Goal: Task Accomplishment & Management: Use online tool/utility

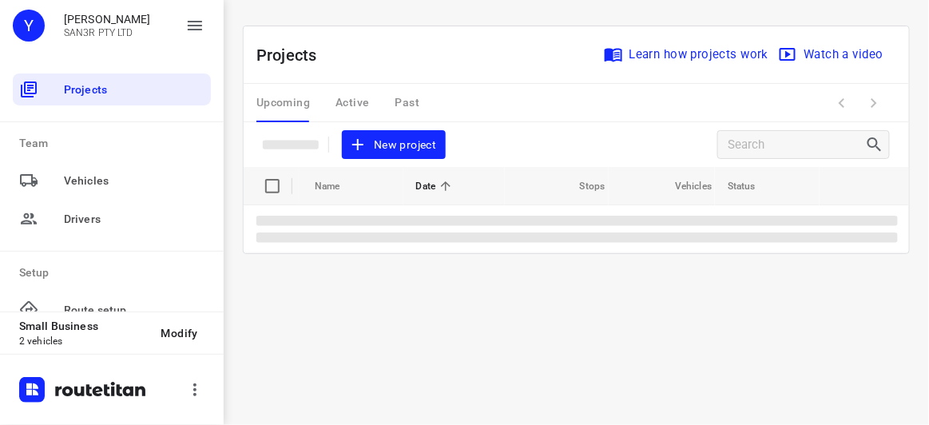
click at [412, 138] on span "New project" at bounding box center [393, 145] width 85 height 20
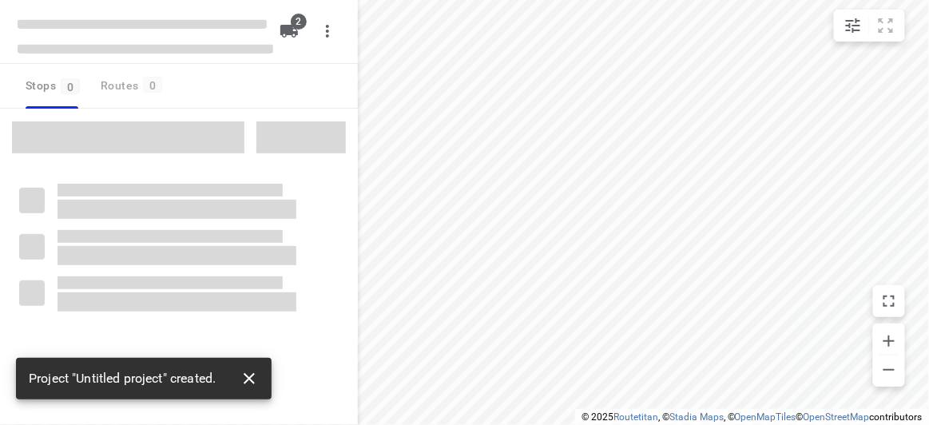
type input "distance"
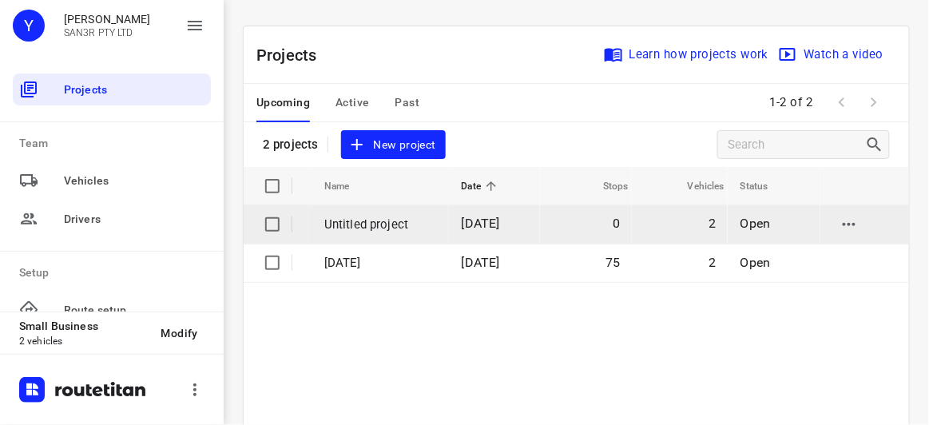
click at [271, 226] on input "checkbox" at bounding box center [272, 224] width 32 height 32
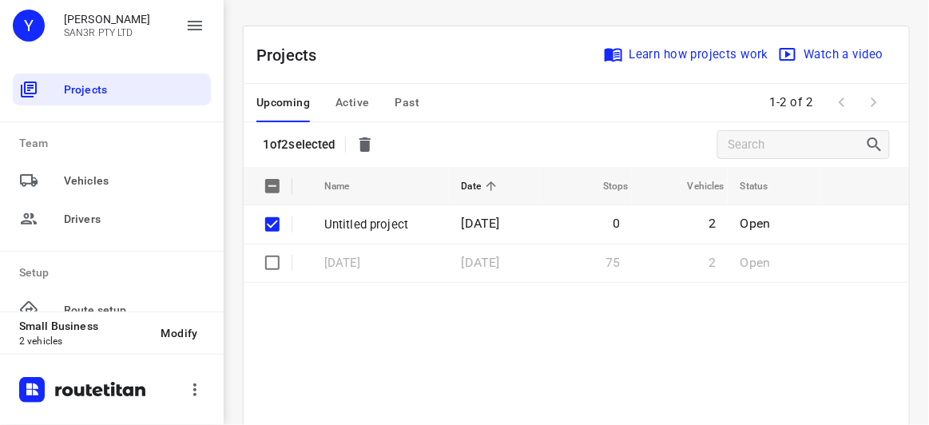
click at [368, 141] on icon "button" at bounding box center [364, 144] width 11 height 14
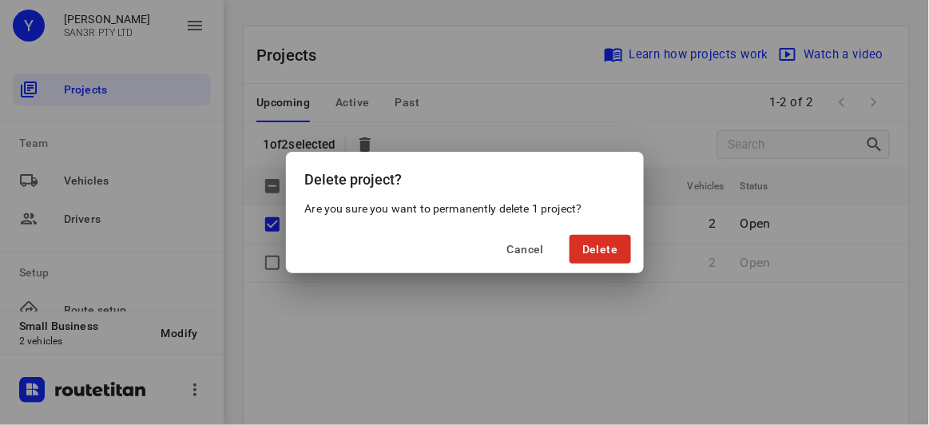
click at [640, 251] on div "Cancel Delete" at bounding box center [465, 249] width 358 height 48
click at [621, 256] on button "Delete" at bounding box center [600, 249] width 61 height 29
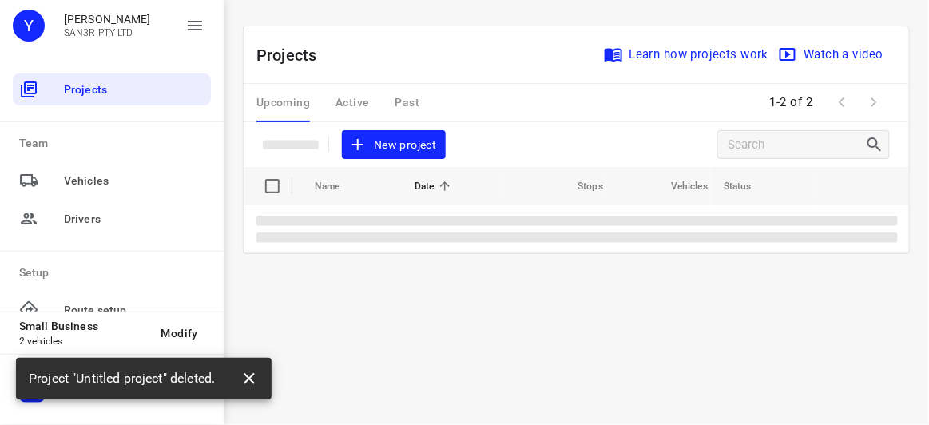
click at [250, 383] on icon "button" at bounding box center [249, 378] width 19 height 19
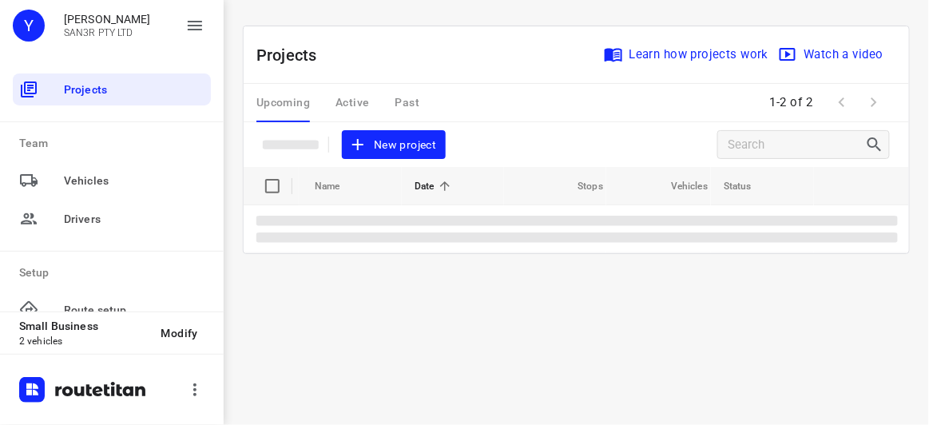
click at [323, 324] on div "i © 2025 Routetitan , © Stadia Maps , © OpenMapTiles © OpenStreetMap contributo…" at bounding box center [576, 212] width 705 height 425
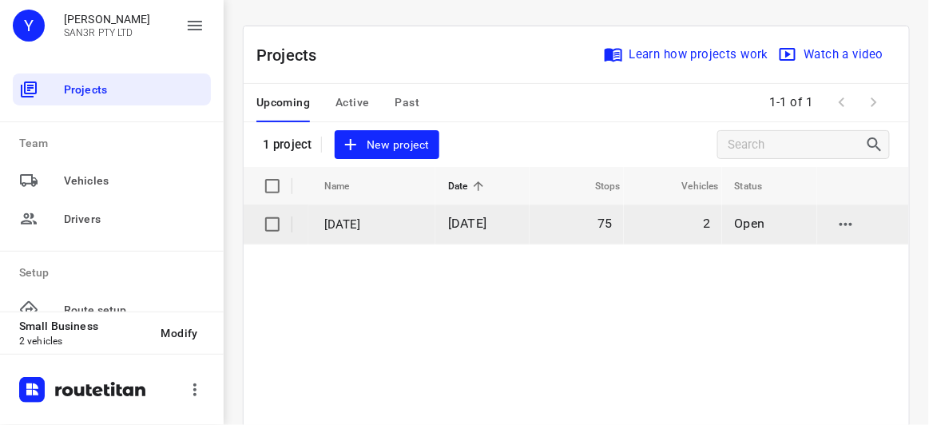
click at [452, 223] on td "[DATE]" at bounding box center [482, 224] width 94 height 38
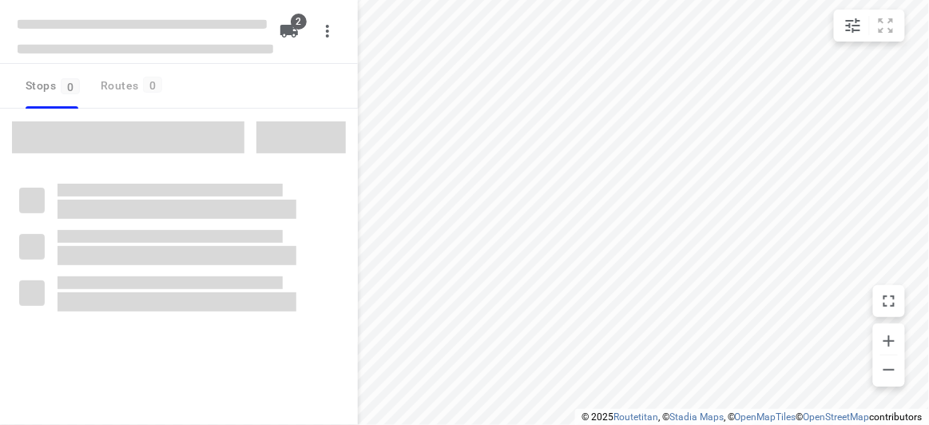
type input "distance"
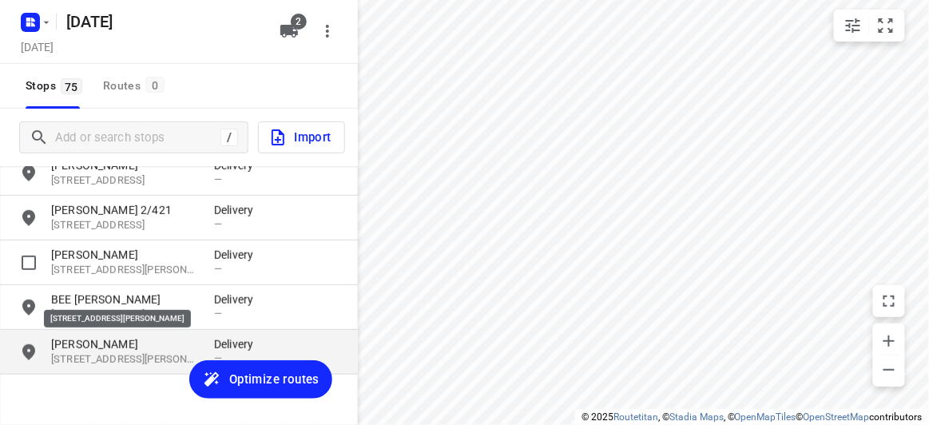
scroll to position [3201, 0]
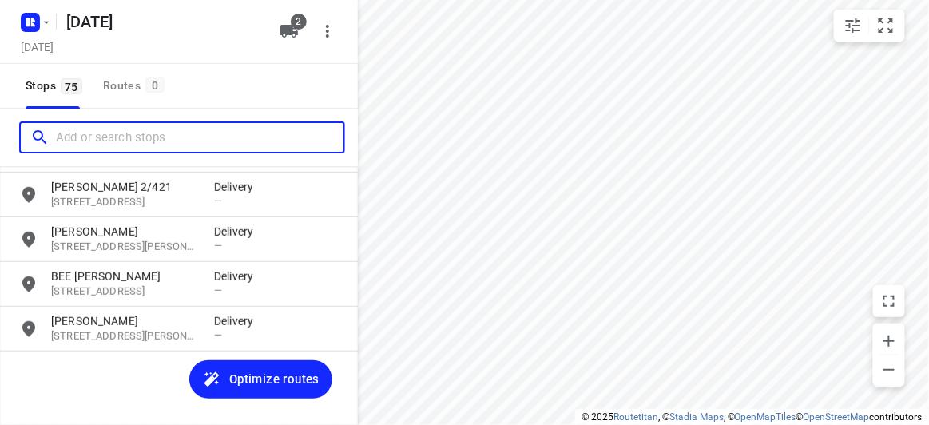
click at [73, 137] on input "Add or search stops" at bounding box center [200, 137] width 288 height 25
paste input "[STREET_ADDRESS][PERSON_NAME][PERSON_NAME][PERSON_NAME]"
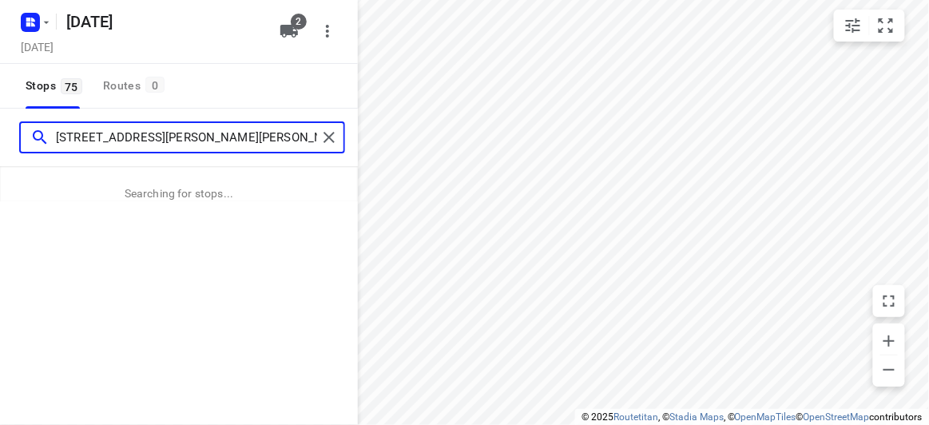
type input "[STREET_ADDRESS][PERSON_NAME][PERSON_NAME][PERSON_NAME]"
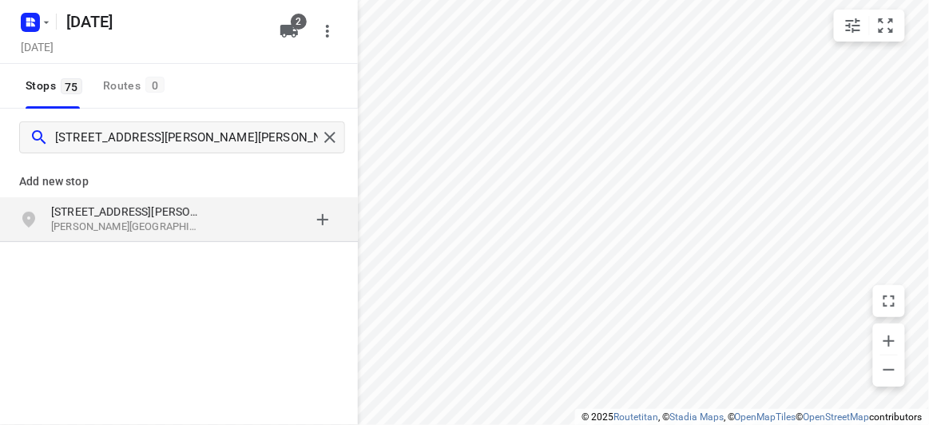
click at [227, 218] on div "grid" at bounding box center [276, 220] width 125 height 32
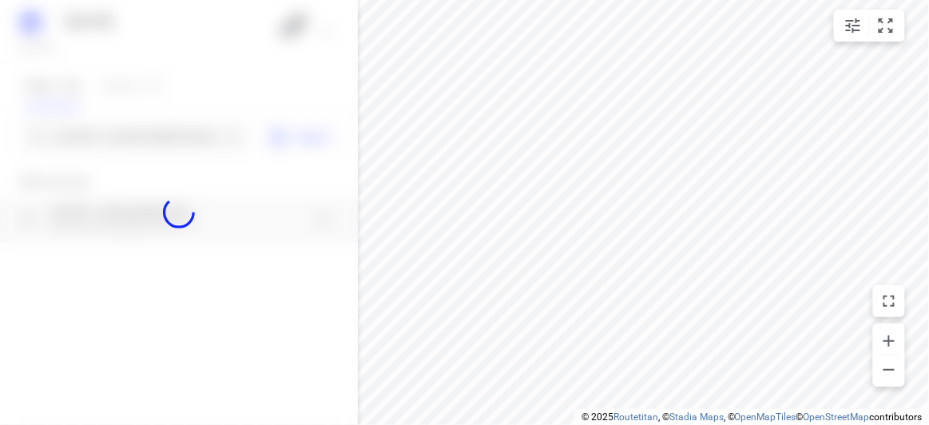
click at [138, 138] on div at bounding box center [179, 212] width 358 height 425
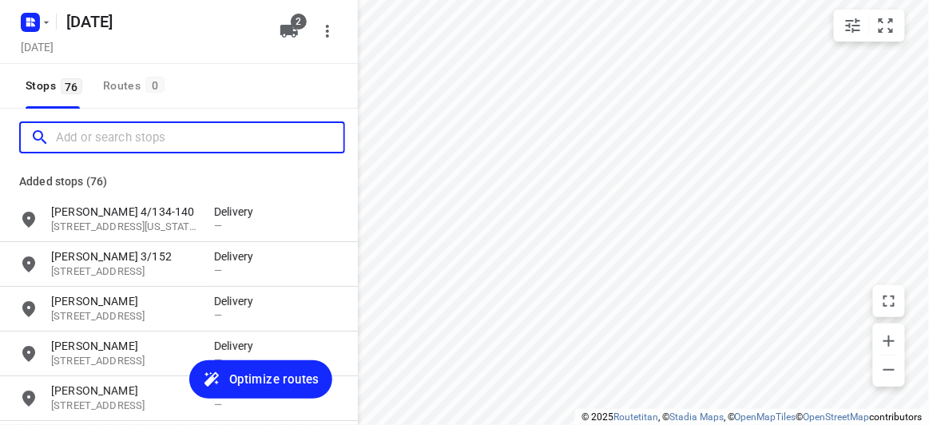
click at [138, 138] on input "Add or search stops" at bounding box center [200, 137] width 288 height 25
paste input "[STREET_ADDRESS]"
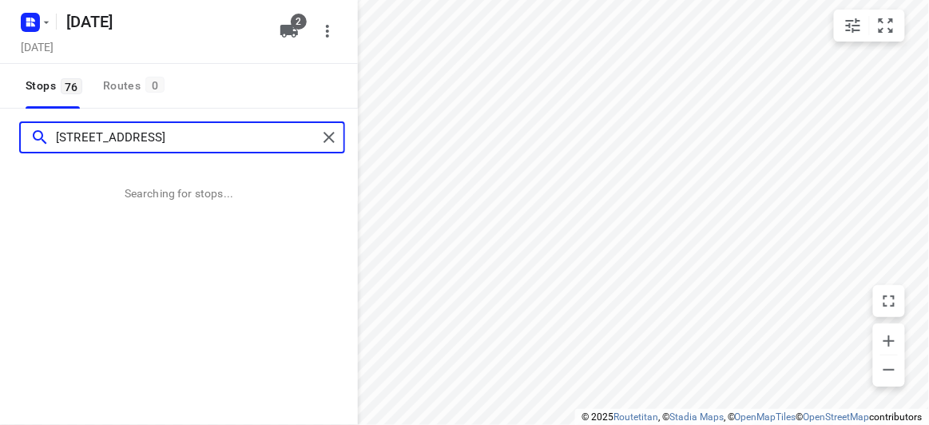
type input "[STREET_ADDRESS]"
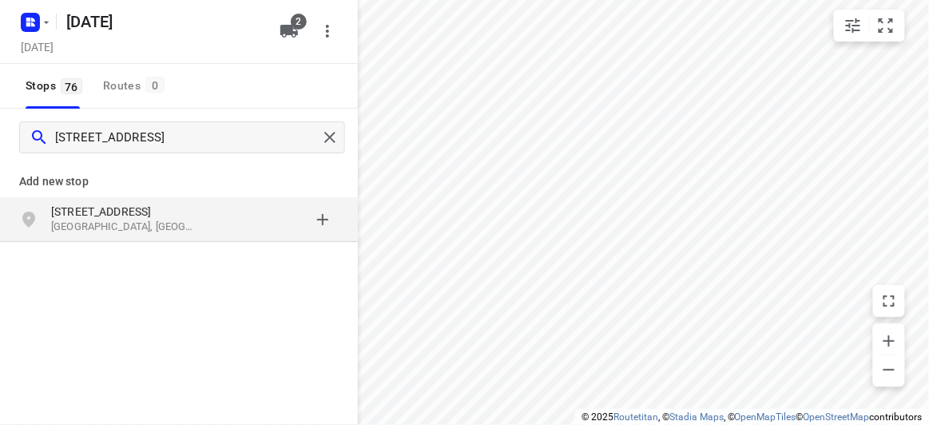
click at [248, 235] on div "[STREET_ADDRESS]" at bounding box center [179, 219] width 358 height 45
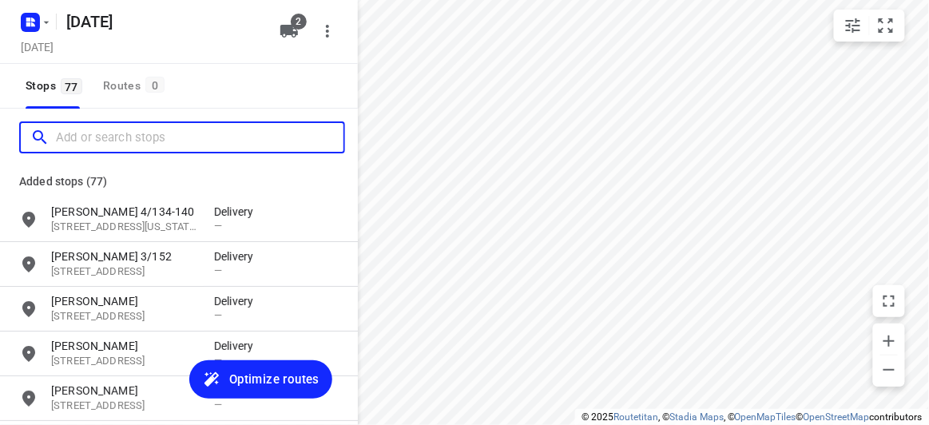
scroll to position [0, 0]
click at [99, 141] on input "Add or search stops" at bounding box center [200, 137] width 288 height 25
paste input "[STREET_ADDRESS]"
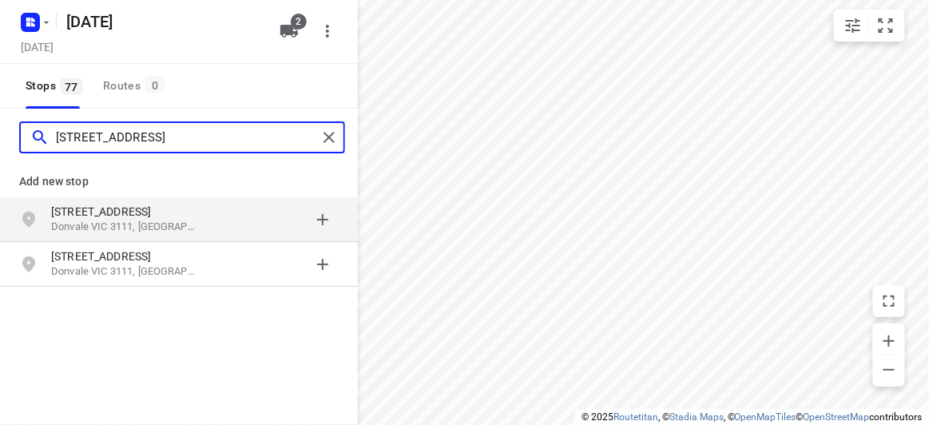
type input "[STREET_ADDRESS]"
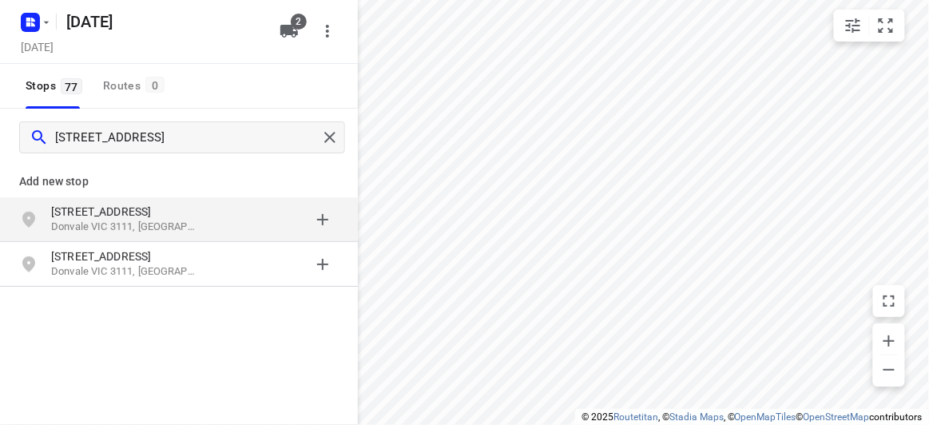
click at [111, 220] on p "Donvale VIC 3111, [GEOGRAPHIC_DATA]" at bounding box center [124, 227] width 147 height 15
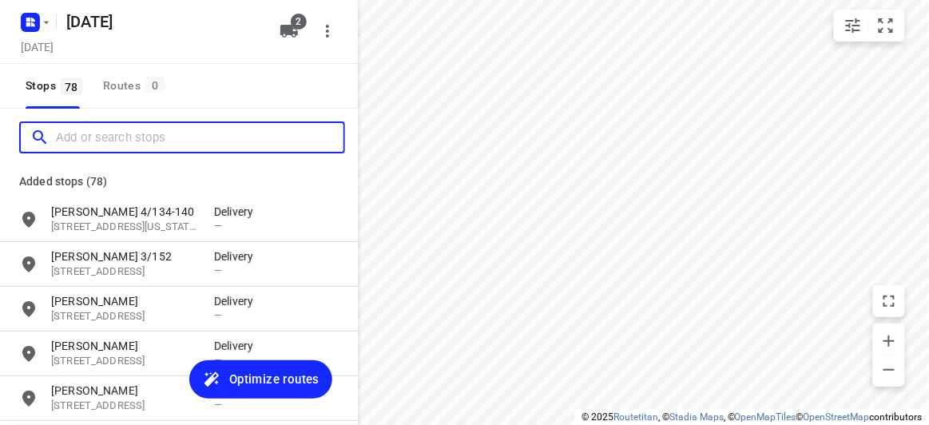
click at [88, 139] on input "Add or search stops" at bounding box center [200, 137] width 288 height 25
paste input "[STREET_ADDRESS][PERSON_NAME][PERSON_NAME]"
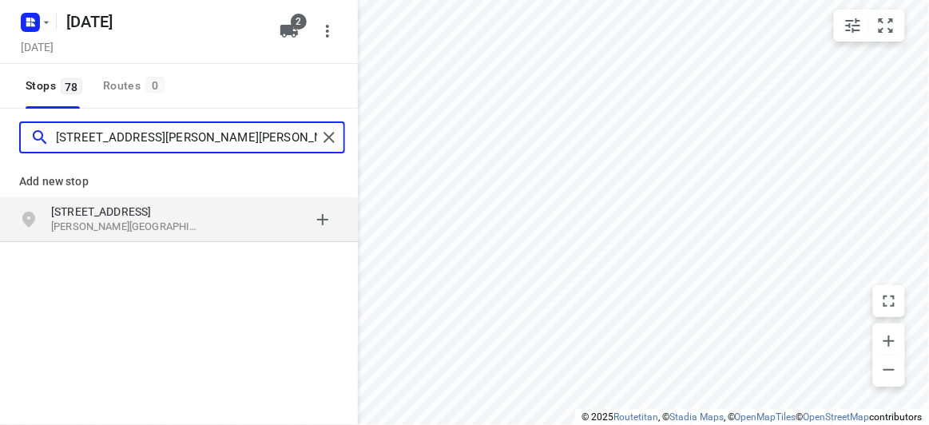
type input "[STREET_ADDRESS][PERSON_NAME][PERSON_NAME]"
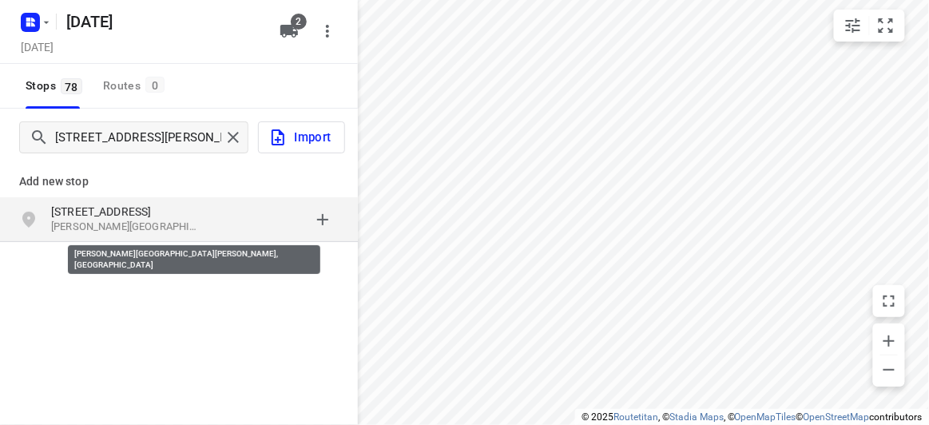
click at [161, 228] on p "[PERSON_NAME][GEOGRAPHIC_DATA][PERSON_NAME], [GEOGRAPHIC_DATA]" at bounding box center [124, 227] width 147 height 15
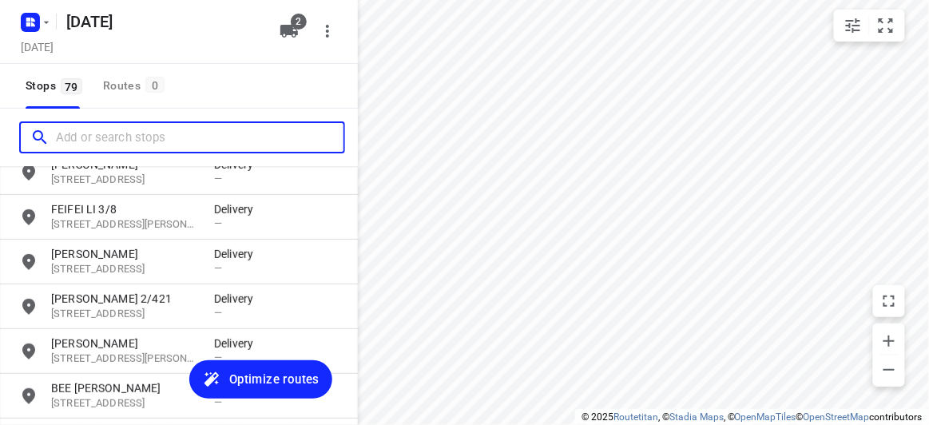
scroll to position [3379, 0]
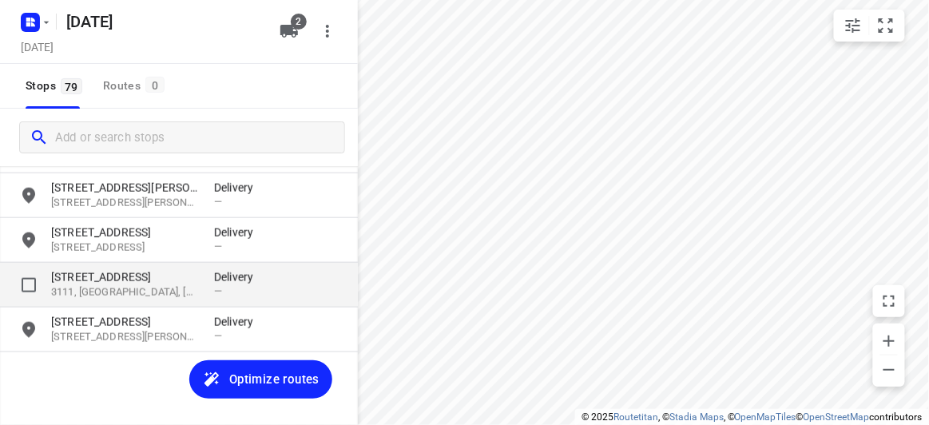
click at [209, 295] on div "[STREET_ADDRESS]" at bounding box center [132, 284] width 163 height 31
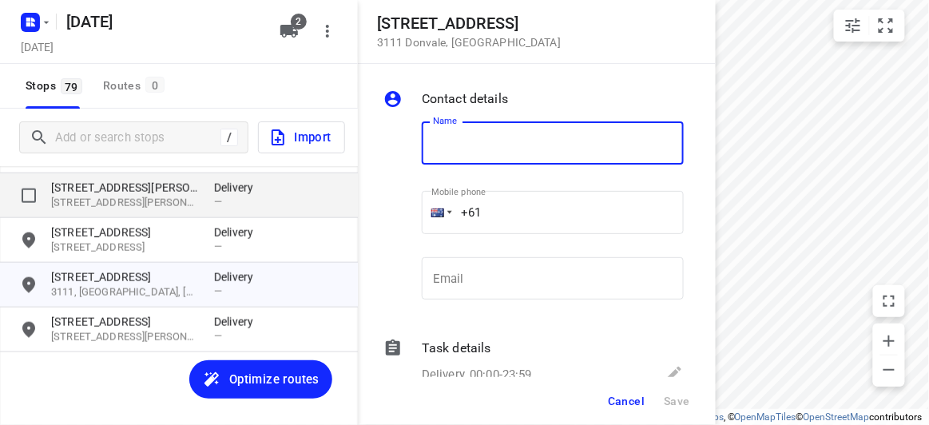
click at [115, 199] on p "[STREET_ADDRESS][PERSON_NAME][PERSON_NAME]" at bounding box center [124, 203] width 147 height 15
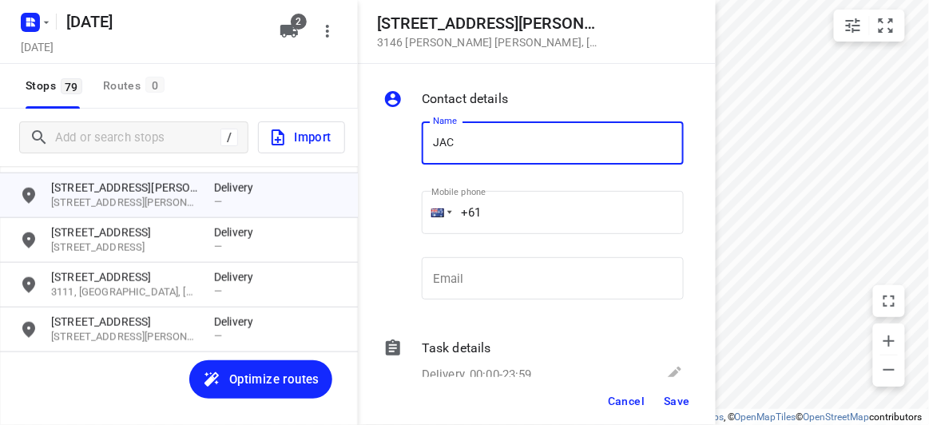
type input "[PERSON_NAME]"
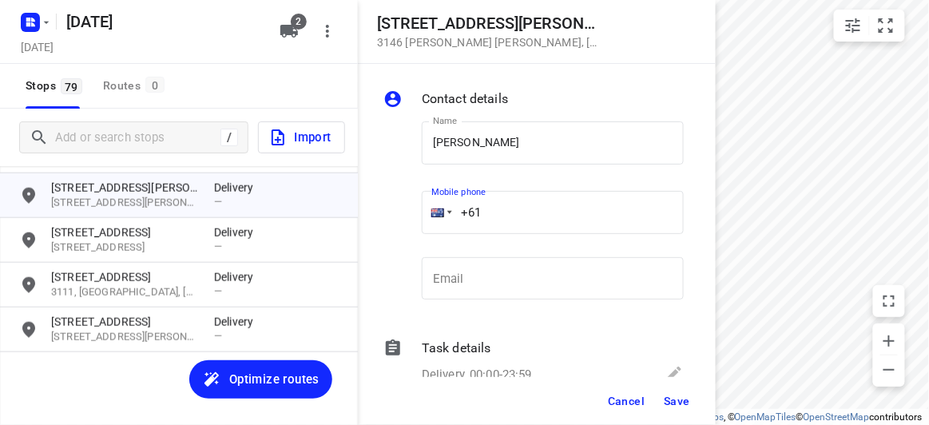
click at [509, 217] on input "+61" at bounding box center [553, 212] width 262 height 43
paste input "0427215187"
click at [480, 220] on input "[PHONE_NUMBER]" at bounding box center [553, 212] width 262 height 43
click at [490, 223] on input "[PHONE_NUMBER]" at bounding box center [553, 212] width 262 height 43
type input "[PHONE_NUMBER]"
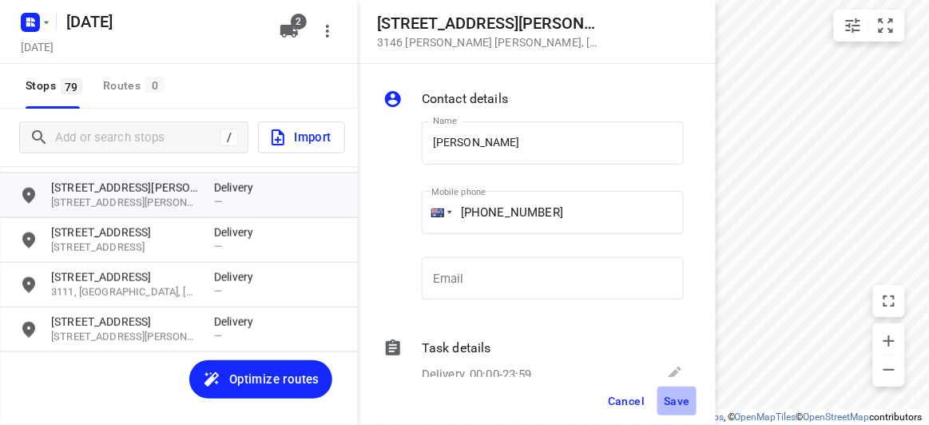
click at [663, 406] on button "Save" at bounding box center [676, 401] width 39 height 29
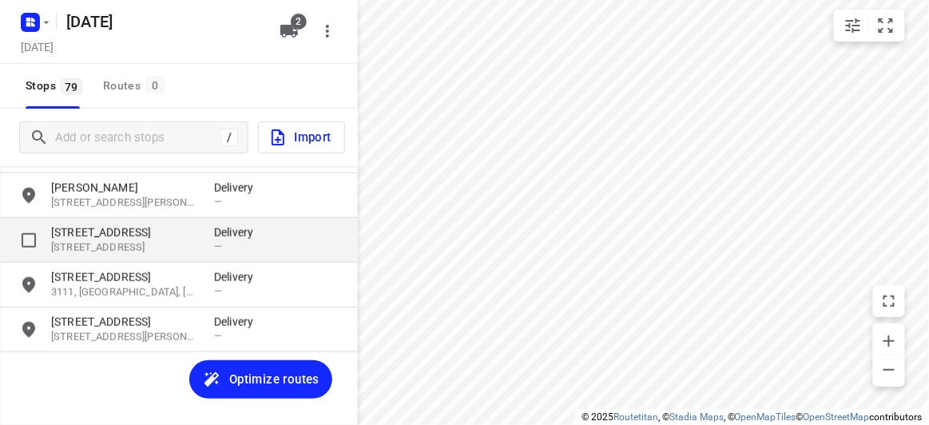
click at [136, 235] on p "[STREET_ADDRESS]" at bounding box center [124, 232] width 147 height 16
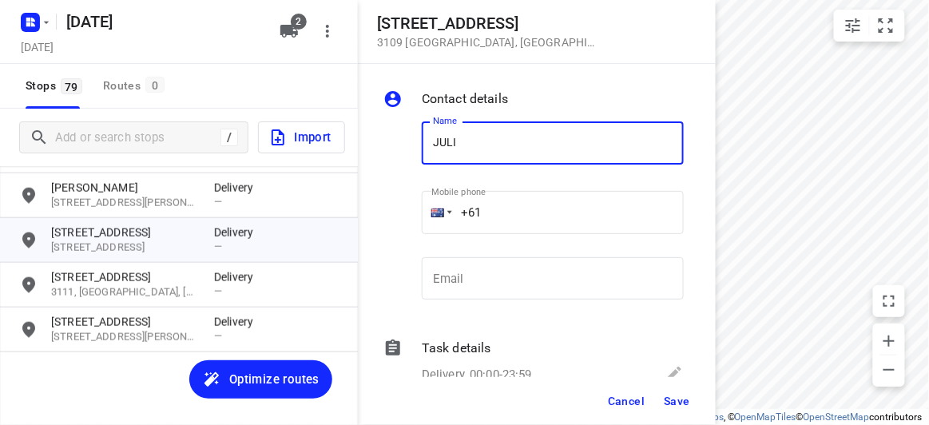
type input "[PERSON_NAME]"
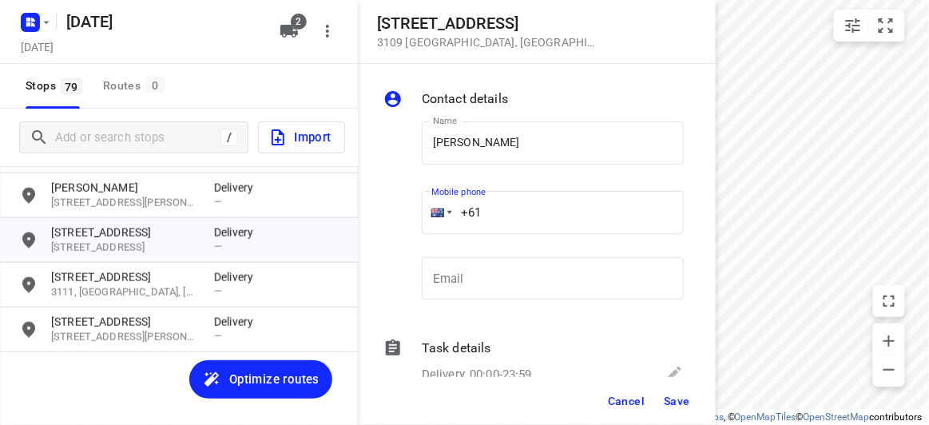
click at [496, 211] on input "+61" at bounding box center [553, 212] width 262 height 43
paste input "421077917"
type input "[PHONE_NUMBER]"
click at [672, 400] on span "Save" at bounding box center [677, 401] width 26 height 13
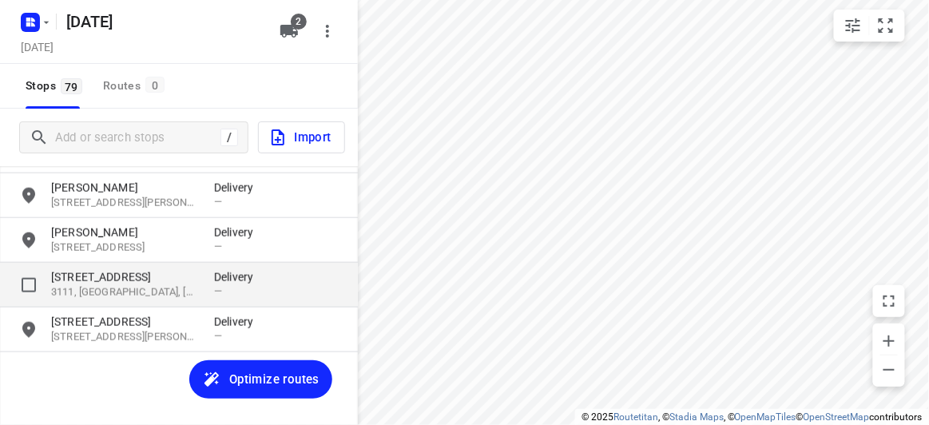
click at [147, 278] on p "[STREET_ADDRESS]" at bounding box center [124, 277] width 147 height 16
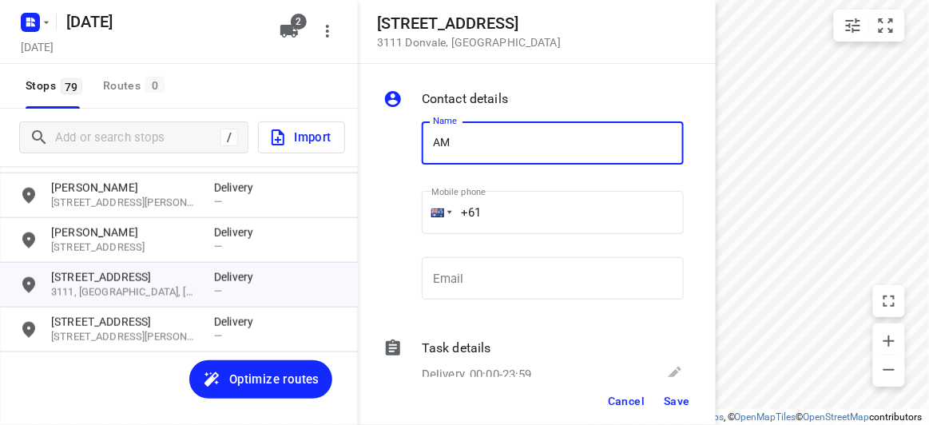
type input "[PERSON_NAME]"
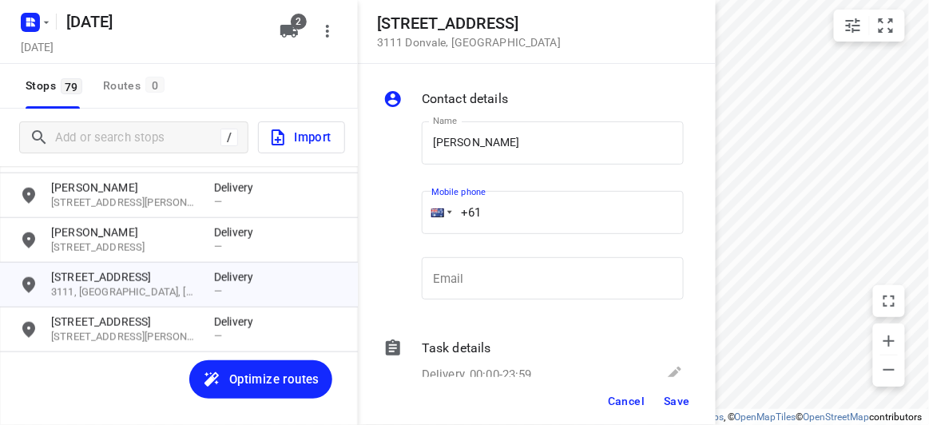
drag, startPoint x: 471, startPoint y: 214, endPoint x: 436, endPoint y: 215, distance: 35.2
click at [436, 215] on div "+61" at bounding box center [553, 212] width 262 height 43
paste input "421906306"
type input "[PHONE_NUMBER]"
click at [672, 395] on span "Save" at bounding box center [677, 401] width 26 height 13
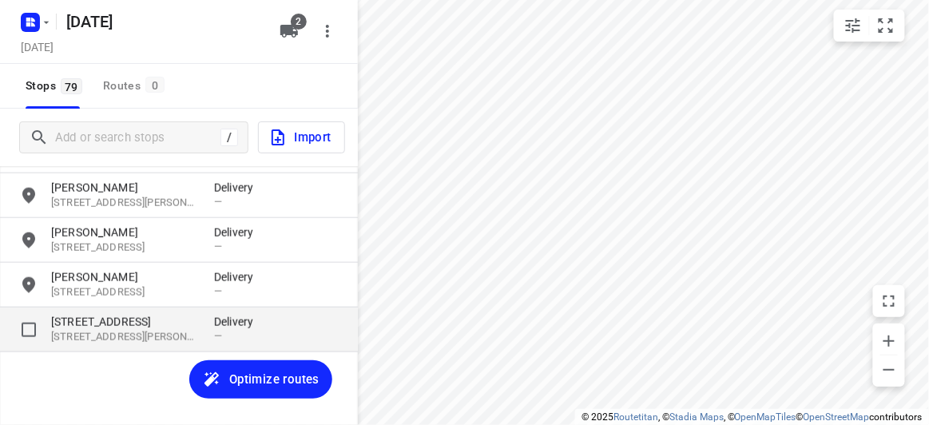
click at [158, 321] on p "[STREET_ADDRESS]" at bounding box center [124, 322] width 147 height 16
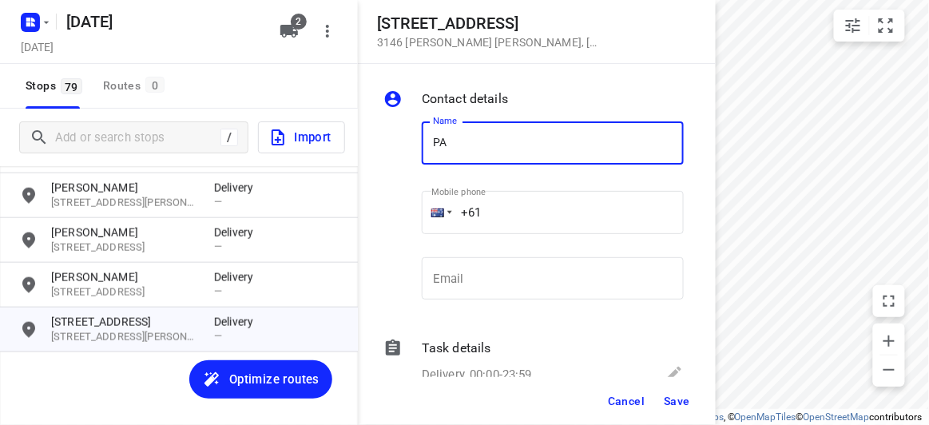
type input "[PERSON_NAME]"
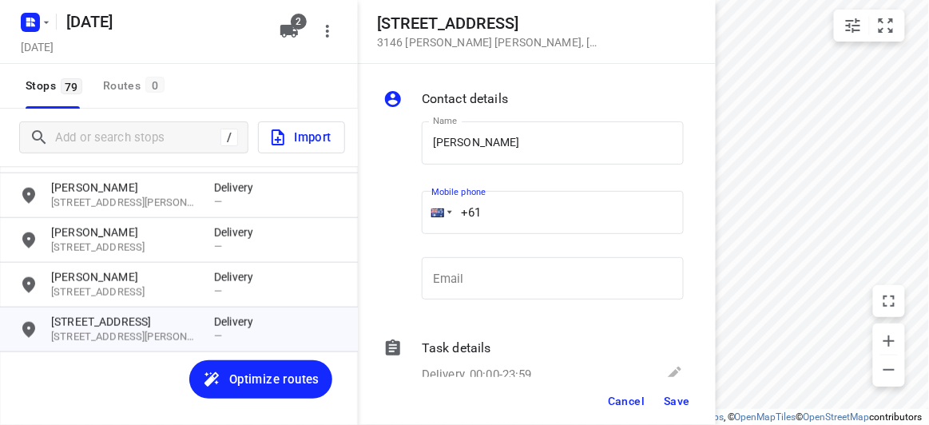
drag, startPoint x: 487, startPoint y: 223, endPoint x: 441, endPoint y: 224, distance: 46.3
click at [441, 223] on div "+61" at bounding box center [553, 212] width 262 height 43
paste input "468604090"
type input "[PHONE_NUMBER]"
click at [669, 402] on span "Save" at bounding box center [677, 401] width 26 height 13
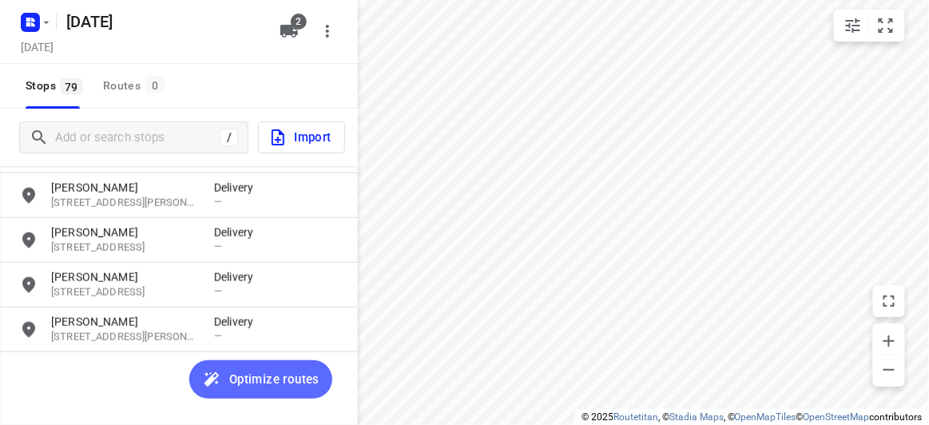
click at [244, 369] on span "Optimize routes" at bounding box center [274, 379] width 90 height 21
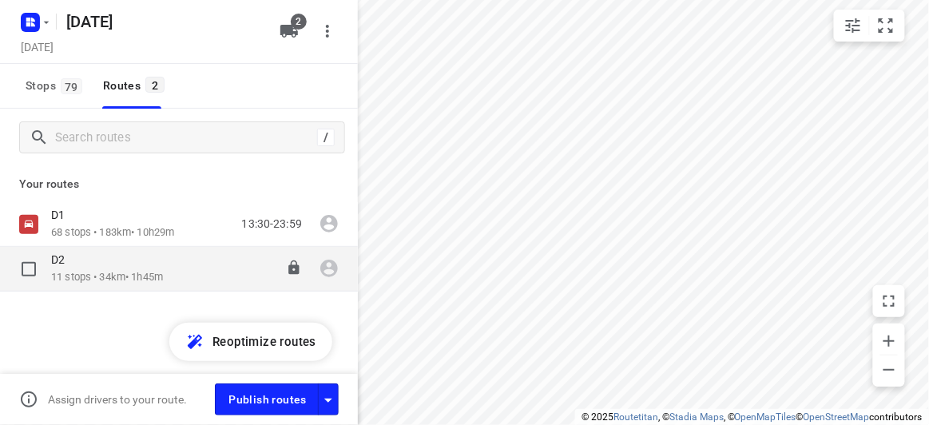
click at [90, 272] on p "11 stops • 34km • 1h45m" at bounding box center [107, 277] width 112 height 15
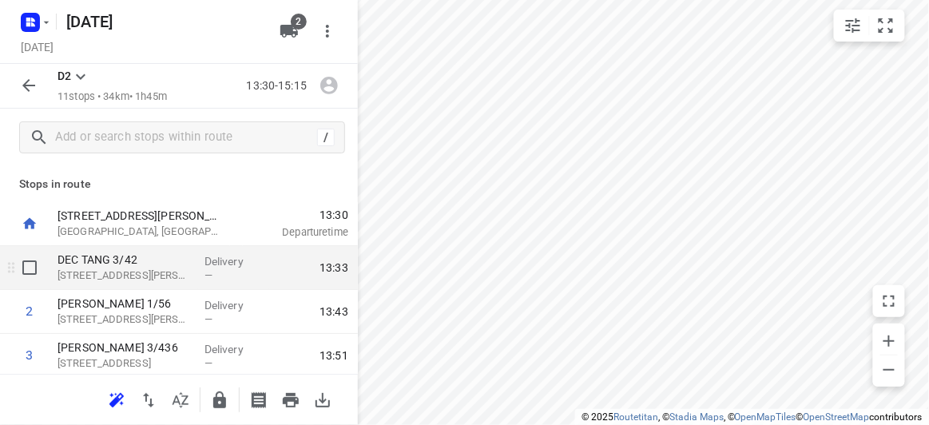
click at [31, 272] on input "checkbox" at bounding box center [30, 268] width 32 height 32
checkbox input "true"
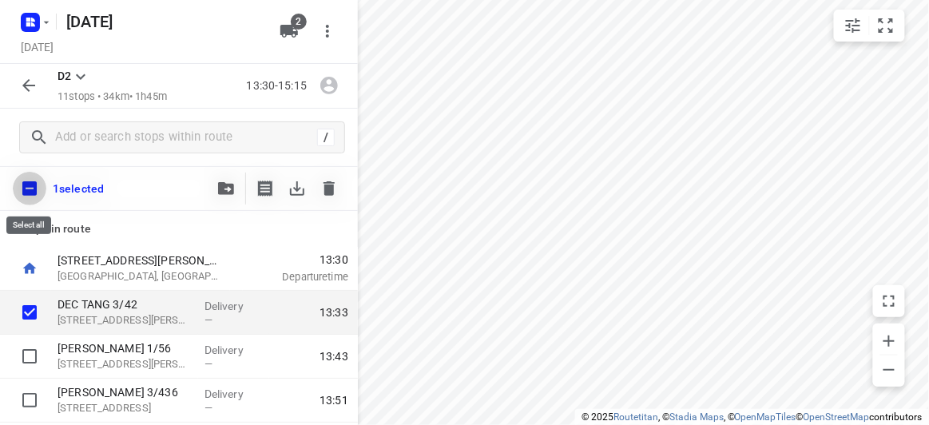
click at [29, 185] on input "checkbox" at bounding box center [30, 189] width 34 height 34
checkbox input "true"
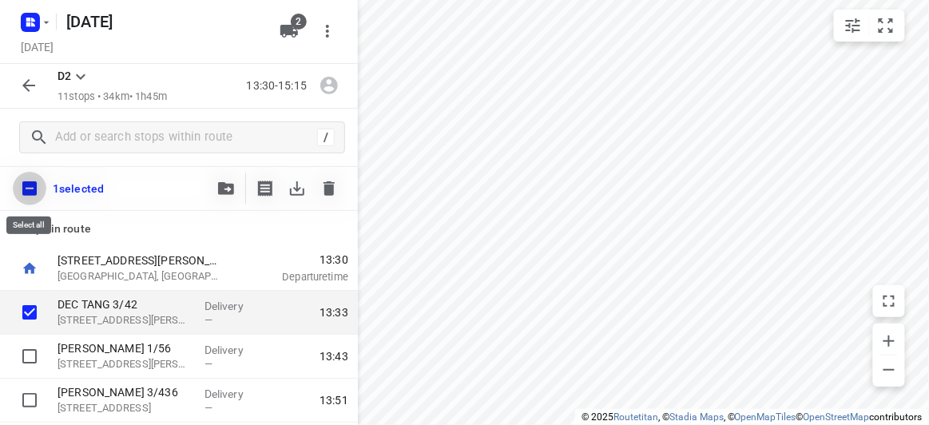
checkbox input "true"
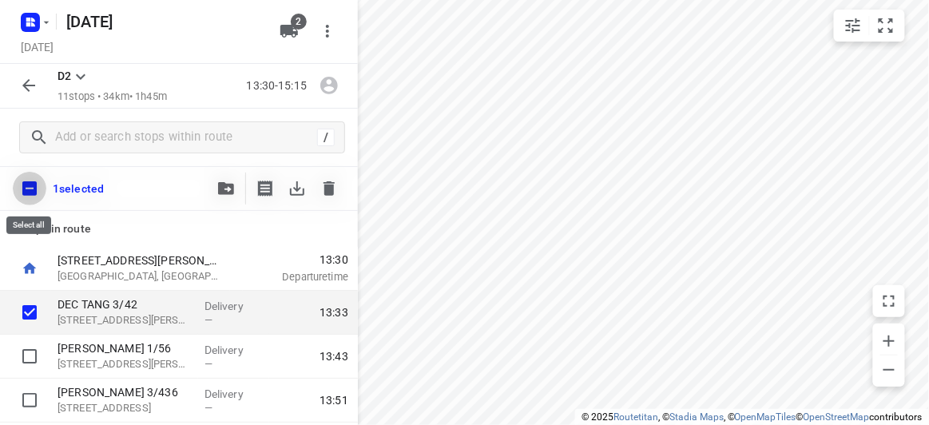
checkbox input "true"
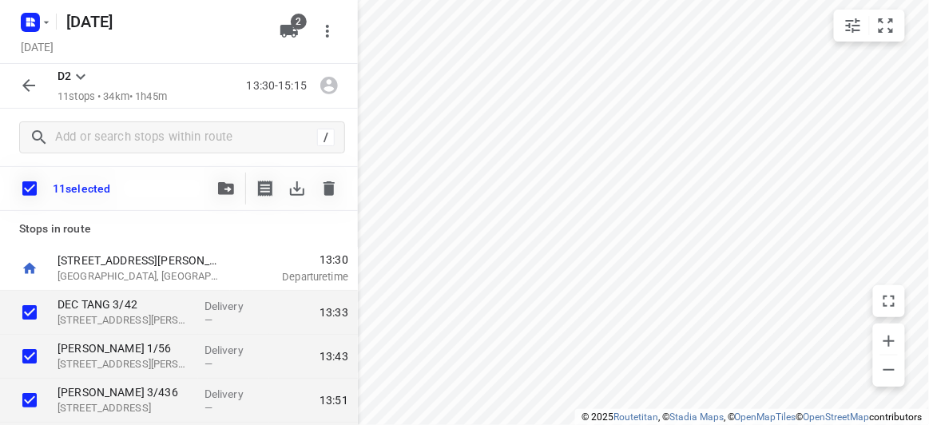
click at [208, 189] on div "11 selected" at bounding box center [179, 188] width 358 height 45
click at [223, 186] on icon "button" at bounding box center [226, 188] width 16 height 13
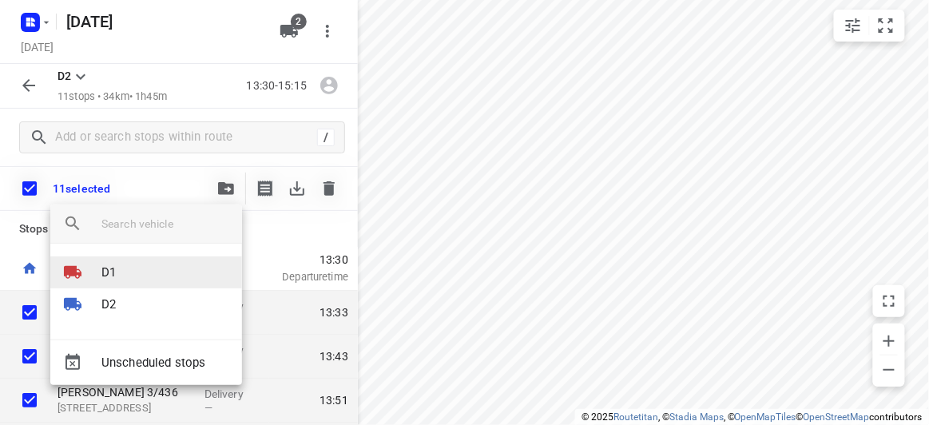
click at [120, 273] on li "D1" at bounding box center [146, 272] width 192 height 32
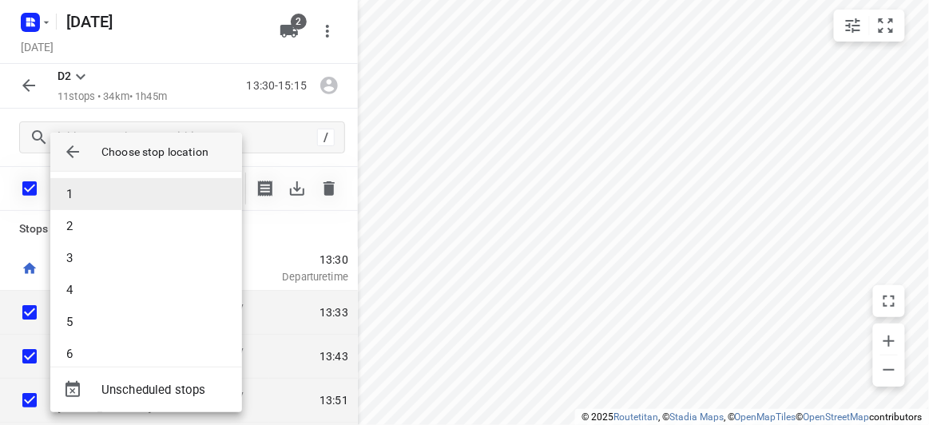
click at [99, 192] on li "1" at bounding box center [146, 194] width 192 height 32
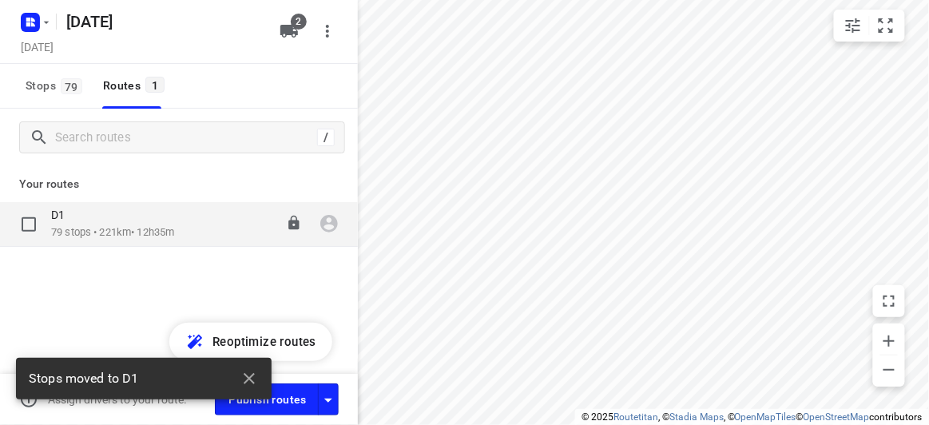
click at [159, 228] on p "79 stops • 221km • 12h35m" at bounding box center [112, 232] width 123 height 15
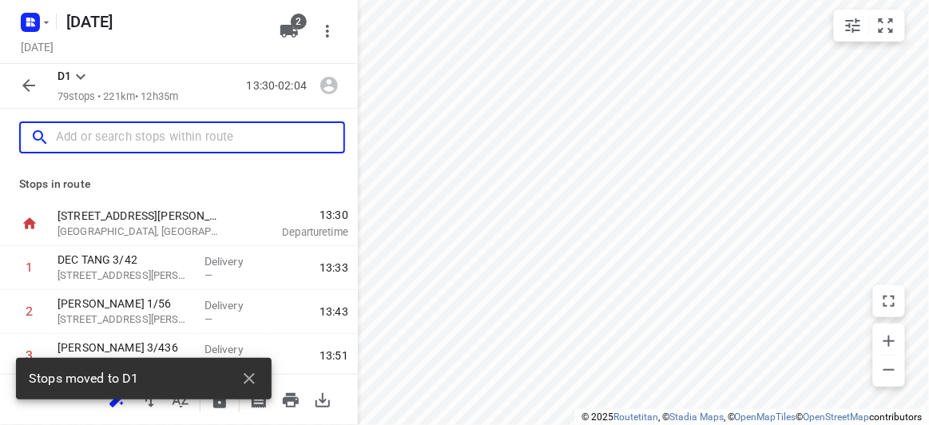
click at [139, 141] on input "text" at bounding box center [200, 137] width 288 height 25
paste input "[STREET_ADDRESS]"
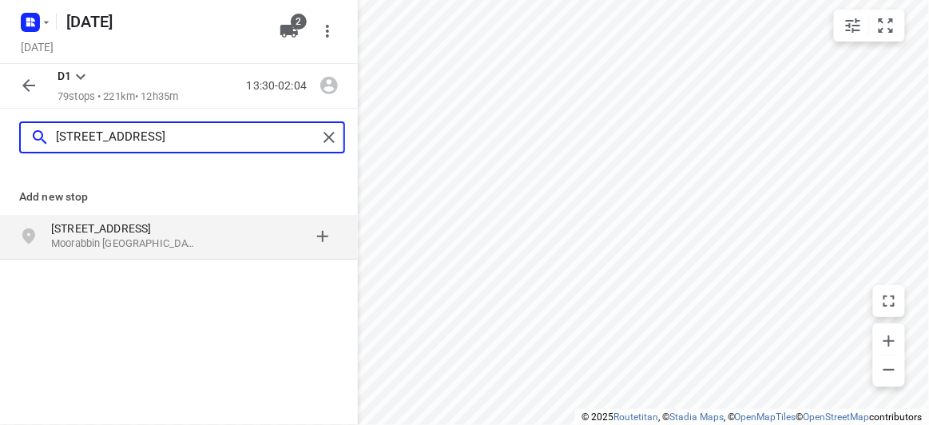
type input "[STREET_ADDRESS]"
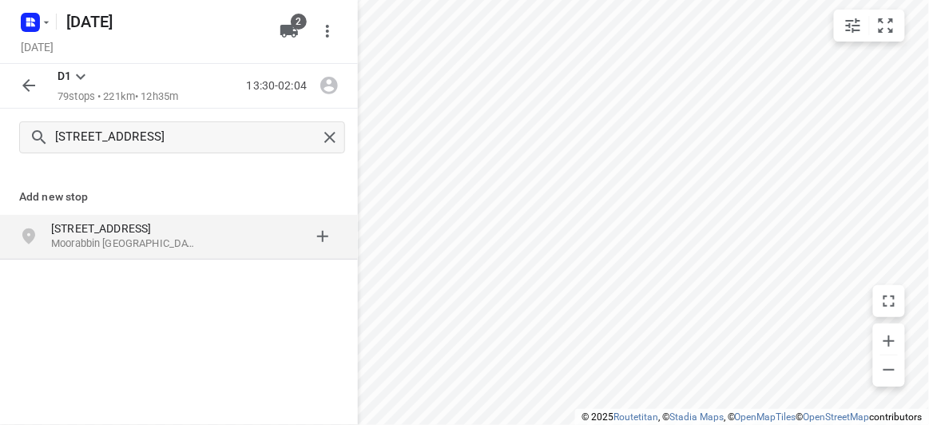
click at [161, 233] on p "[STREET_ADDRESS]" at bounding box center [124, 228] width 147 height 16
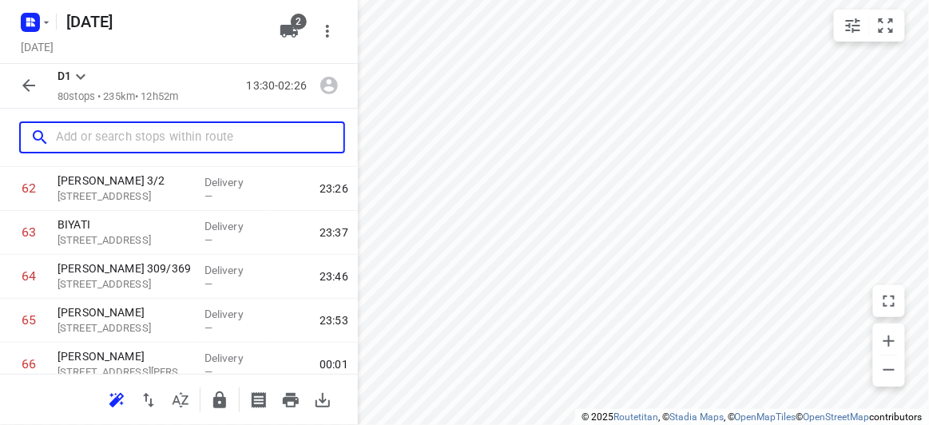
scroll to position [3430, 0]
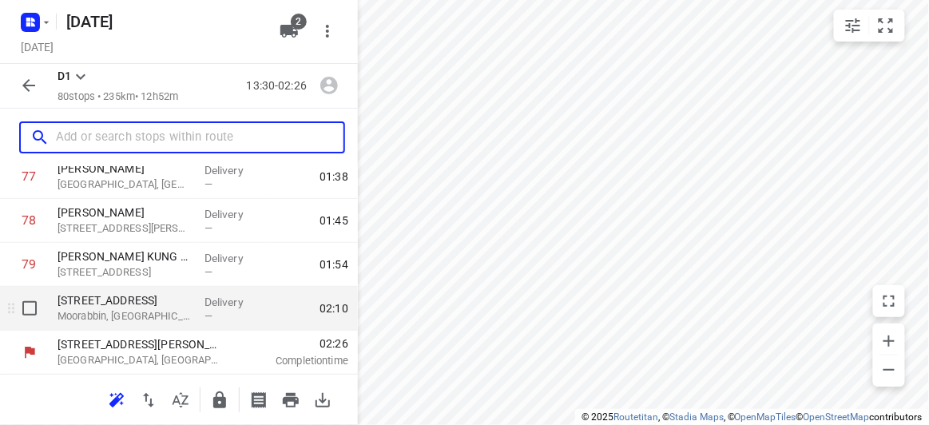
click at [147, 310] on p "Moorabbin, [GEOGRAPHIC_DATA]" at bounding box center [125, 316] width 134 height 16
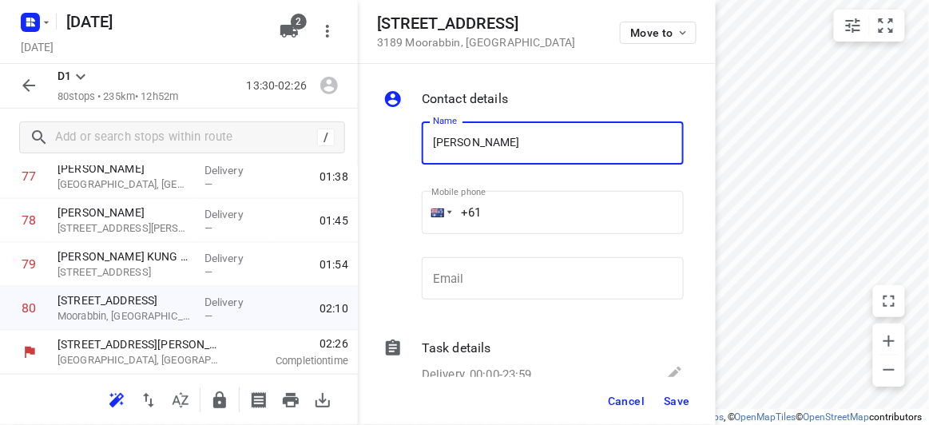
type input "[PERSON_NAME]"
click at [545, 207] on input "+61" at bounding box center [553, 212] width 262 height 43
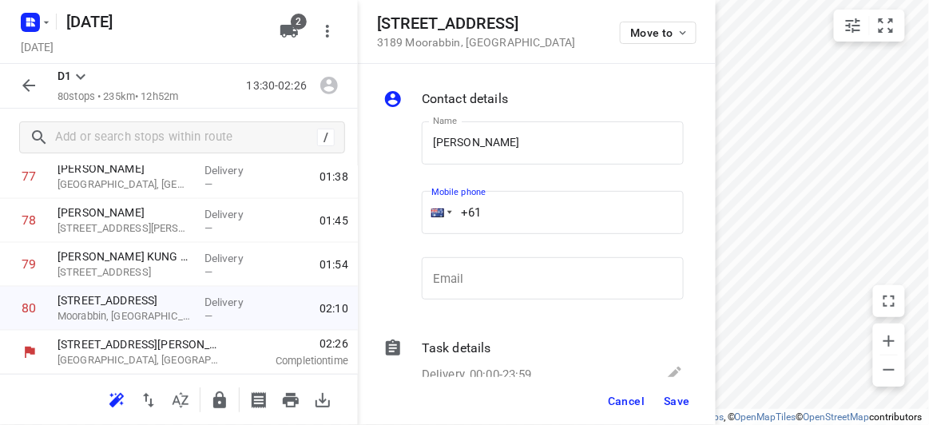
paste input "61430042700"
drag, startPoint x: 609, startPoint y: 214, endPoint x: 350, endPoint y: 215, distance: 258.8
click at [350, 215] on div "[STREET_ADDRESS] Move to Contact details Name [PERSON_NAME] Name Mobile phone […" at bounding box center [179, 212] width 358 height 425
paste input "tel"
type input "[PHONE_NUMBER]"
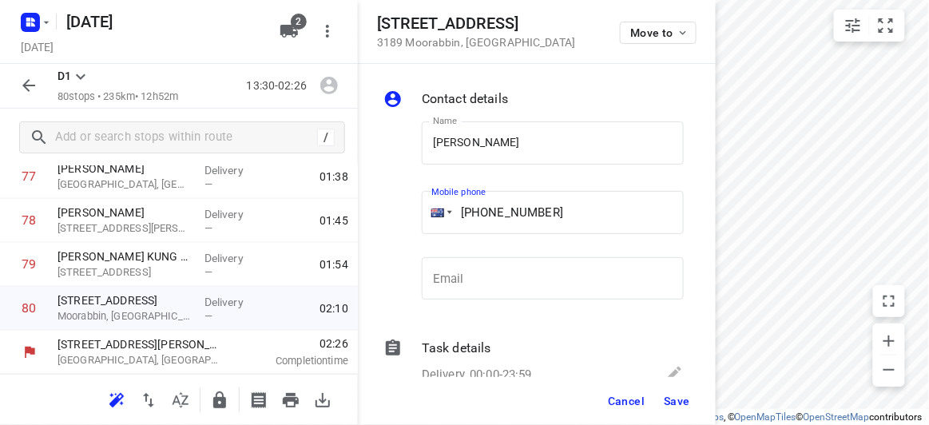
click at [683, 402] on span "Save" at bounding box center [677, 401] width 26 height 13
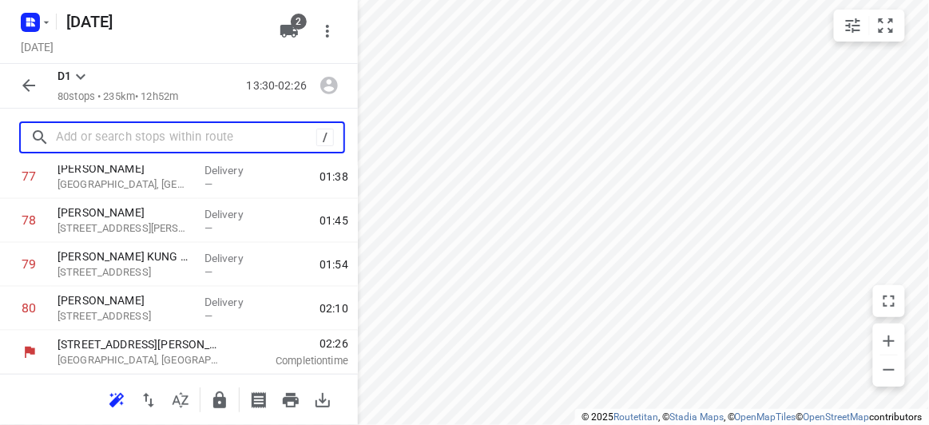
click at [145, 143] on input "text" at bounding box center [186, 137] width 260 height 25
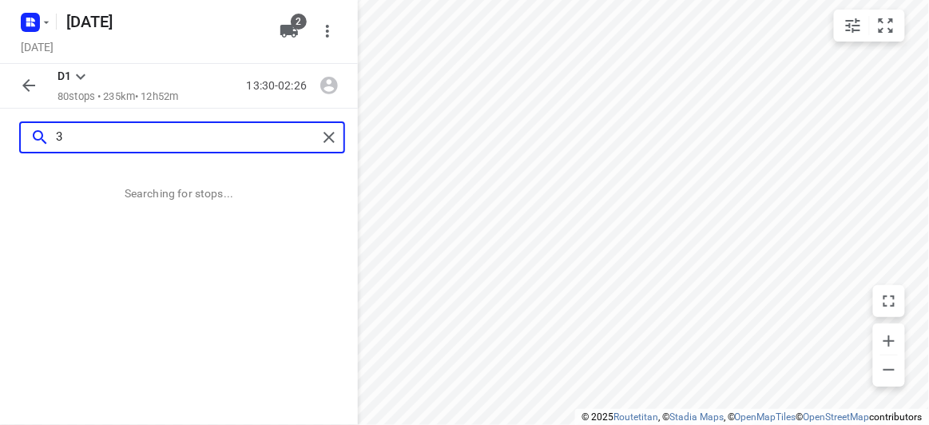
scroll to position [0, 0]
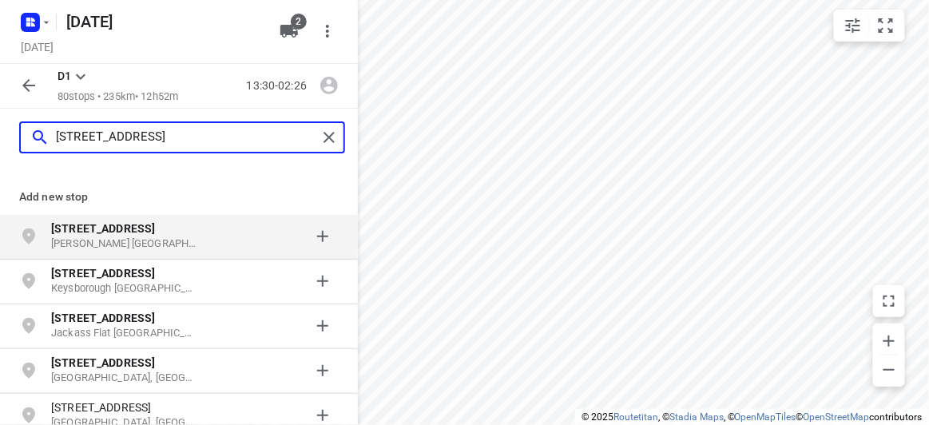
type input "[STREET_ADDRESS]"
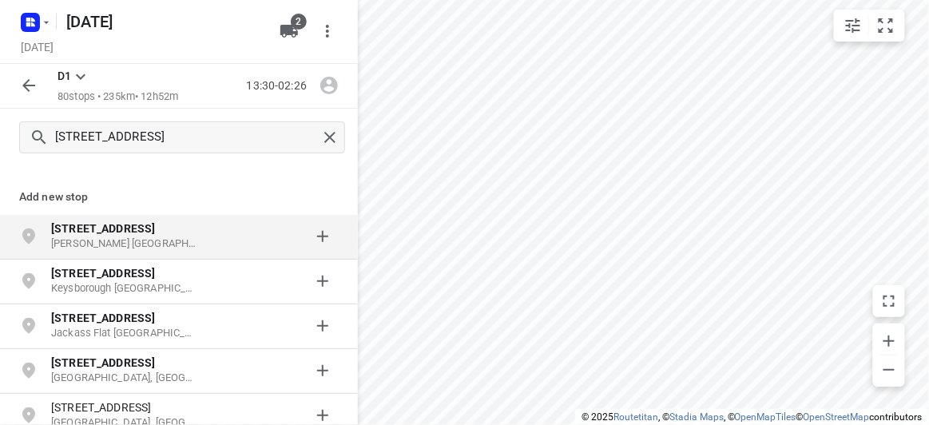
click at [89, 224] on b "[STREET_ADDRESS]" at bounding box center [103, 228] width 104 height 13
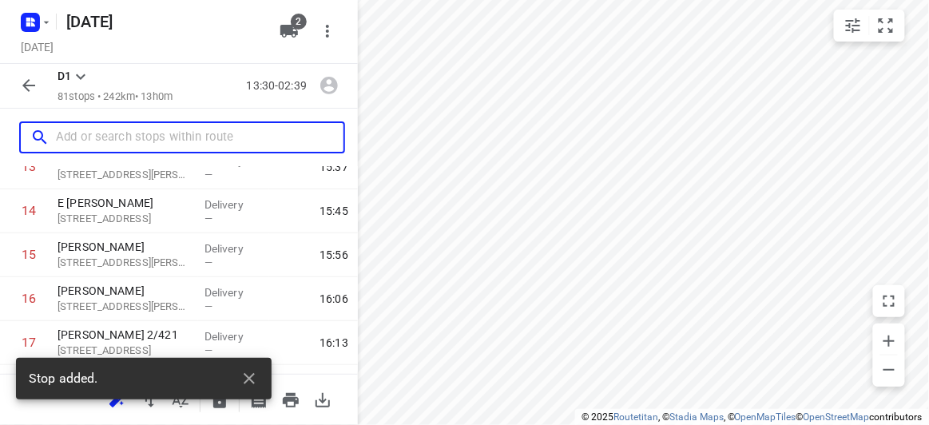
scroll to position [435, 0]
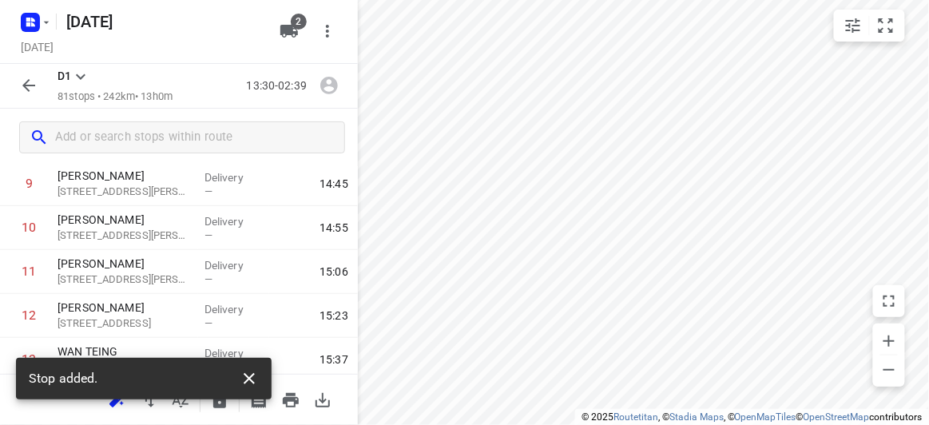
click at [244, 383] on icon "button" at bounding box center [249, 378] width 11 height 11
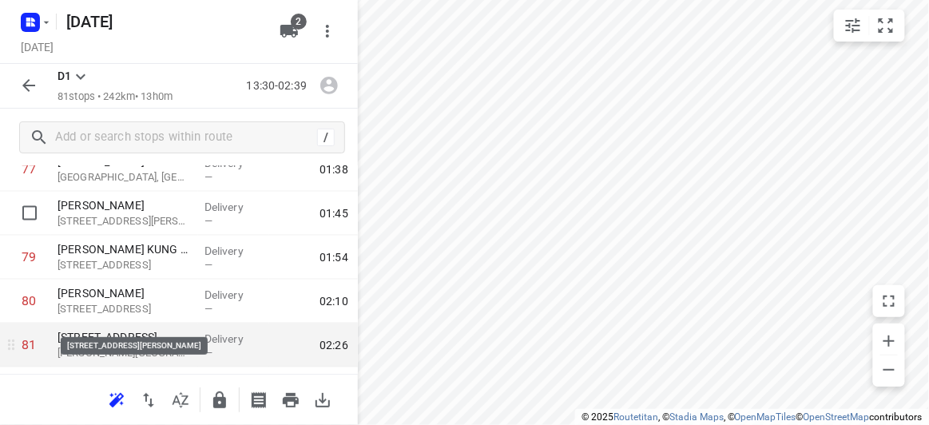
scroll to position [3474, 0]
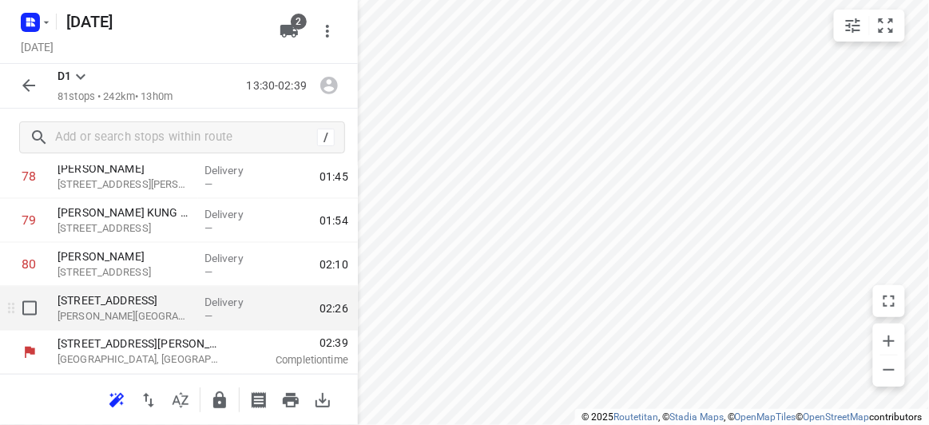
click at [102, 320] on p "[PERSON_NAME][GEOGRAPHIC_DATA], [GEOGRAPHIC_DATA]" at bounding box center [125, 316] width 134 height 16
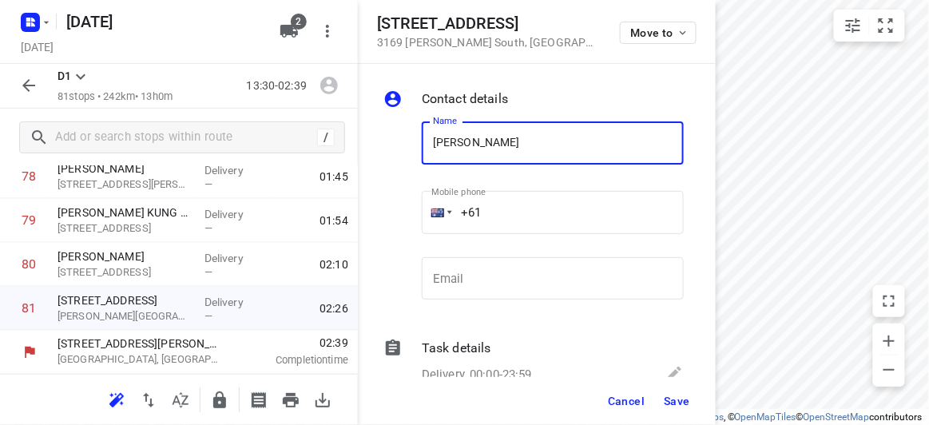
type input "[PERSON_NAME]"
click at [507, 207] on input "+61" at bounding box center [553, 212] width 262 height 43
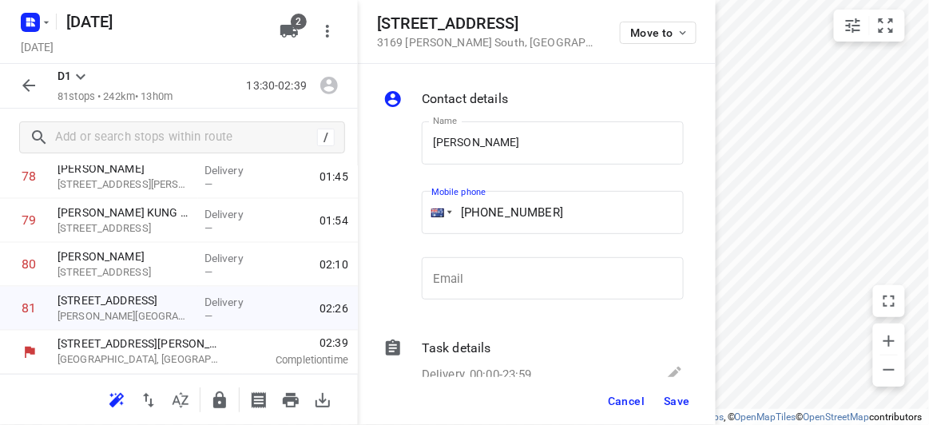
type input "[PHONE_NUMBER]"
click at [684, 396] on span "Save" at bounding box center [677, 401] width 26 height 13
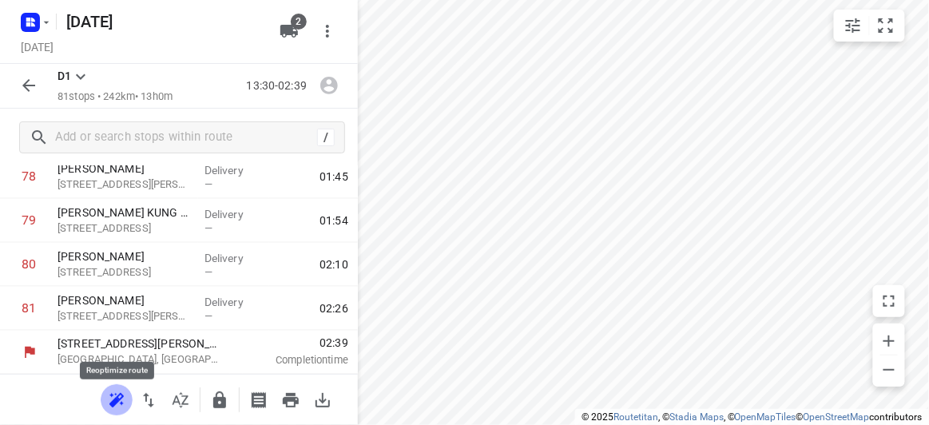
click at [120, 395] on icon "button" at bounding box center [116, 400] width 19 height 19
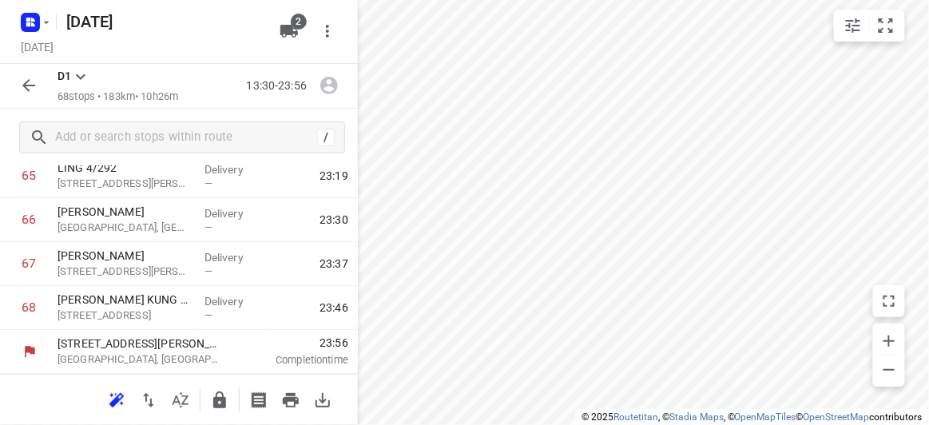
scroll to position [2948, 0]
click at [33, 82] on icon "button" at bounding box center [28, 85] width 19 height 19
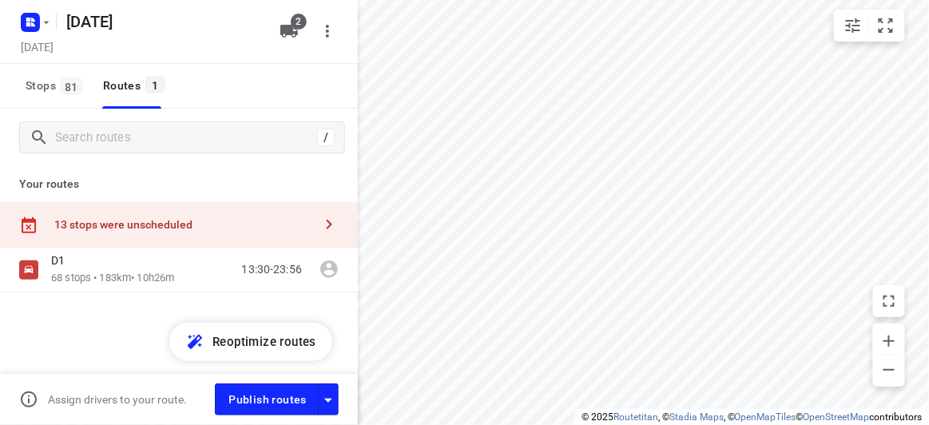
click at [149, 220] on div "13 stops were unscheduled" at bounding box center [183, 224] width 259 height 13
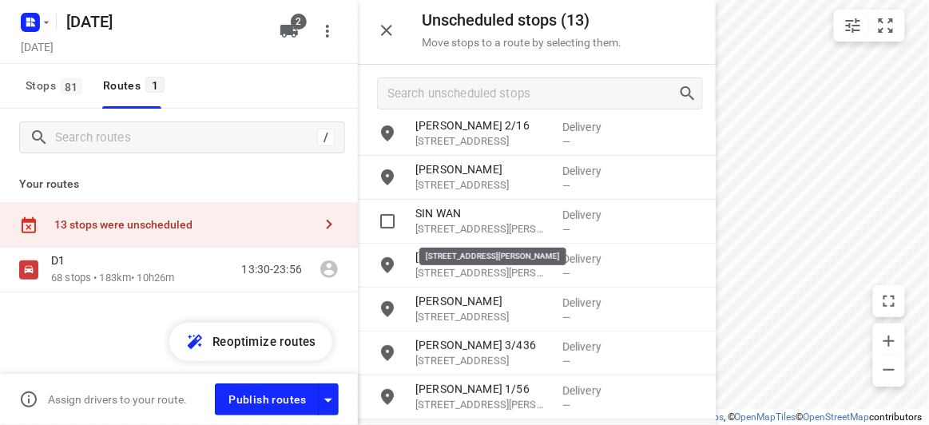
scroll to position [0, 0]
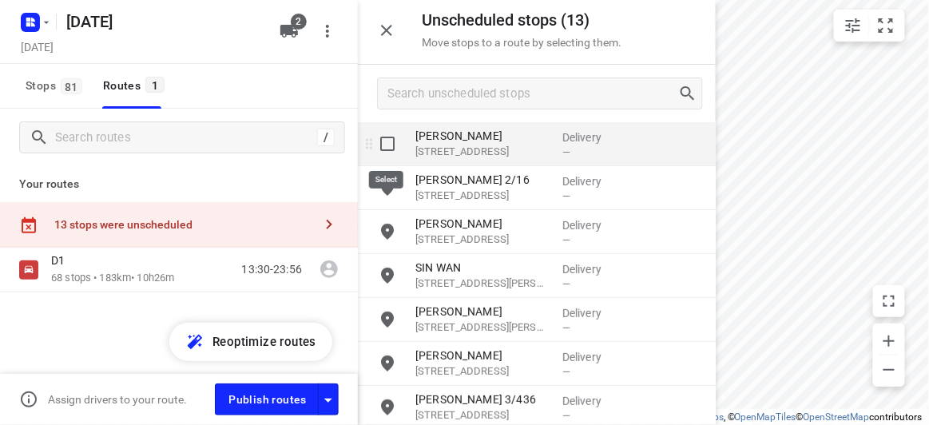
click at [387, 144] on input "grid" at bounding box center [387, 144] width 32 height 32
checkbox input "true"
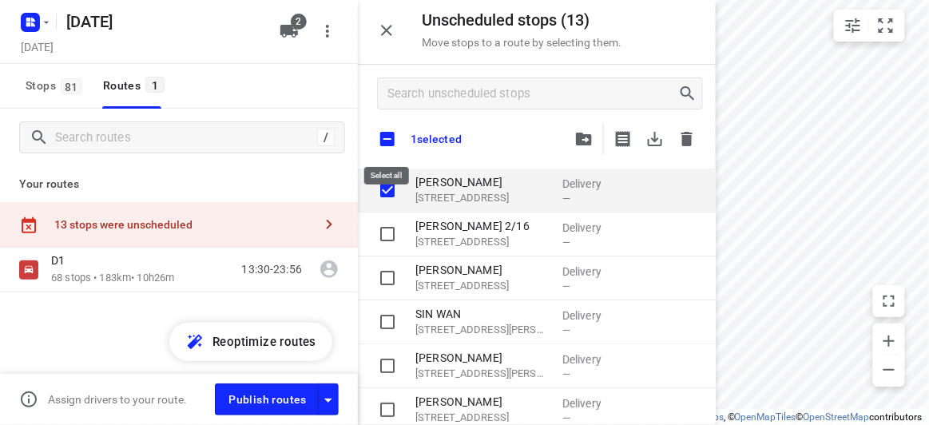
click at [387, 134] on input "checkbox" at bounding box center [388, 139] width 34 height 34
checkbox input "true"
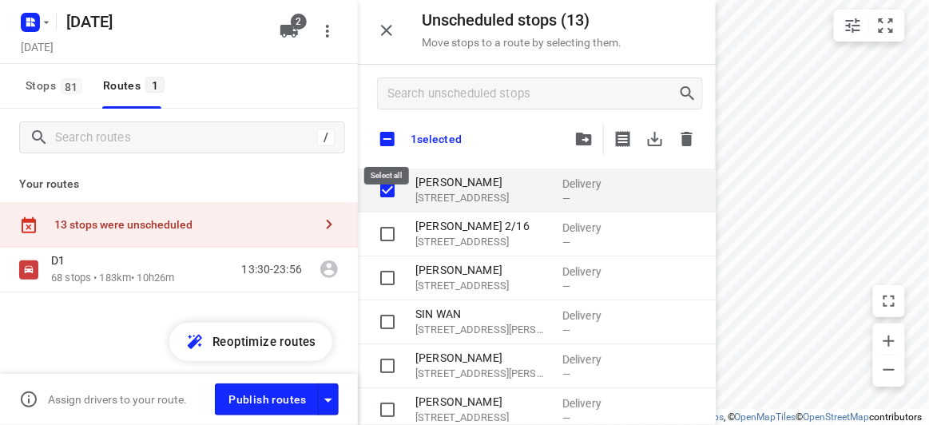
checkbox input "true"
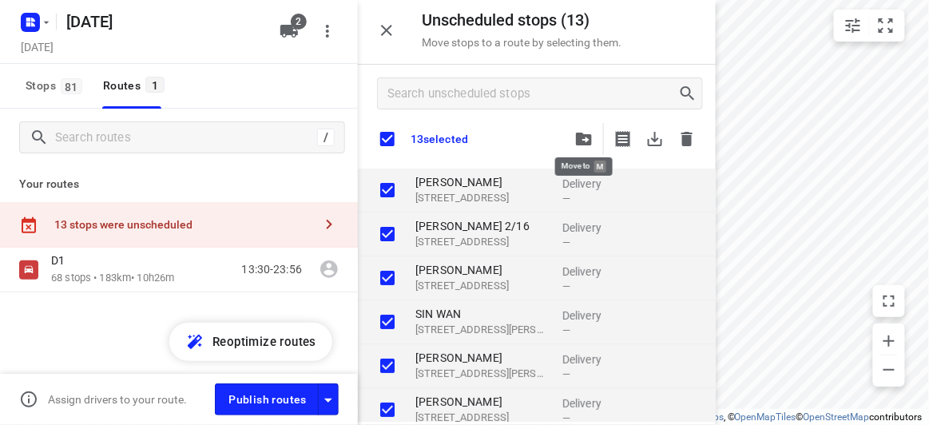
click at [586, 133] on icon "button" at bounding box center [584, 139] width 16 height 13
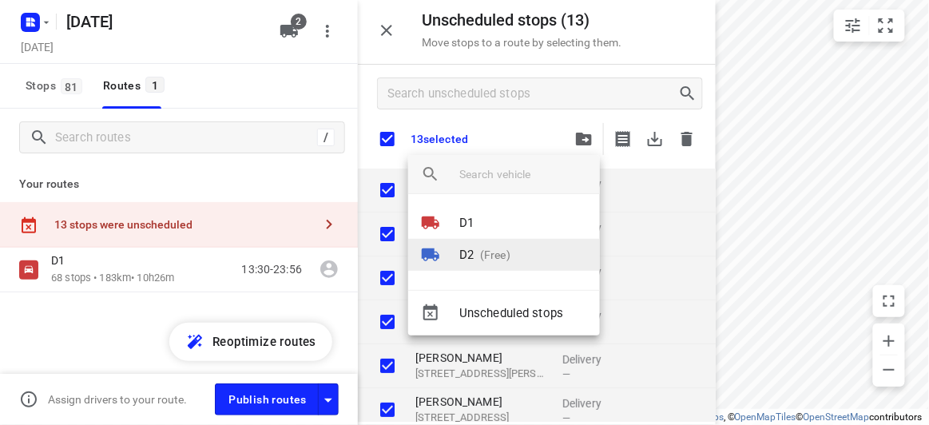
click at [485, 249] on p "(Free)" at bounding box center [492, 255] width 37 height 17
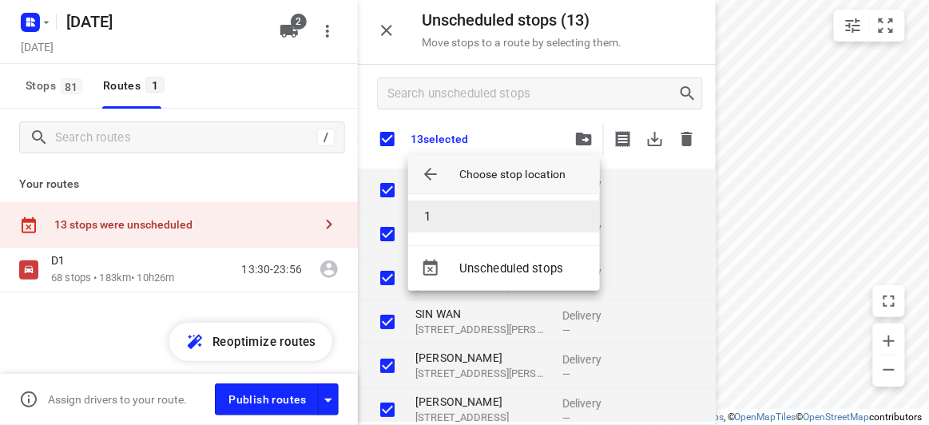
click at [453, 218] on li "1" at bounding box center [504, 217] width 192 height 32
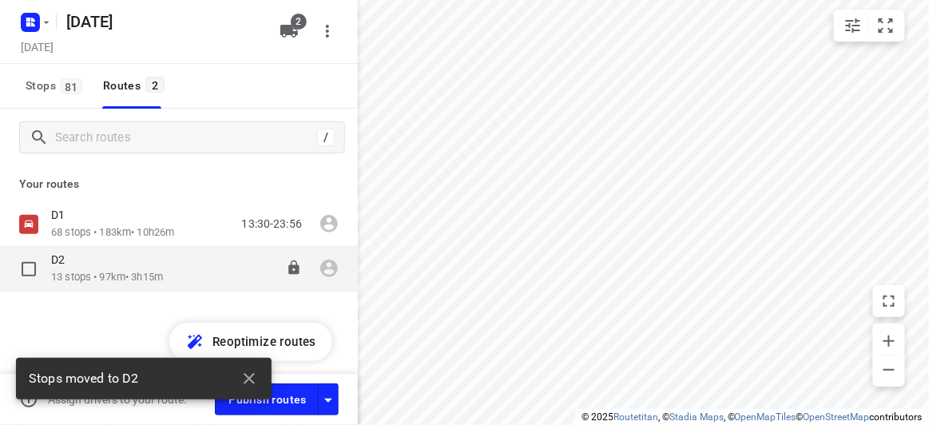
click at [153, 272] on p "13 stops • 97km • 3h15m" at bounding box center [107, 277] width 112 height 15
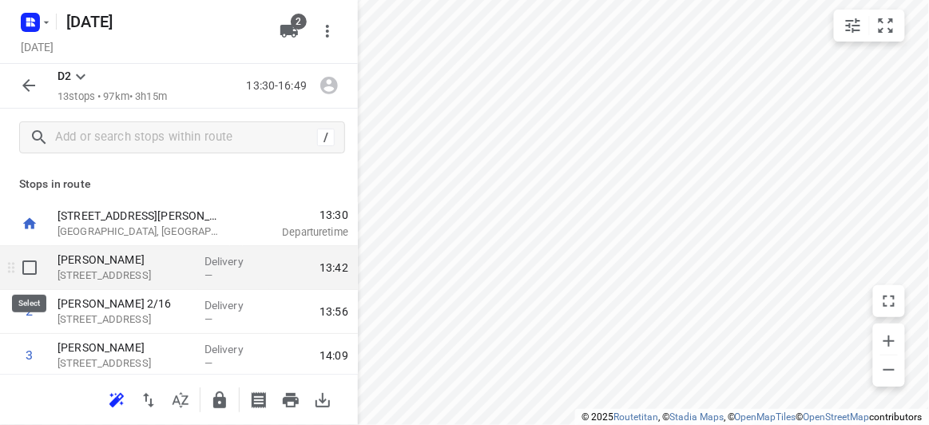
click at [38, 269] on input "checkbox" at bounding box center [30, 268] width 32 height 32
checkbox input "true"
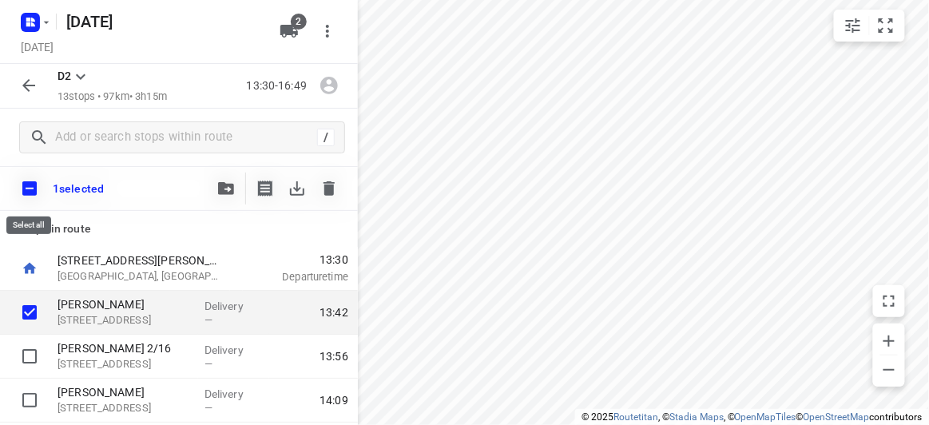
click at [22, 182] on input "checkbox" at bounding box center [30, 189] width 34 height 34
checkbox input "true"
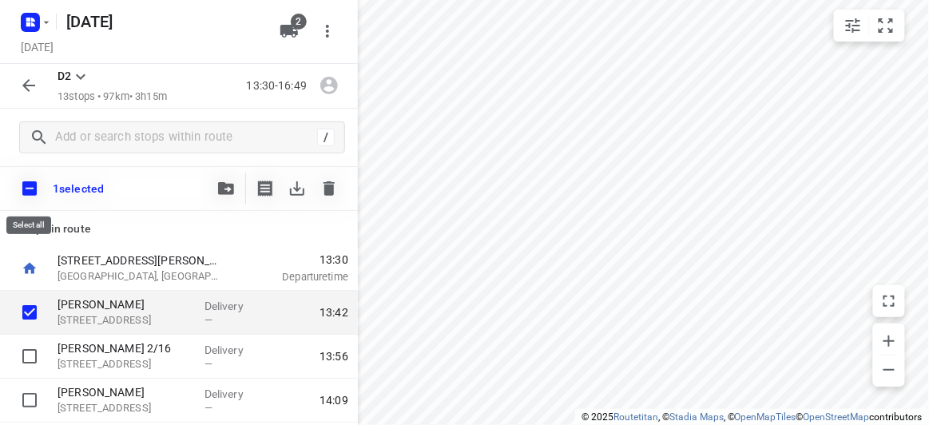
checkbox input "true"
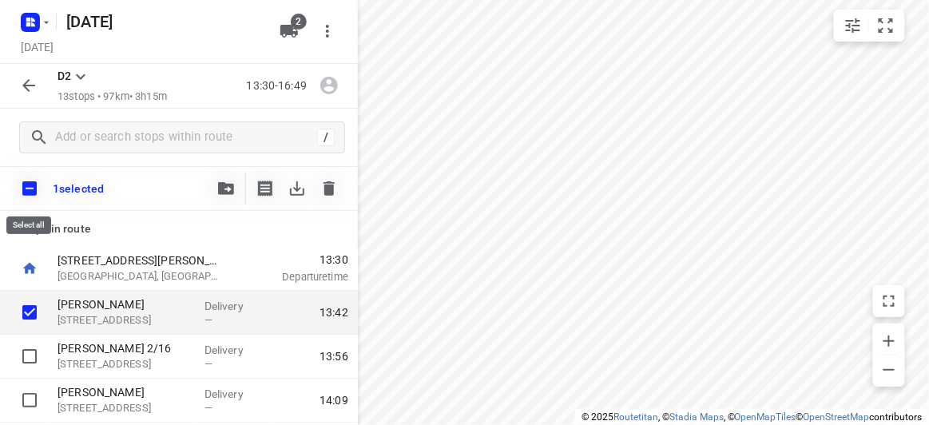
checkbox input "true"
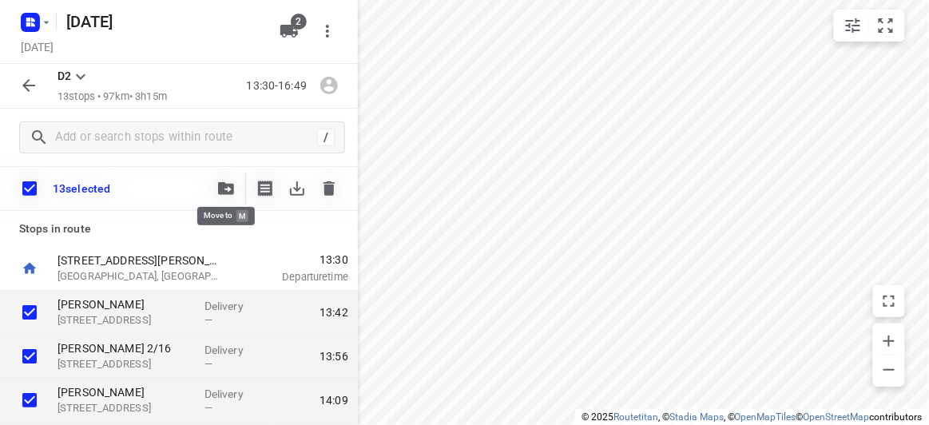
click at [234, 191] on span "button" at bounding box center [225, 188] width 19 height 13
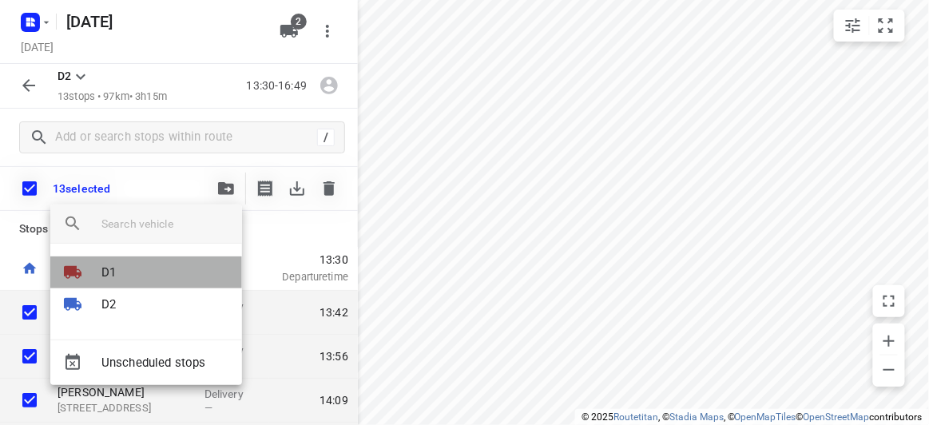
click at [122, 266] on li "D1" at bounding box center [146, 272] width 192 height 32
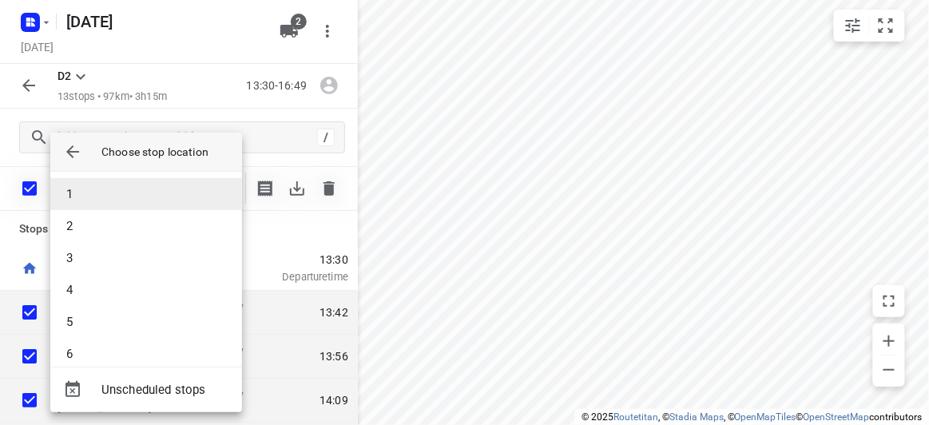
click at [102, 199] on li "1" at bounding box center [146, 194] width 192 height 32
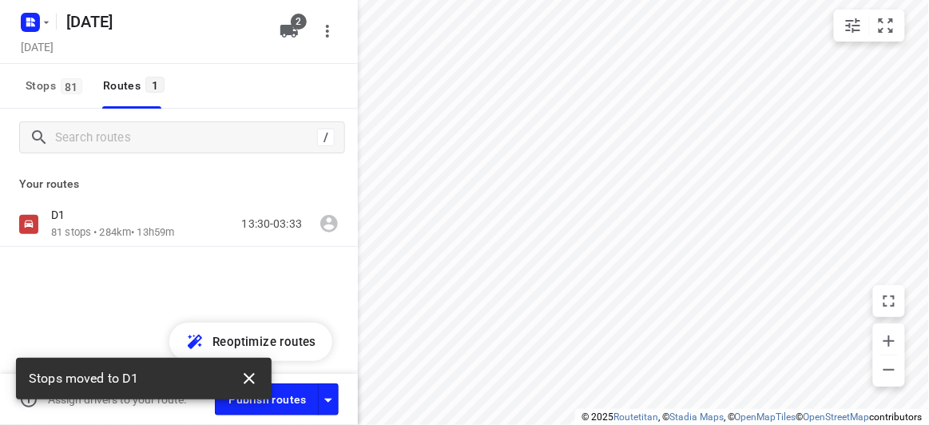
click at [245, 370] on icon "button" at bounding box center [249, 378] width 19 height 19
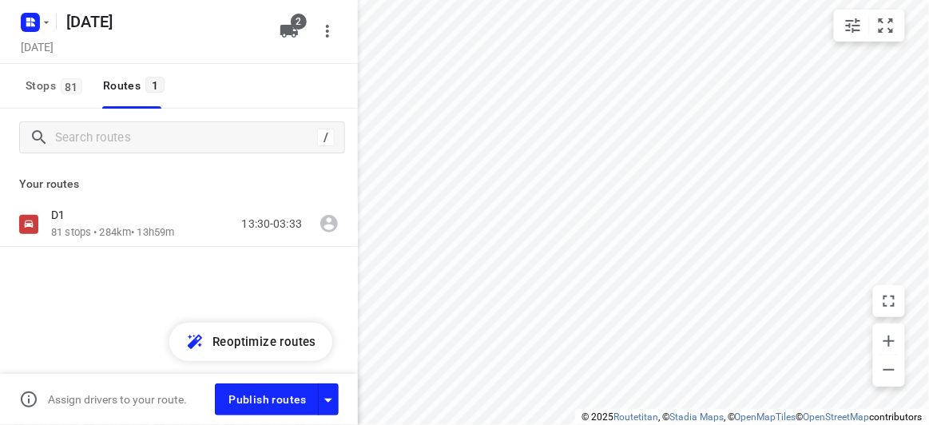
click at [141, 282] on div "D1 81 stops • 284km • 13h59m 13:30-03:33" at bounding box center [179, 280] width 358 height 157
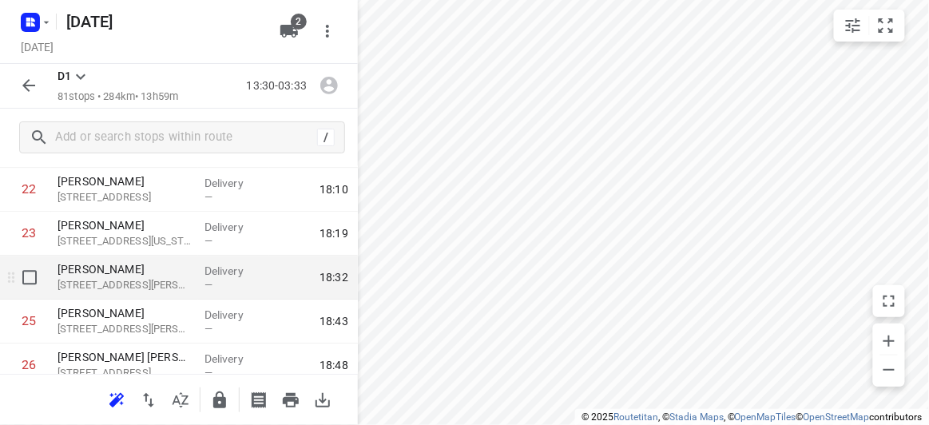
scroll to position [1016, 0]
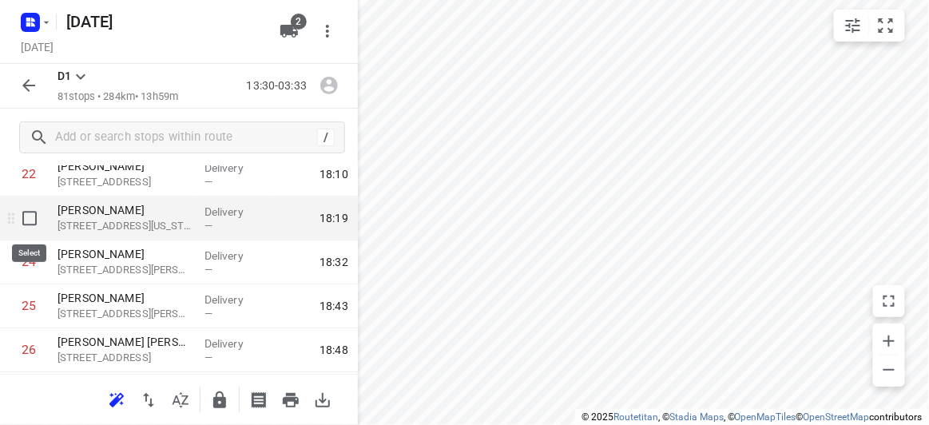
click at [26, 219] on input "checkbox" at bounding box center [30, 218] width 32 height 32
checkbox input "true"
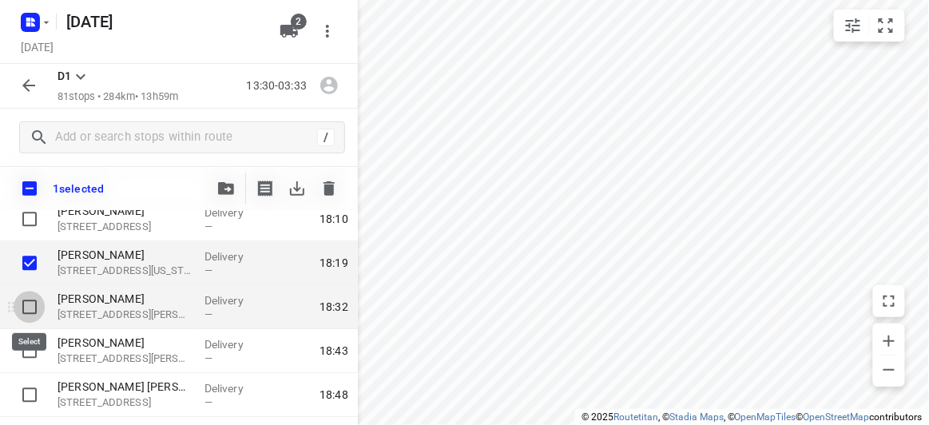
click at [42, 308] on input "checkbox" at bounding box center [30, 307] width 32 height 32
checkbox input "true"
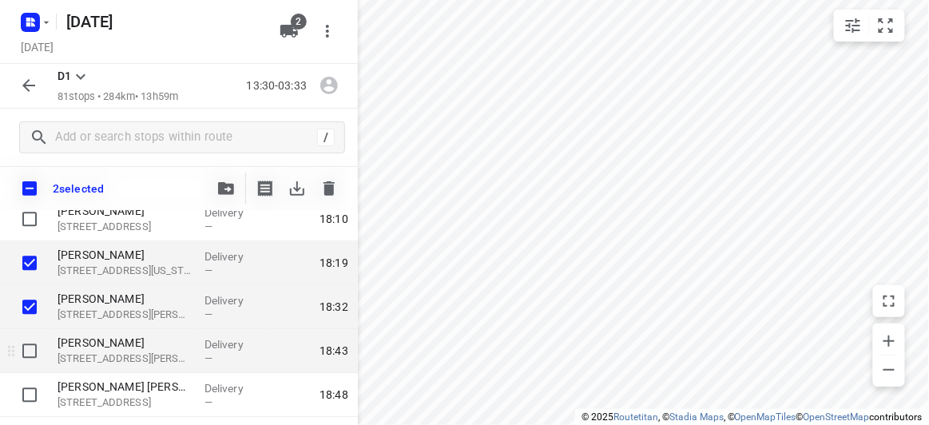
click at [33, 340] on input "checkbox" at bounding box center [30, 351] width 32 height 32
checkbox input "true"
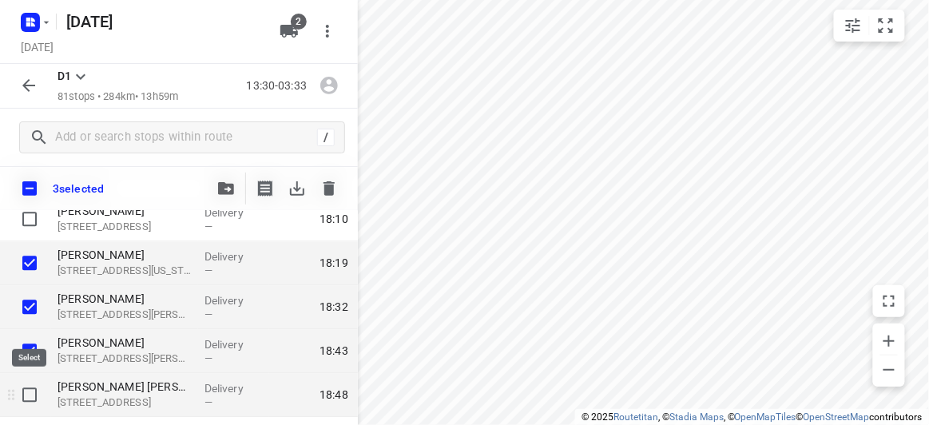
click at [37, 387] on input "checkbox" at bounding box center [30, 395] width 32 height 32
checkbox input "true"
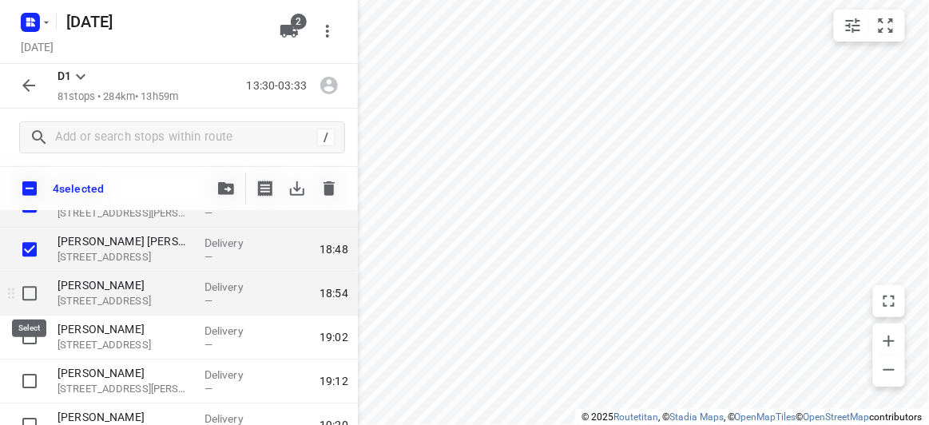
click at [25, 290] on input "checkbox" at bounding box center [30, 293] width 32 height 32
checkbox input "true"
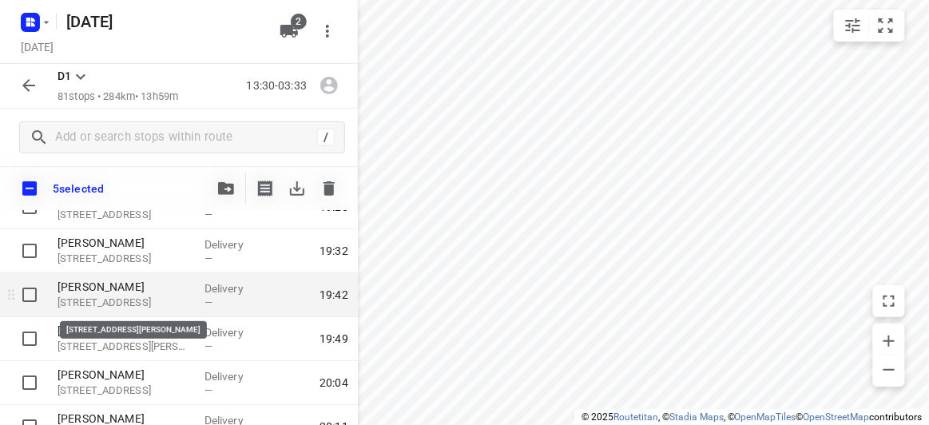
scroll to position [1452, 0]
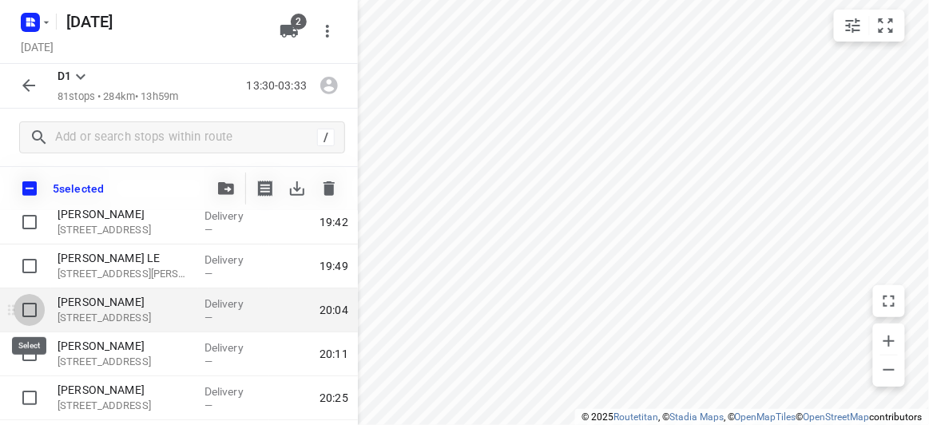
click at [31, 316] on input "checkbox" at bounding box center [30, 310] width 32 height 32
checkbox input "true"
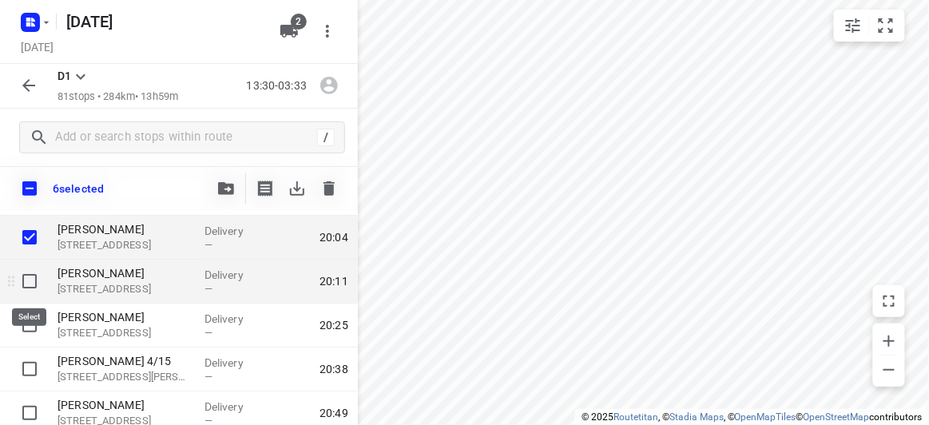
click at [29, 285] on input "checkbox" at bounding box center [30, 281] width 32 height 32
checkbox input "true"
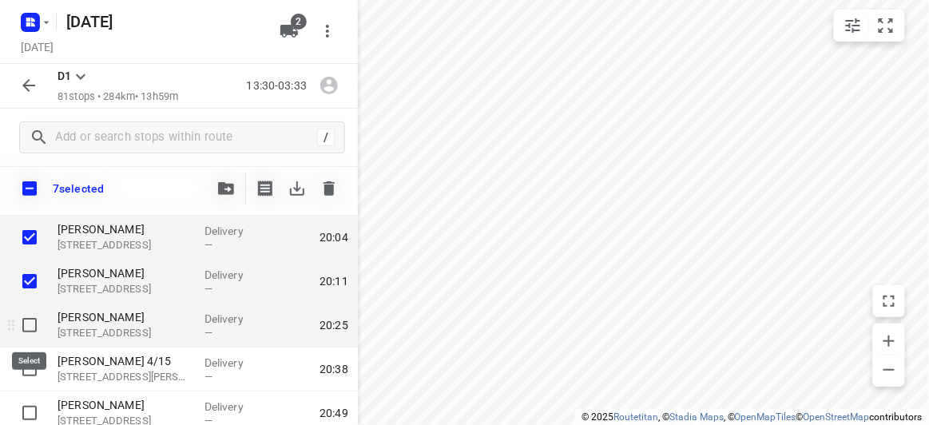
click at [34, 321] on input "checkbox" at bounding box center [30, 325] width 32 height 32
checkbox input "true"
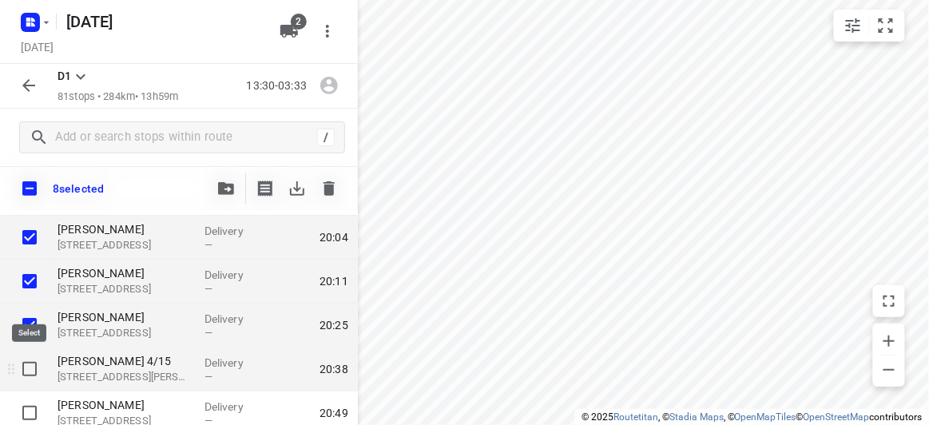
click at [32, 366] on input "checkbox" at bounding box center [30, 369] width 32 height 32
checkbox input "true"
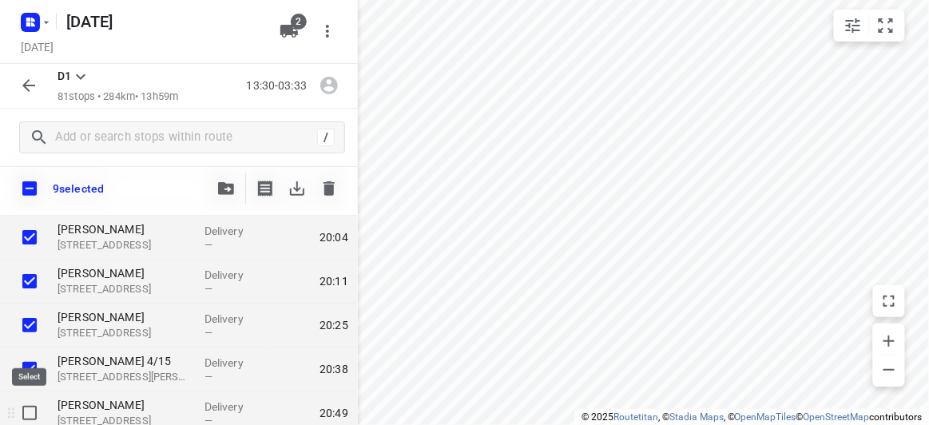
click at [37, 416] on input "checkbox" at bounding box center [30, 413] width 32 height 32
checkbox input "true"
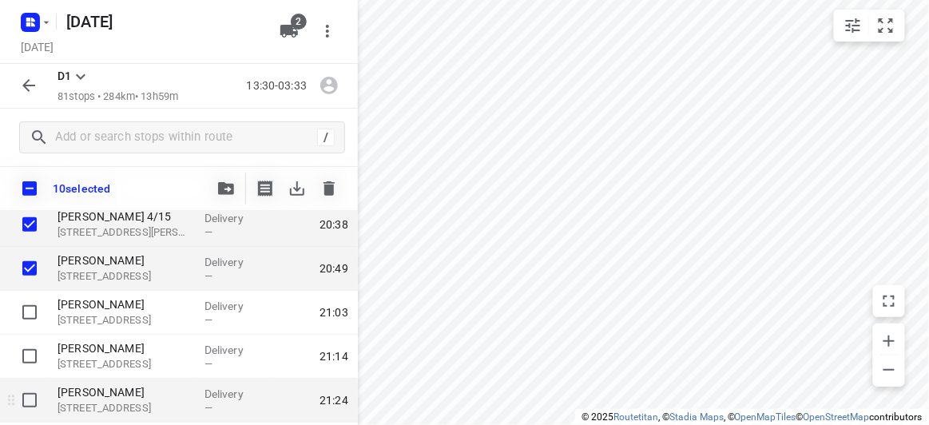
scroll to position [1742, 0]
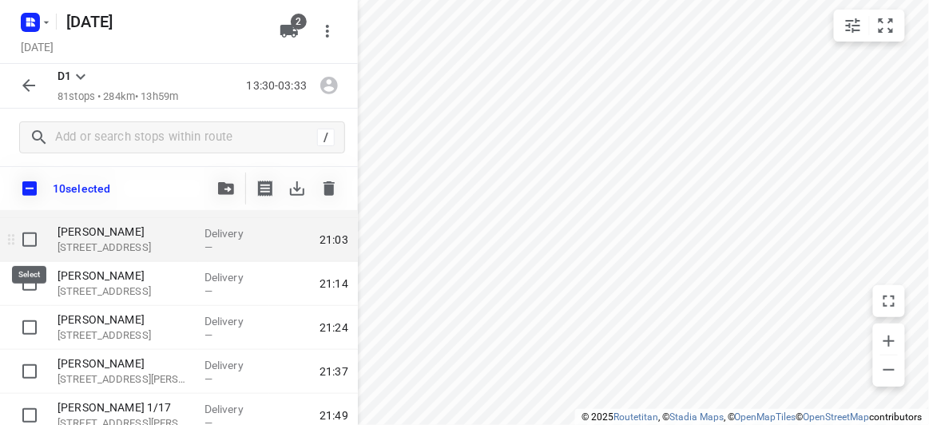
click at [21, 240] on input "checkbox" at bounding box center [30, 240] width 32 height 32
checkbox input "true"
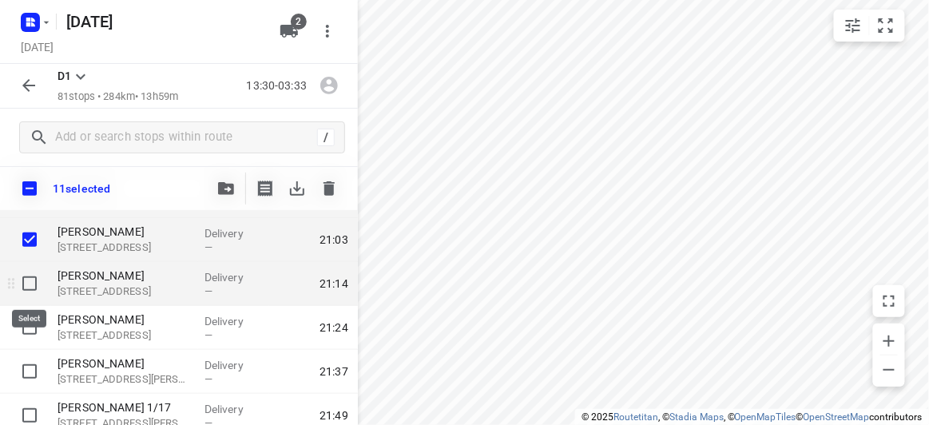
click at [30, 276] on input "checkbox" at bounding box center [30, 284] width 32 height 32
checkbox input "true"
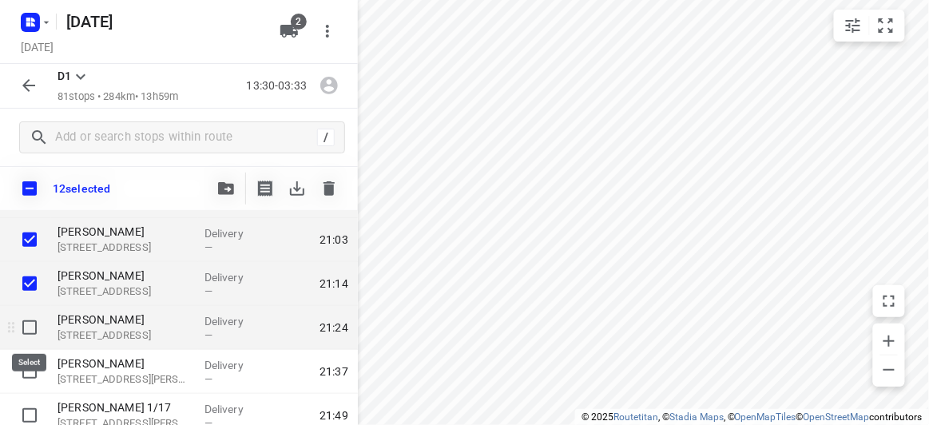
click at [36, 327] on input "checkbox" at bounding box center [30, 328] width 32 height 32
checkbox input "true"
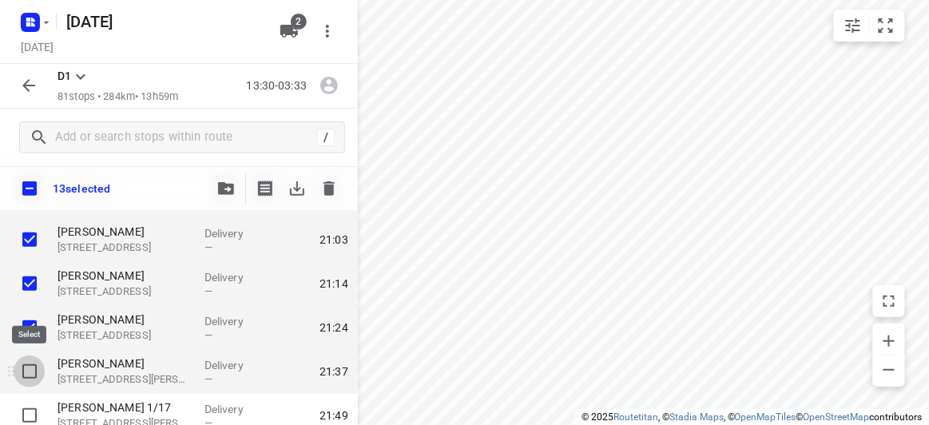
click at [37, 371] on input "checkbox" at bounding box center [30, 371] width 32 height 32
checkbox input "true"
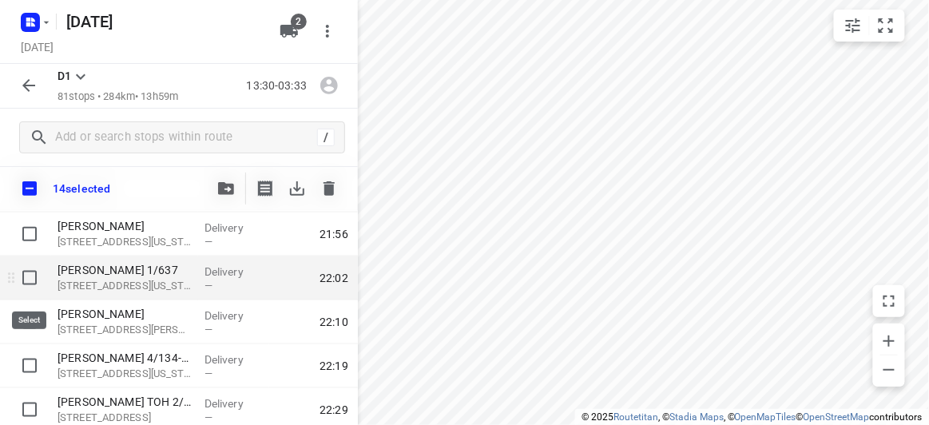
scroll to position [1960, 0]
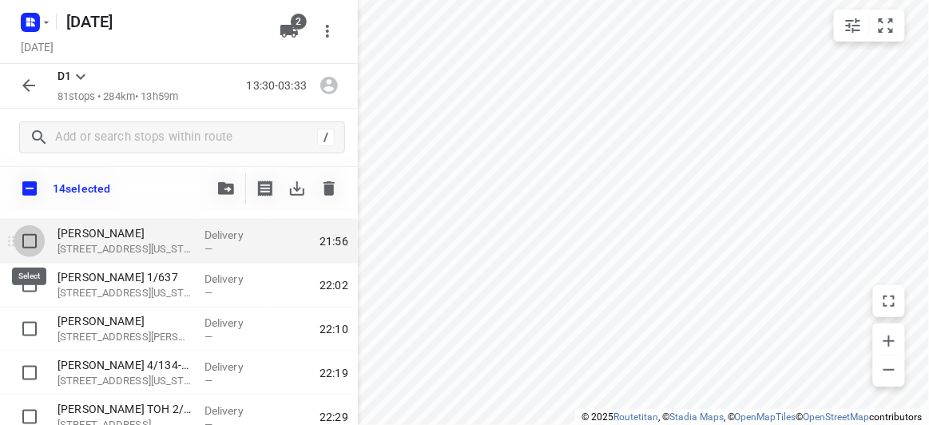
click at [27, 244] on input "checkbox" at bounding box center [30, 241] width 32 height 32
checkbox input "true"
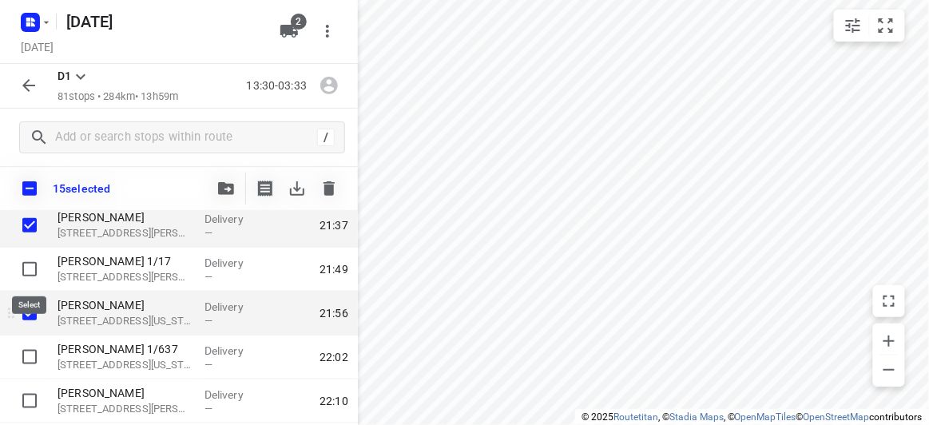
scroll to position [1888, 0]
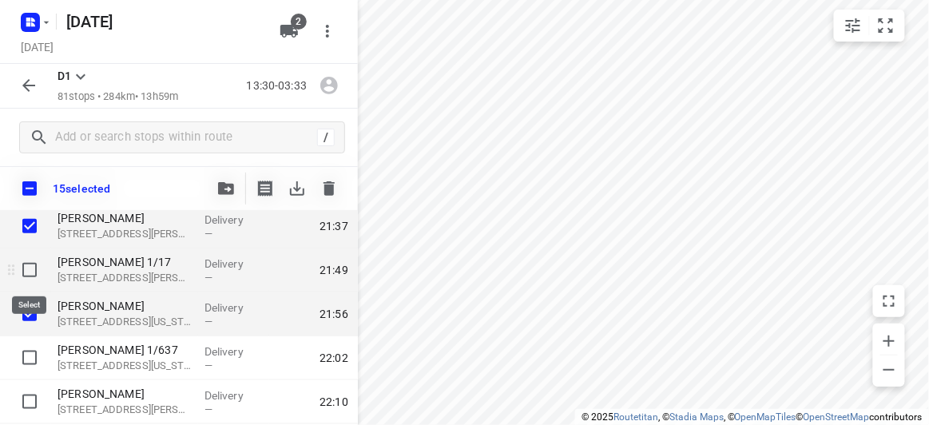
click at [28, 274] on input "checkbox" at bounding box center [30, 270] width 32 height 32
checkbox input "true"
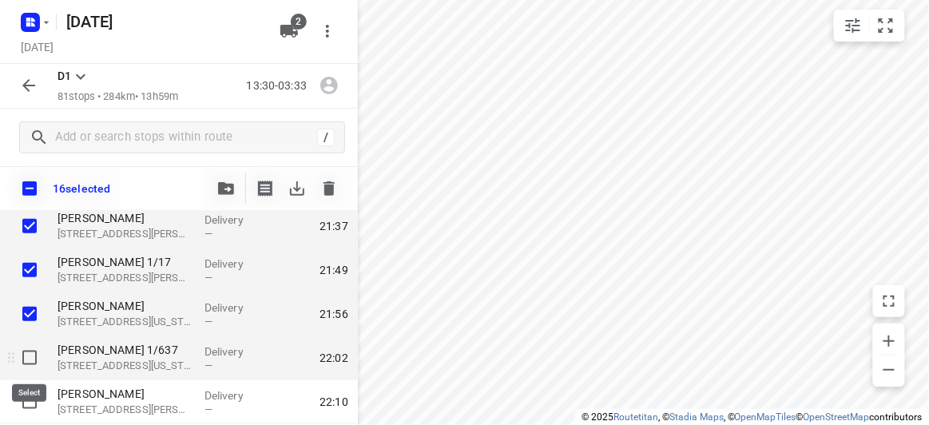
click at [19, 351] on input "checkbox" at bounding box center [30, 358] width 32 height 32
checkbox input "true"
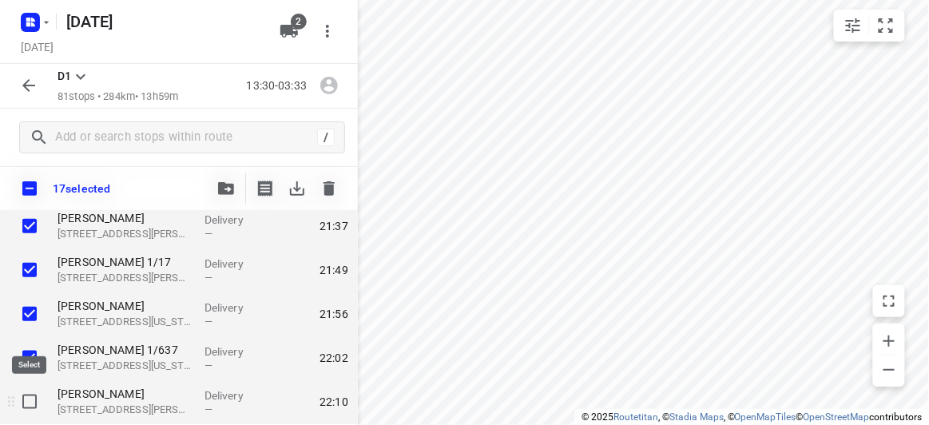
click at [28, 393] on input "checkbox" at bounding box center [30, 402] width 32 height 32
checkbox input "true"
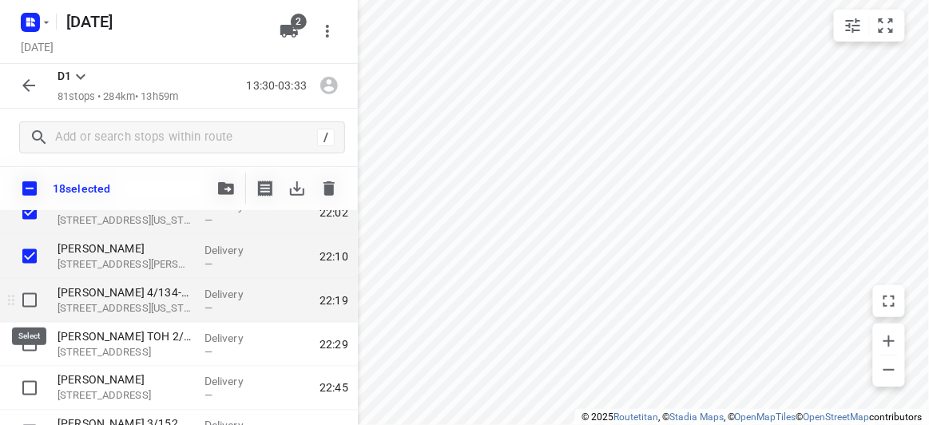
click at [24, 308] on input "checkbox" at bounding box center [30, 300] width 32 height 32
checkbox input "true"
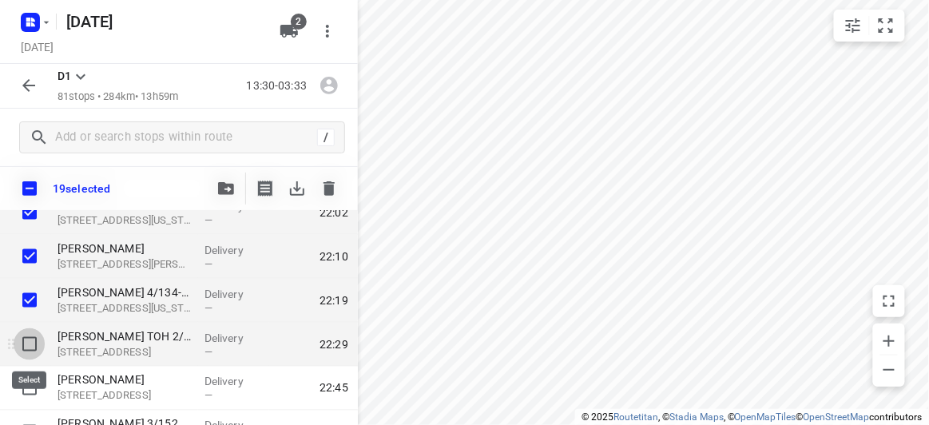
click at [30, 347] on input "checkbox" at bounding box center [30, 344] width 32 height 32
checkbox input "true"
click at [222, 199] on button "button" at bounding box center [226, 189] width 32 height 32
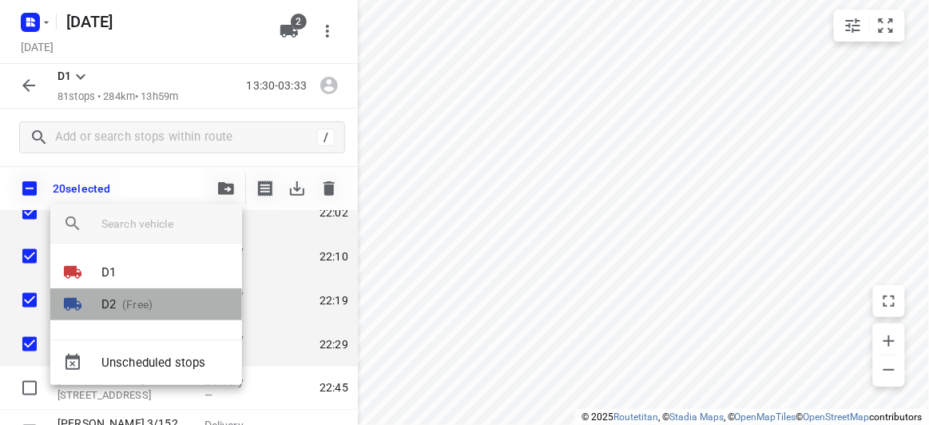
click at [115, 303] on p "D2" at bounding box center [108, 305] width 14 height 18
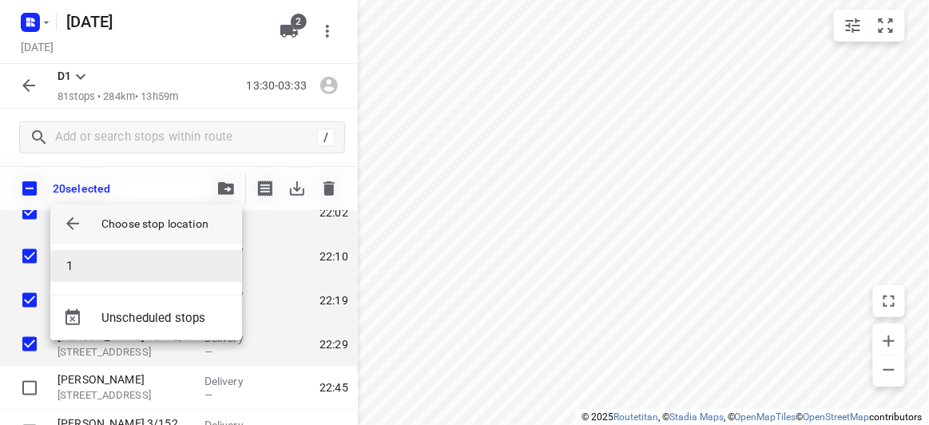
click at [97, 257] on li "1" at bounding box center [146, 266] width 192 height 32
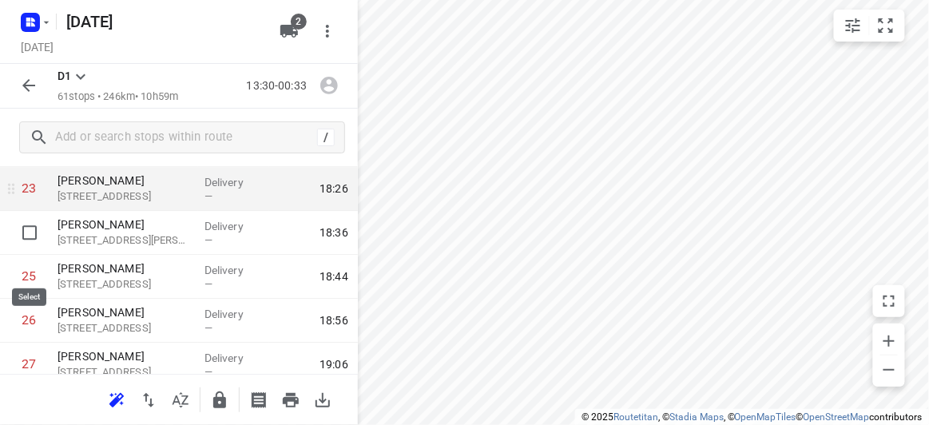
scroll to position [1016, 0]
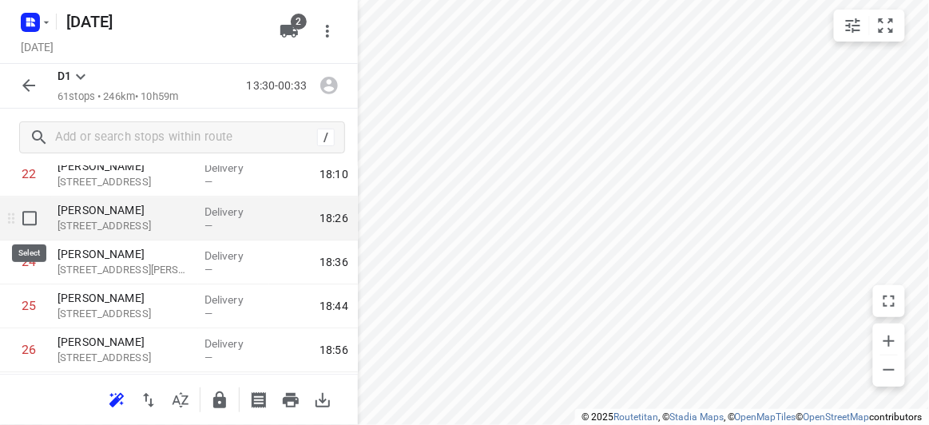
click at [29, 219] on input "checkbox" at bounding box center [30, 218] width 32 height 32
checkbox input "true"
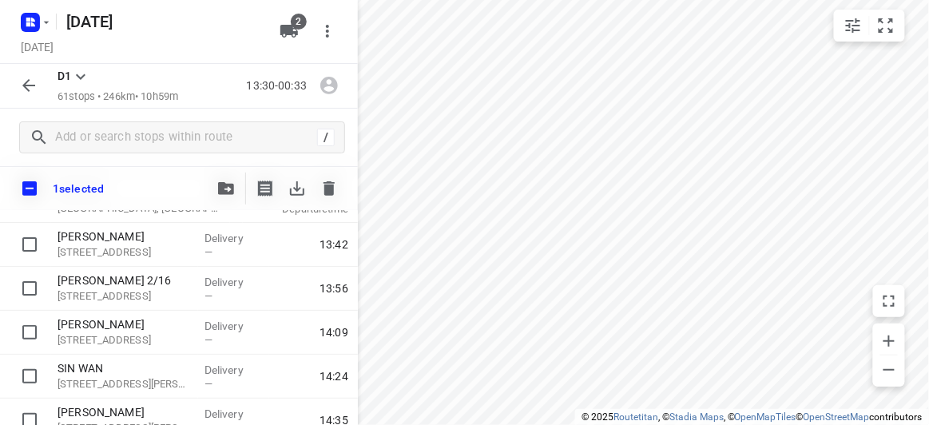
scroll to position [0, 0]
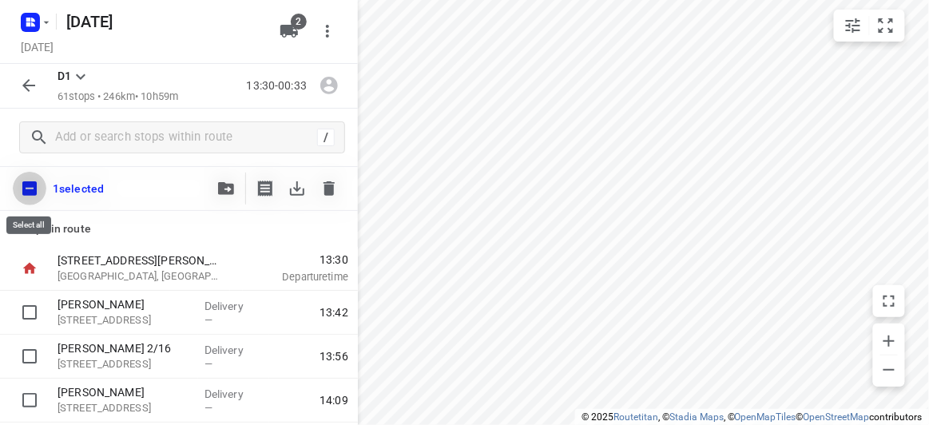
click at [33, 182] on input "checkbox" at bounding box center [30, 189] width 34 height 34
checkbox input "true"
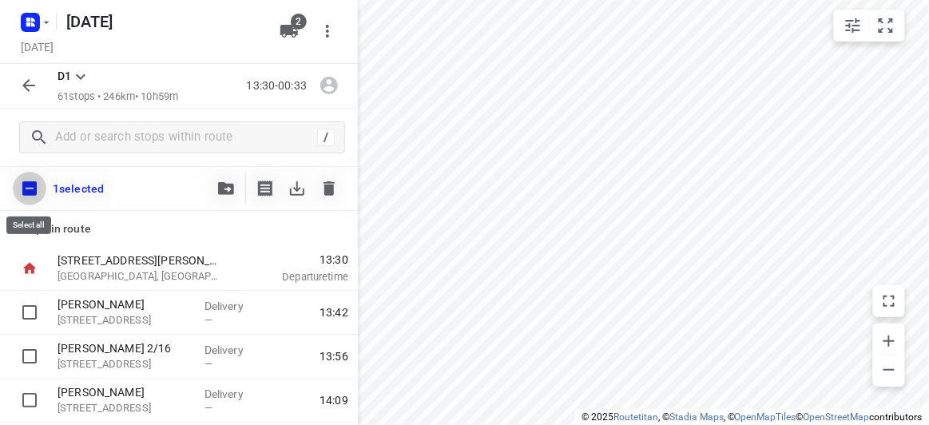
checkbox input "true"
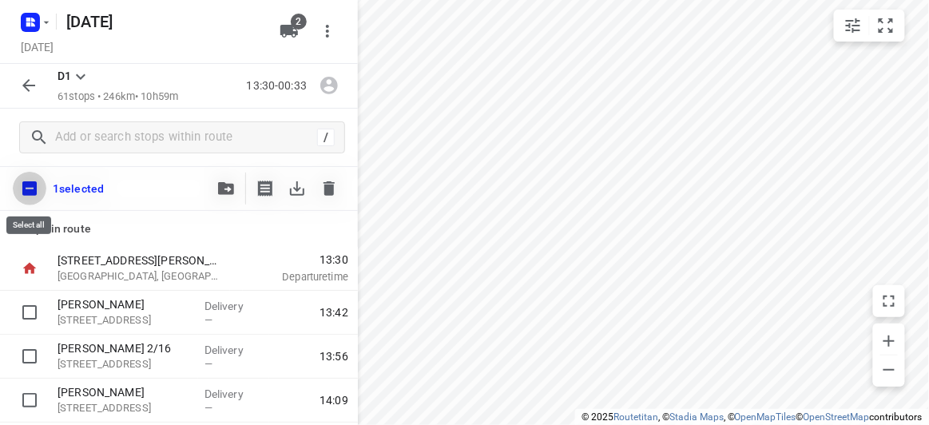
checkbox input "true"
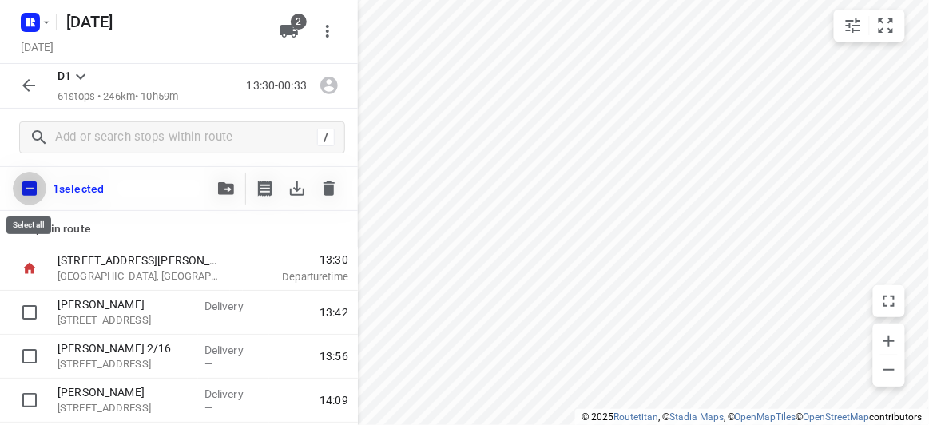
checkbox input "true"
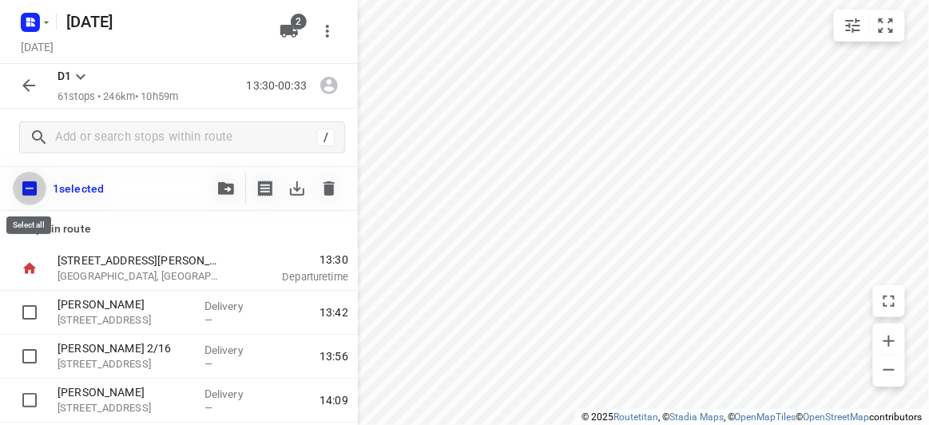
checkbox input "true"
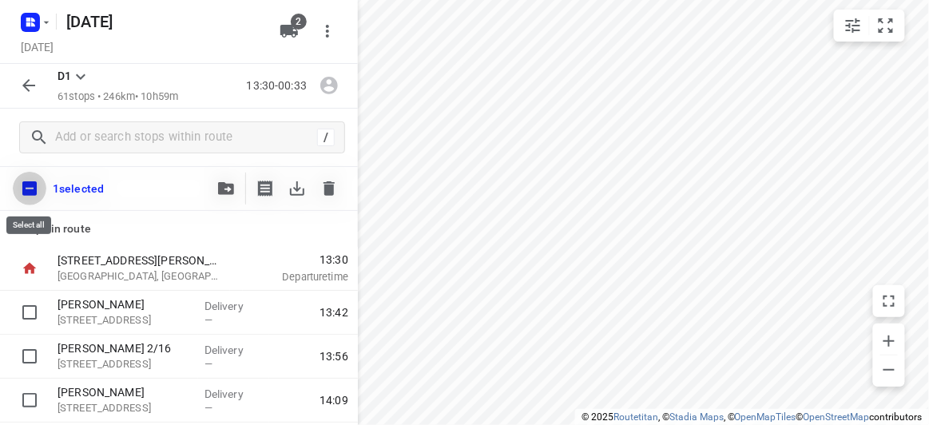
checkbox input "true"
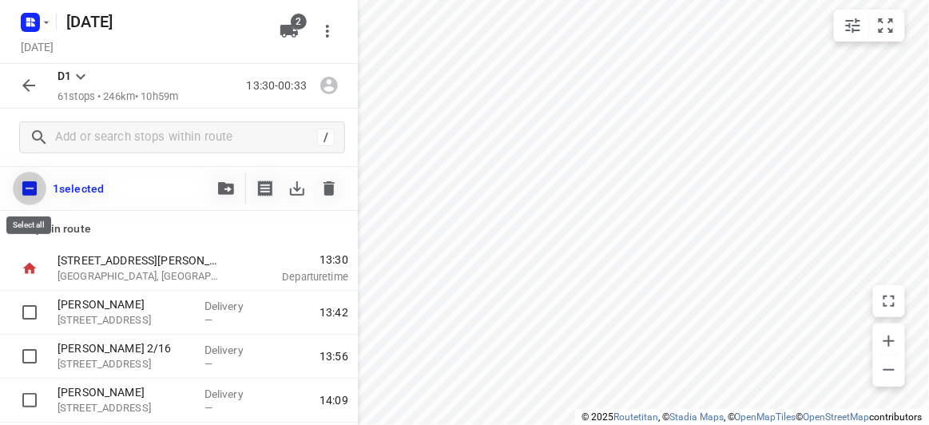
checkbox input "true"
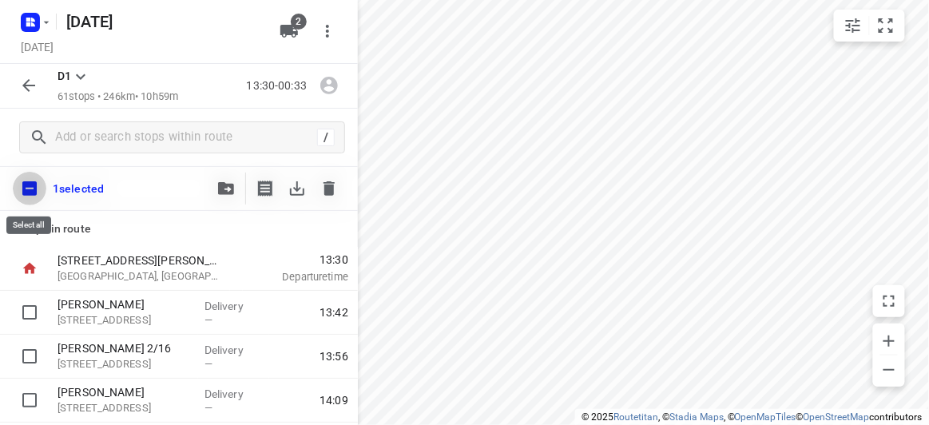
checkbox input "true"
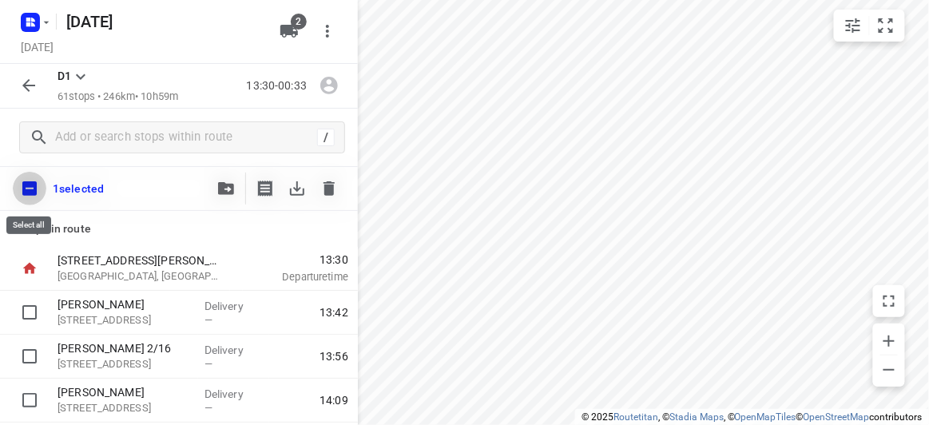
checkbox input "true"
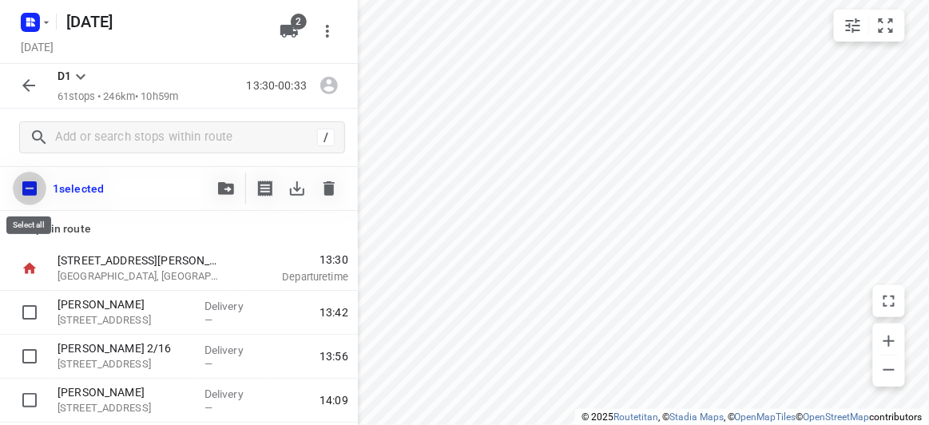
checkbox input "true"
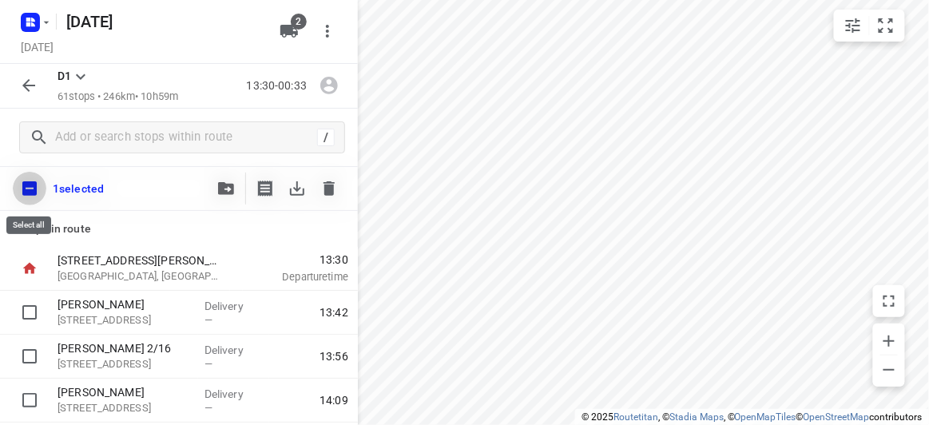
checkbox input "true"
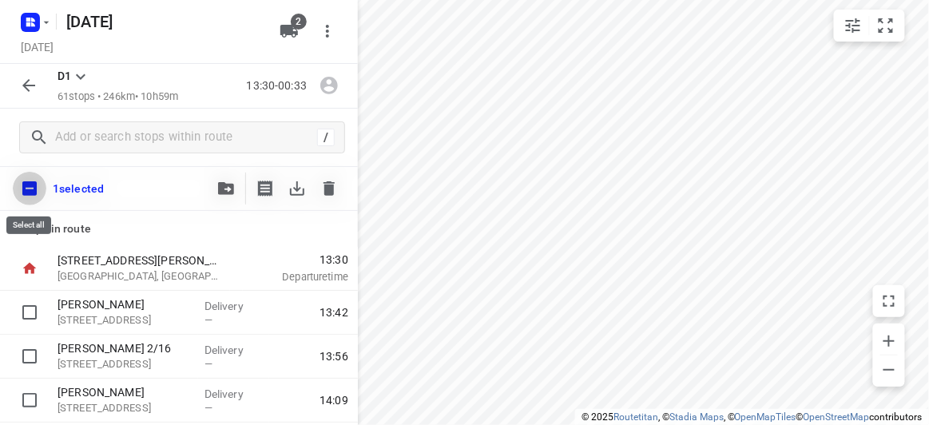
checkbox input "true"
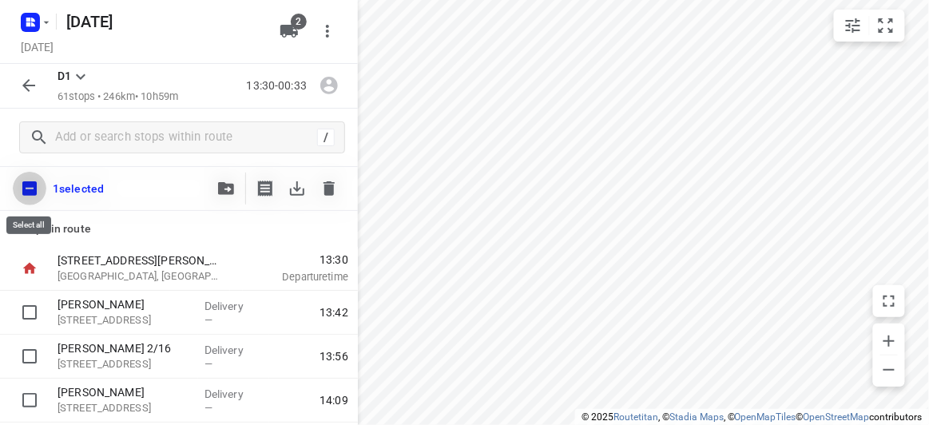
checkbox input "true"
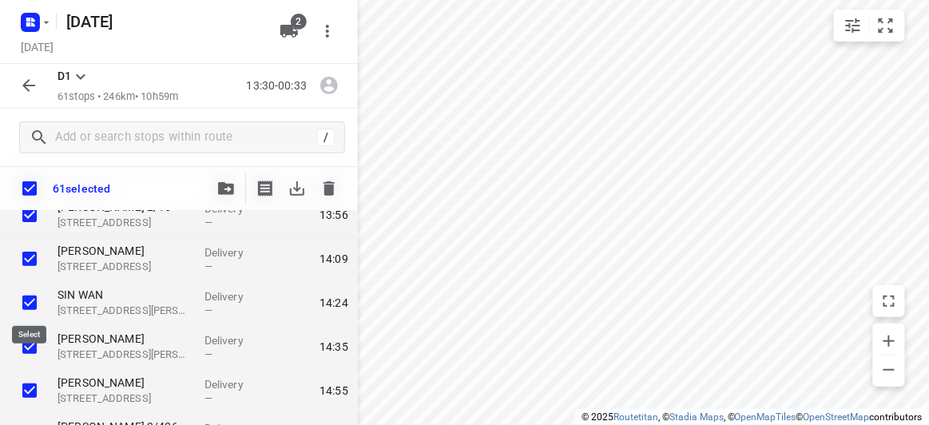
scroll to position [145, 0]
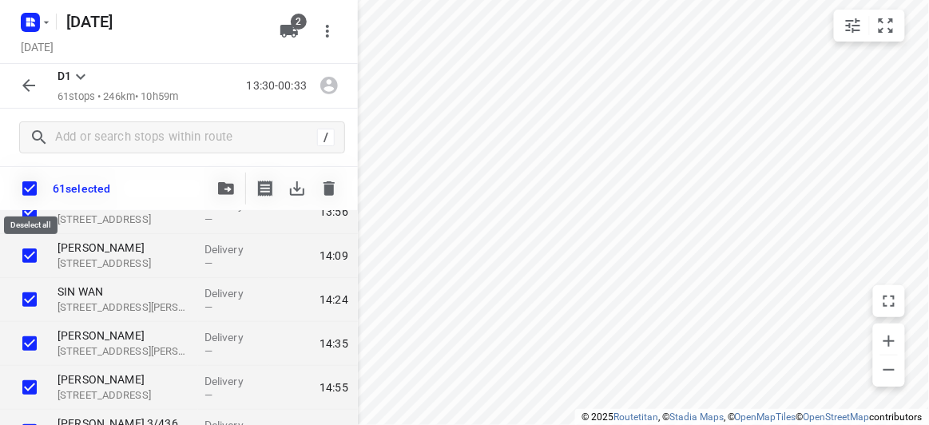
click at [34, 179] on input "checkbox" at bounding box center [30, 189] width 34 height 34
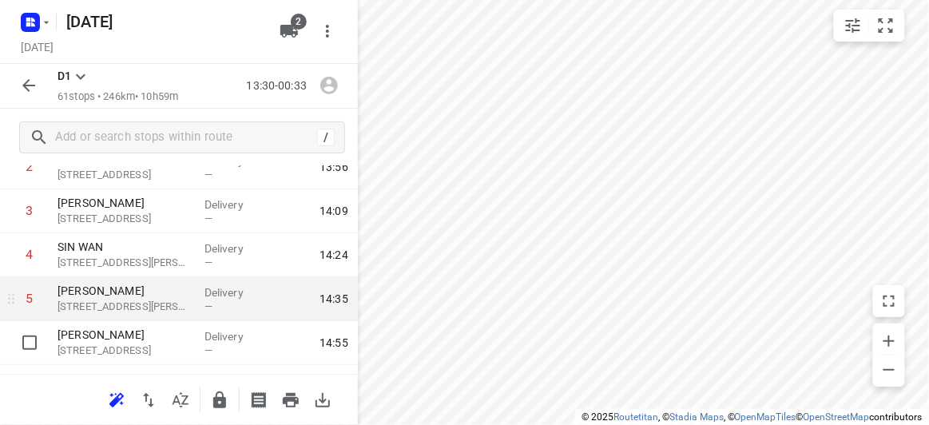
scroll to position [217, 0]
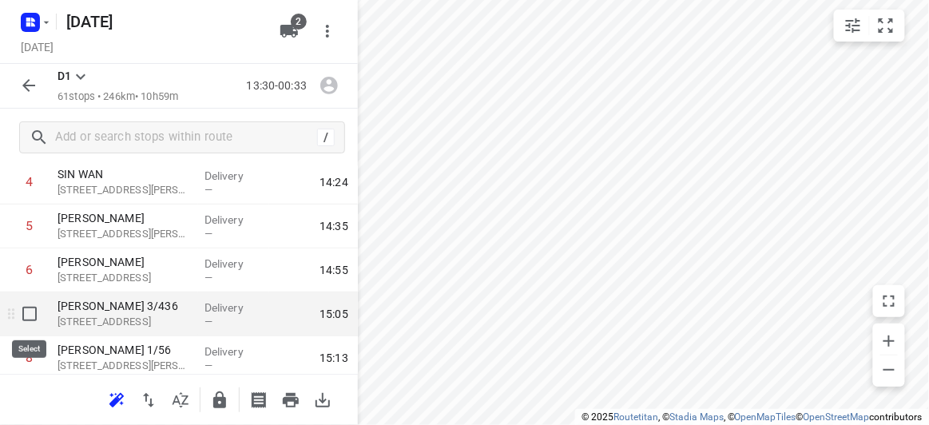
click at [34, 314] on input "checkbox" at bounding box center [30, 314] width 32 height 32
checkbox input "true"
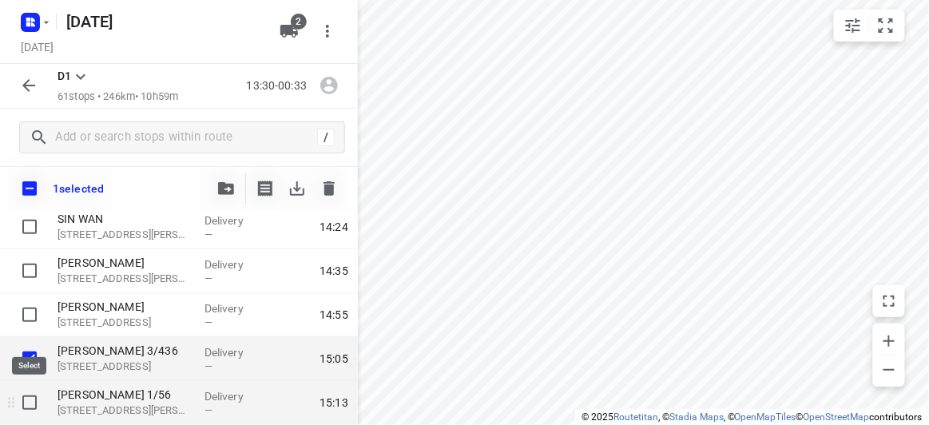
click at [30, 395] on input "checkbox" at bounding box center [30, 403] width 32 height 32
checkbox input "true"
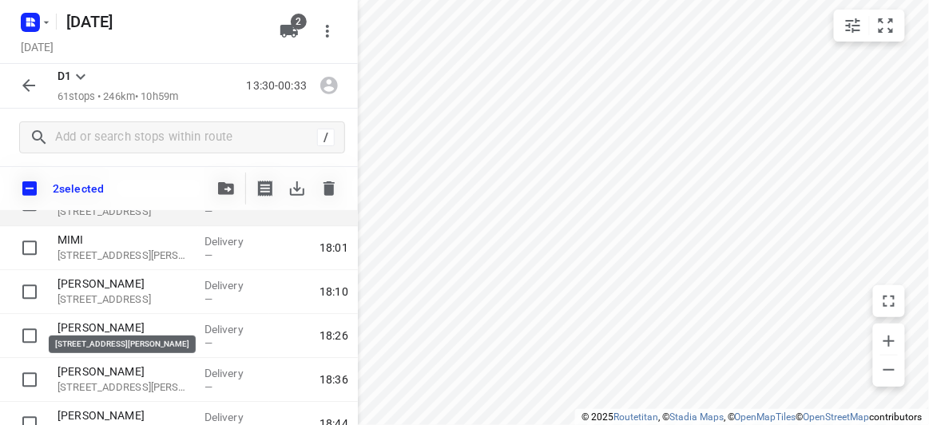
scroll to position [1016, 0]
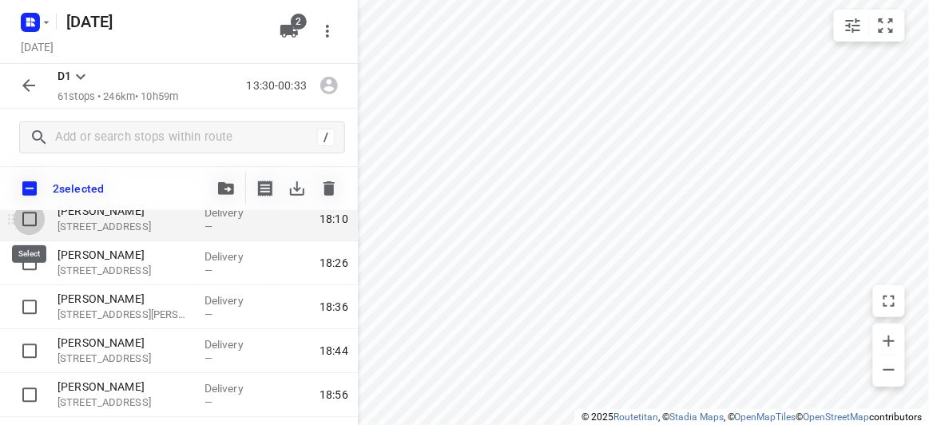
click at [31, 221] on input "checkbox" at bounding box center [30, 219] width 32 height 32
checkbox input "true"
click at [234, 189] on span "button" at bounding box center [225, 188] width 19 height 13
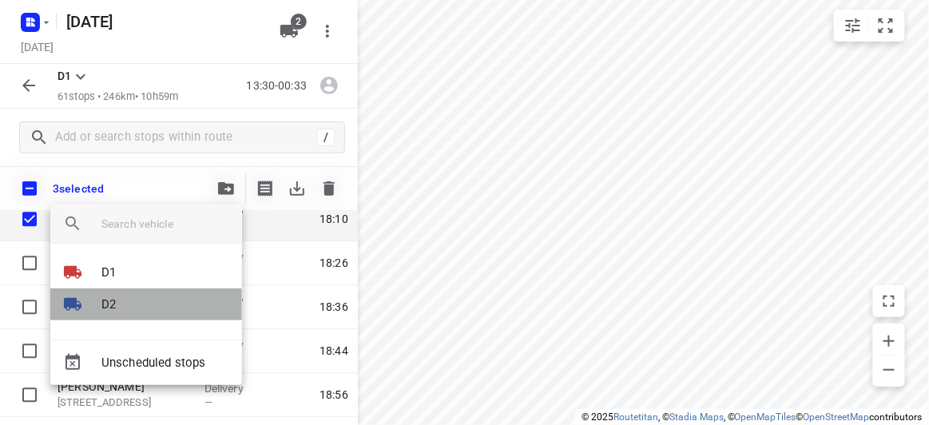
click at [108, 298] on p "D2" at bounding box center [108, 305] width 14 height 18
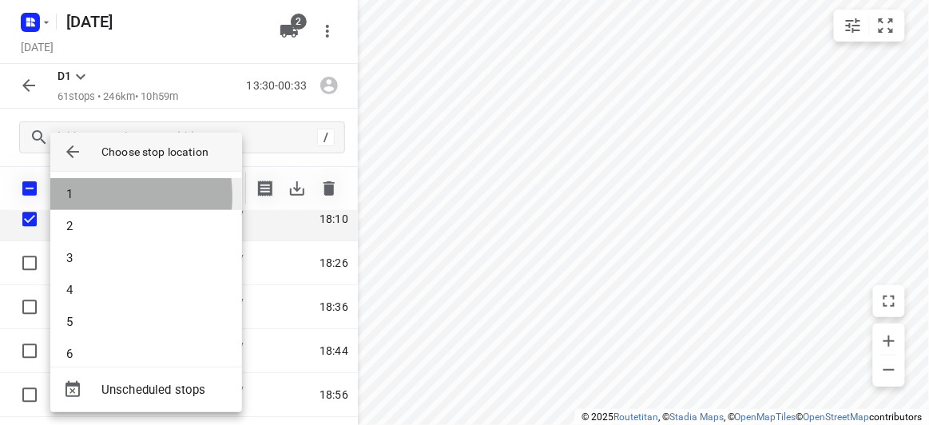
click at [75, 197] on li "1" at bounding box center [146, 194] width 192 height 32
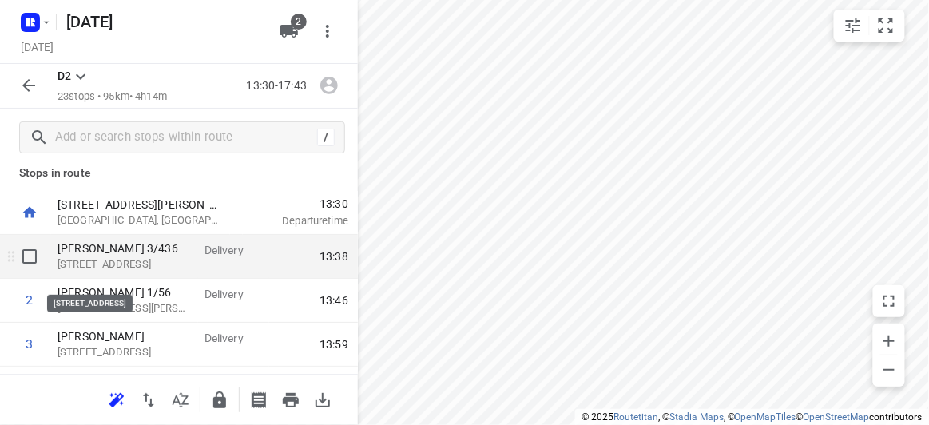
scroll to position [0, 0]
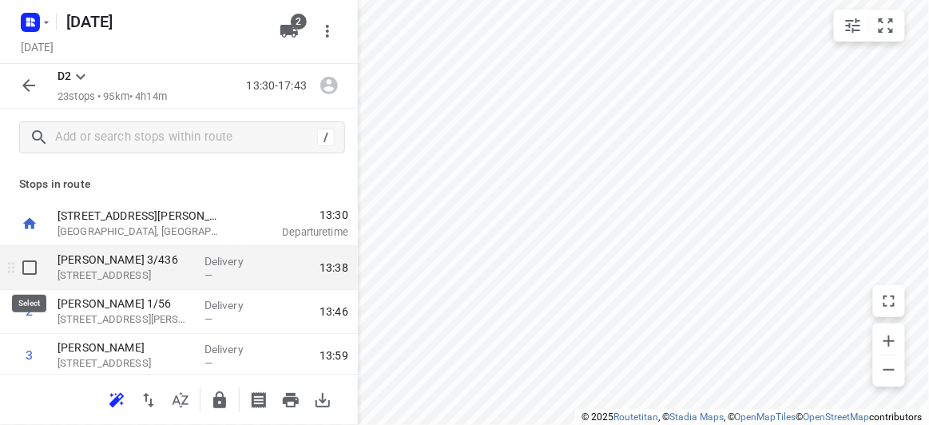
click at [30, 258] on input "checkbox" at bounding box center [30, 268] width 32 height 32
checkbox input "true"
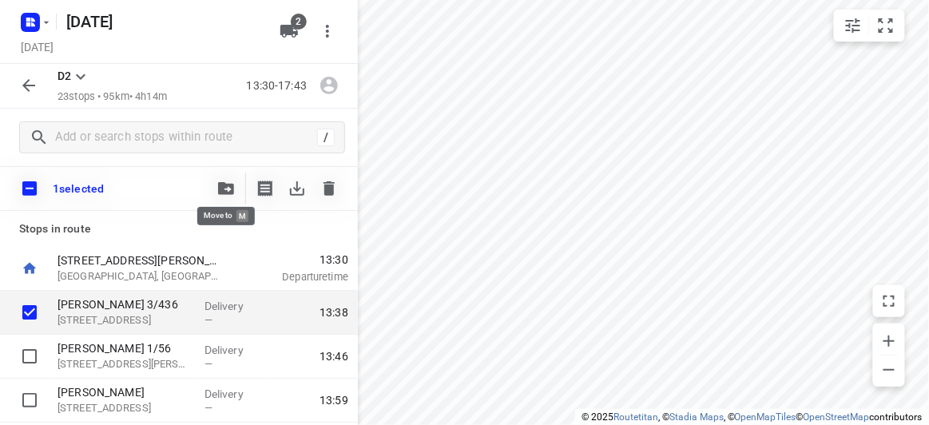
click at [226, 186] on icon "button" at bounding box center [226, 188] width 16 height 13
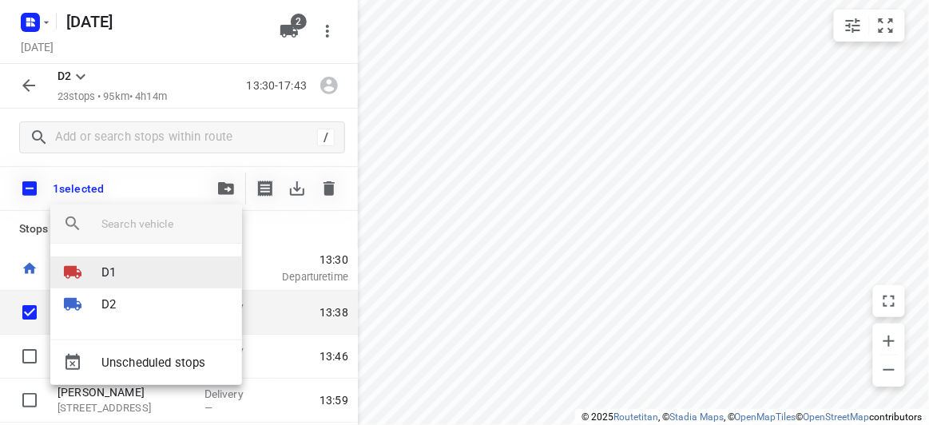
click at [113, 264] on p "D1" at bounding box center [108, 273] width 14 height 18
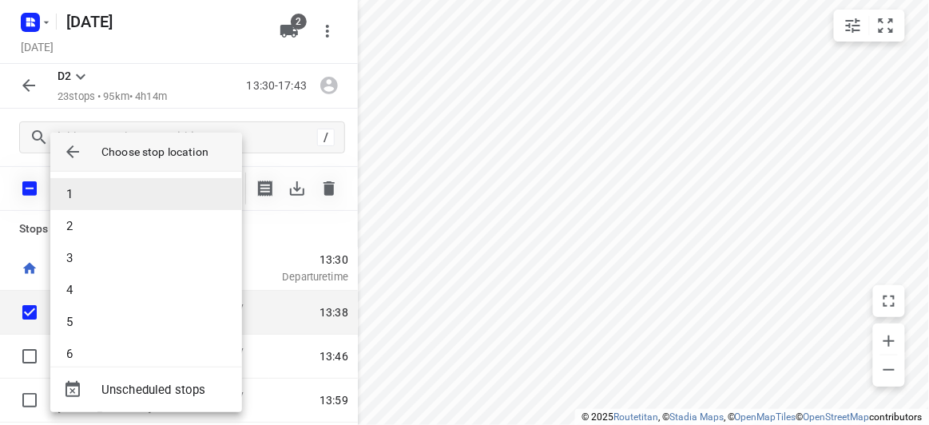
click at [77, 197] on li "1" at bounding box center [146, 194] width 192 height 32
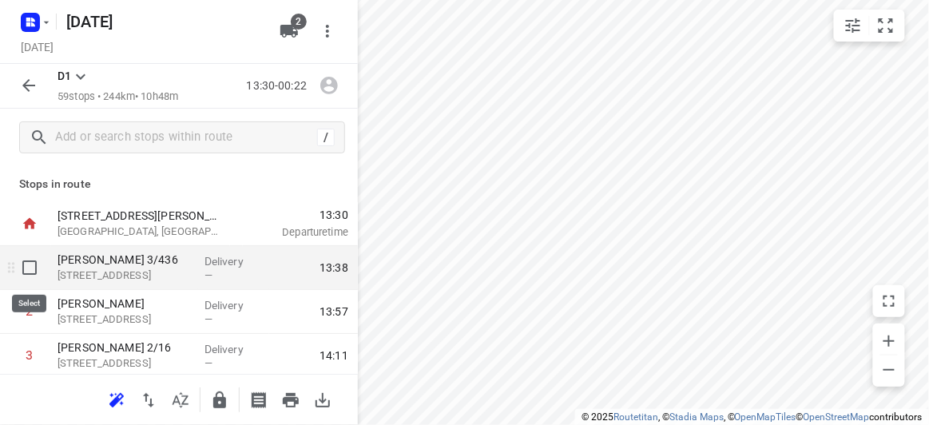
click at [26, 270] on input "checkbox" at bounding box center [30, 268] width 32 height 32
checkbox input "true"
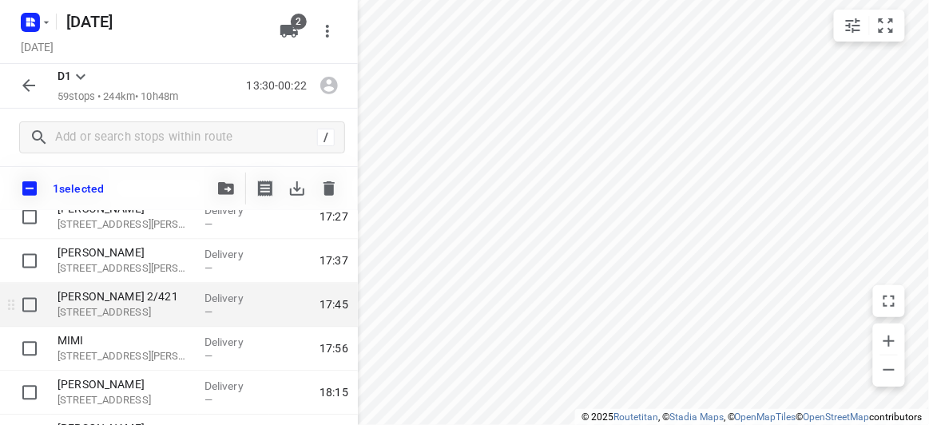
scroll to position [798, 0]
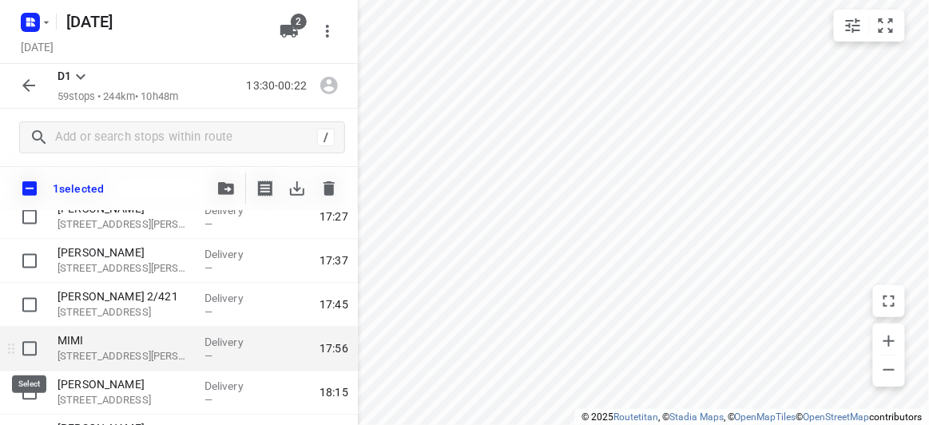
click at [36, 350] on input "checkbox" at bounding box center [30, 349] width 32 height 32
checkbox input "true"
click at [220, 187] on icon "button" at bounding box center [226, 188] width 16 height 13
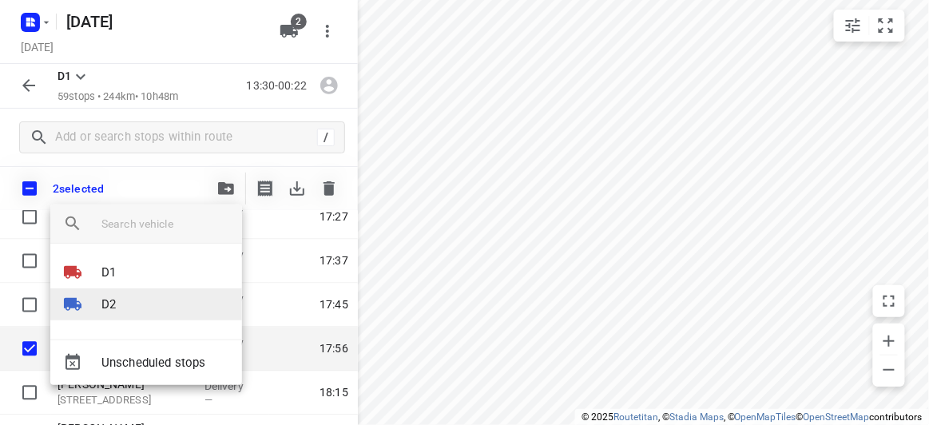
click at [105, 299] on p "D2" at bounding box center [108, 305] width 14 height 18
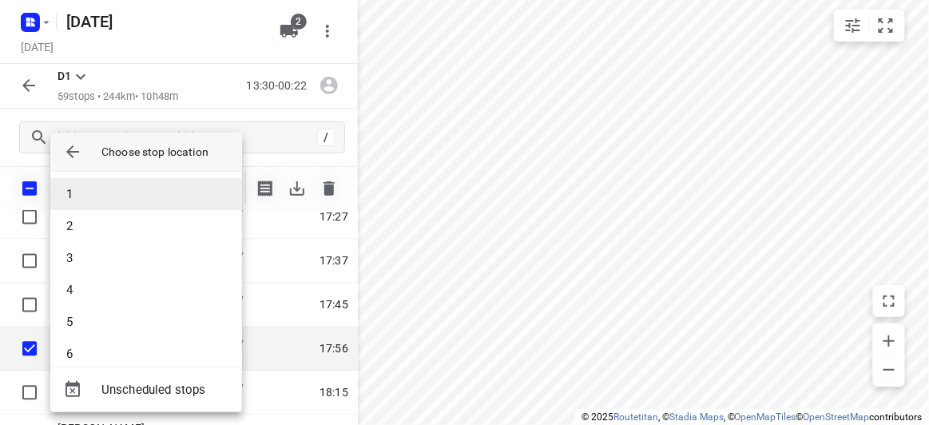
click at [78, 198] on li "1" at bounding box center [146, 194] width 192 height 32
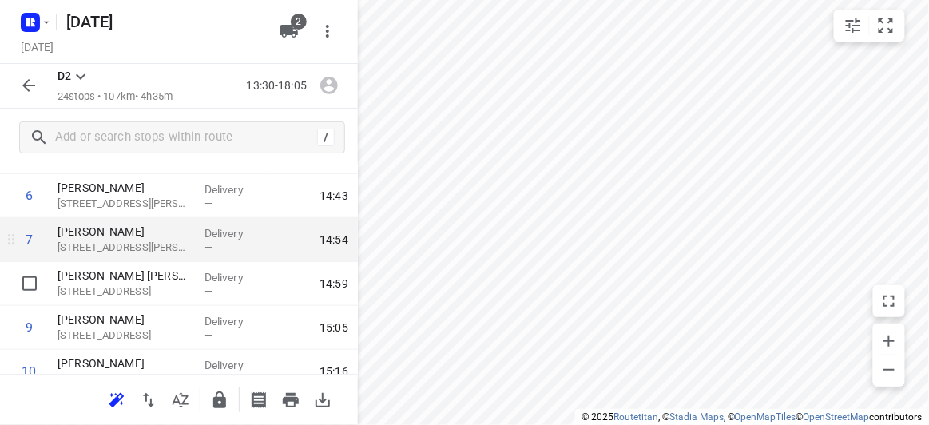
scroll to position [290, 0]
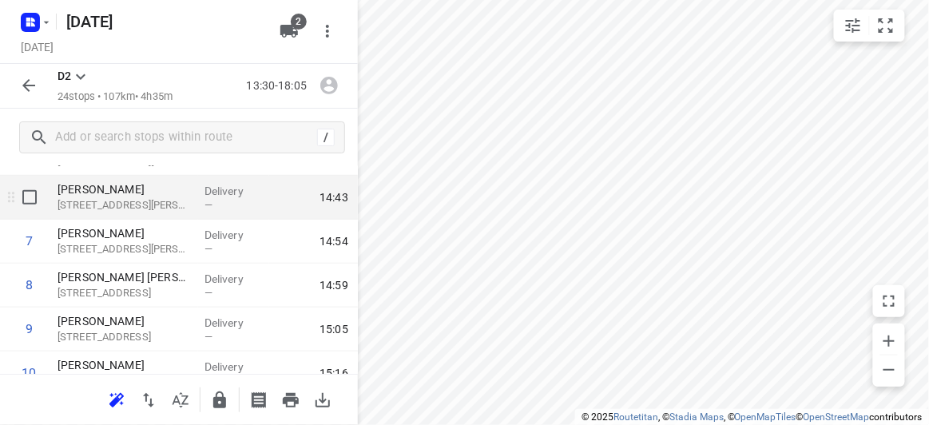
click at [9, 208] on div at bounding box center [25, 198] width 51 height 44
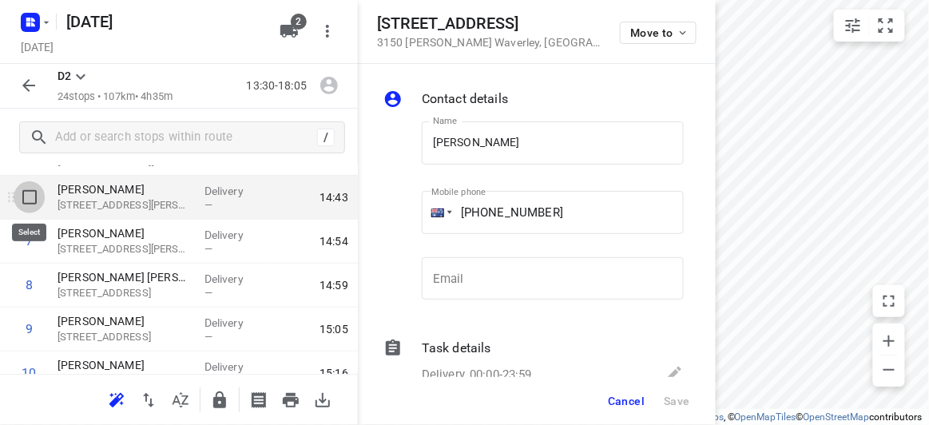
click at [38, 201] on input "checkbox" at bounding box center [30, 197] width 32 height 32
checkbox input "true"
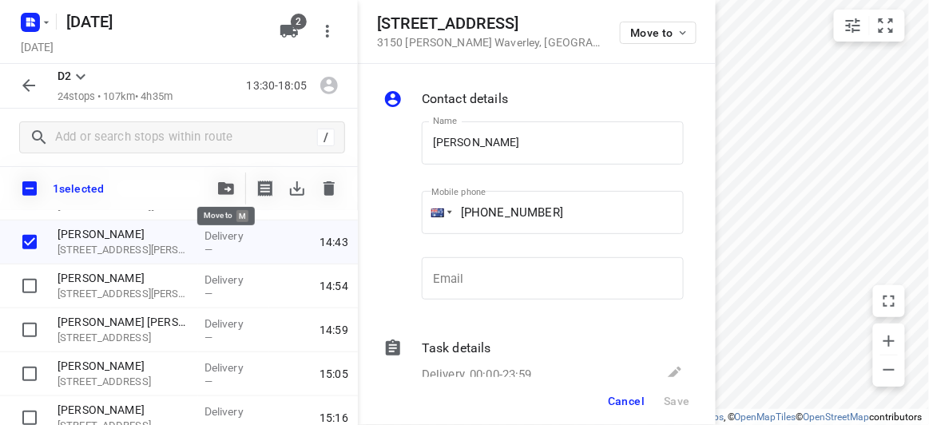
click at [228, 189] on icon "button" at bounding box center [226, 188] width 16 height 13
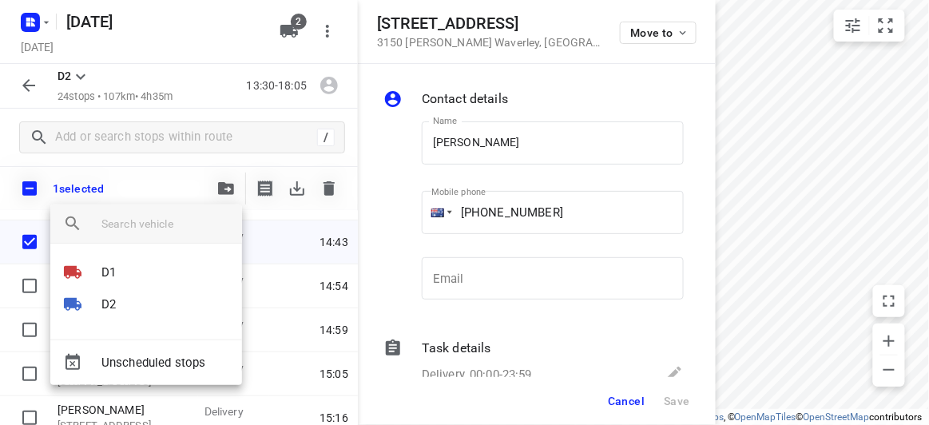
click at [626, 406] on div at bounding box center [464, 212] width 929 height 425
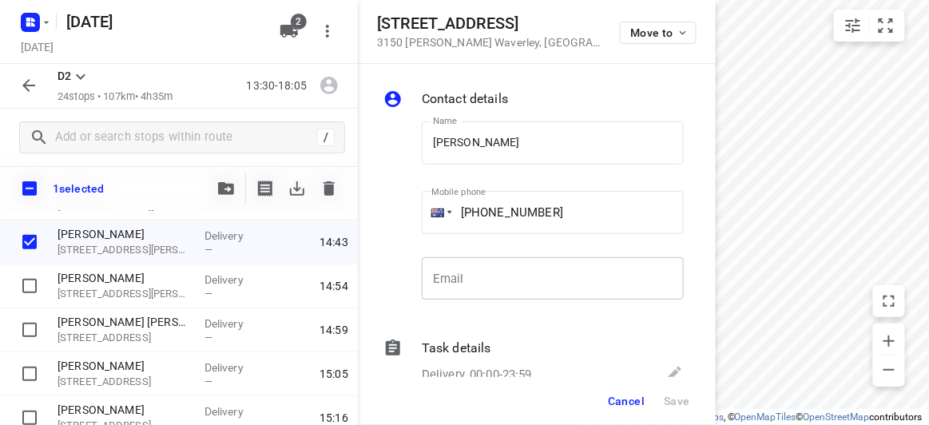
scroll to position [141, 0]
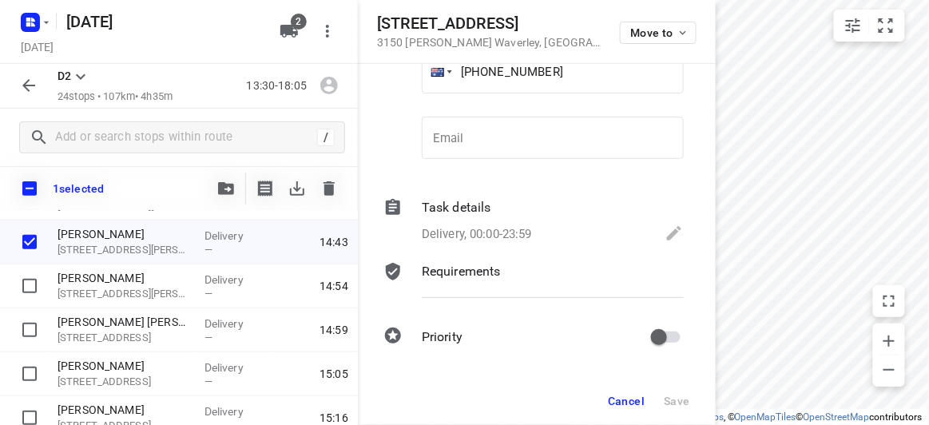
click at [628, 396] on span "Cancel" at bounding box center [626, 401] width 37 height 13
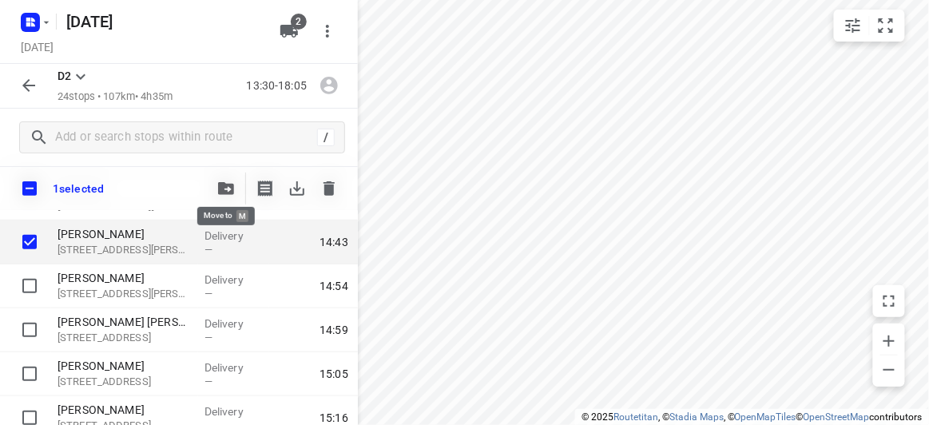
click at [217, 189] on span "button" at bounding box center [225, 188] width 19 height 13
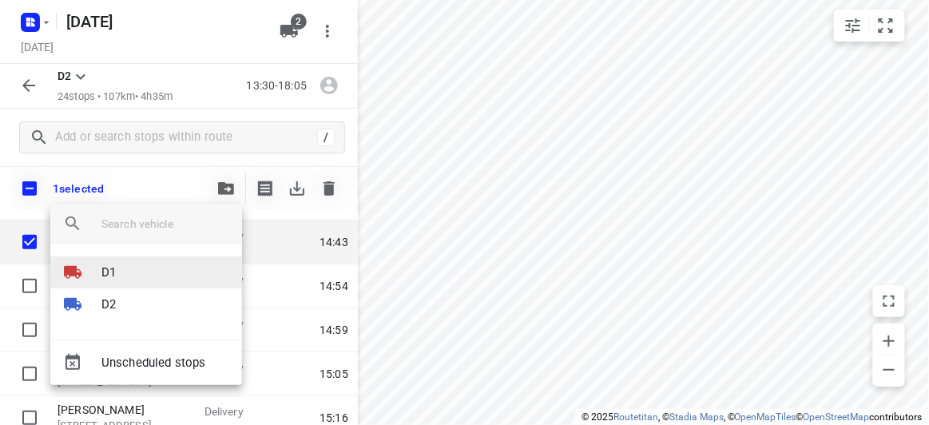
click at [98, 273] on div at bounding box center [82, 272] width 38 height 19
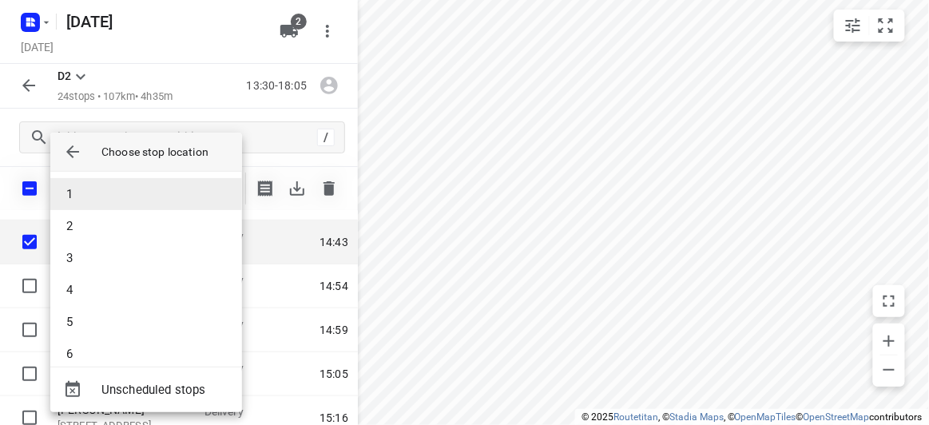
click at [71, 200] on li "1" at bounding box center [146, 194] width 192 height 32
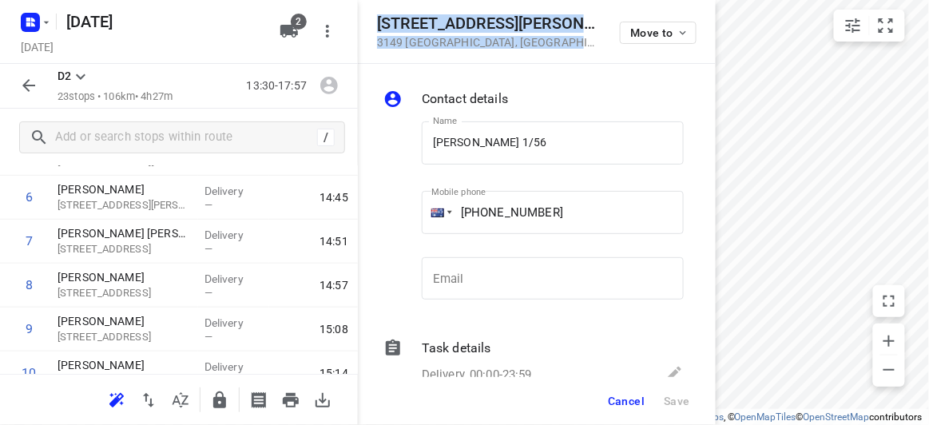
drag, startPoint x: 549, startPoint y: 50, endPoint x: 372, endPoint y: 24, distance: 178.5
click at [372, 24] on div "[STREET_ADDRESS][PERSON_NAME] Move to" at bounding box center [537, 32] width 358 height 64
copy div "[STREET_ADDRESS][PERSON_NAME]"
click at [300, 25] on span "2" at bounding box center [299, 22] width 16 height 16
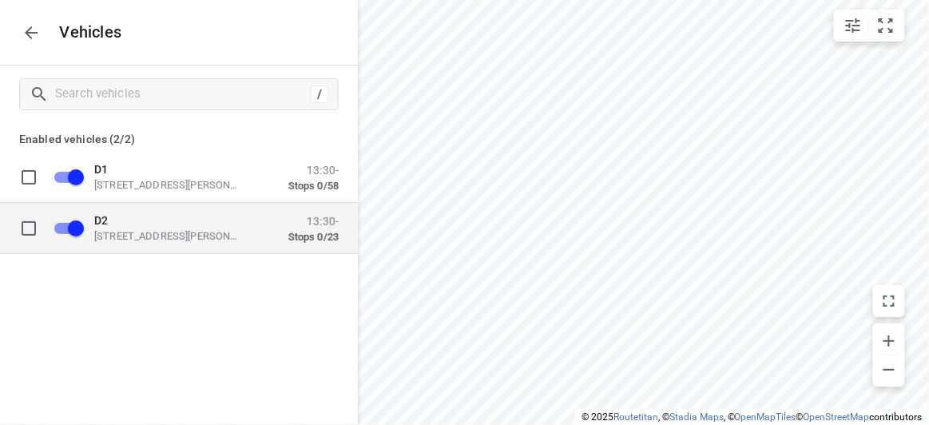
click at [153, 209] on div "D2 [STREET_ADDRESS][PERSON_NAME] 13:30- Stops 0/23" at bounding box center [192, 228] width 294 height 50
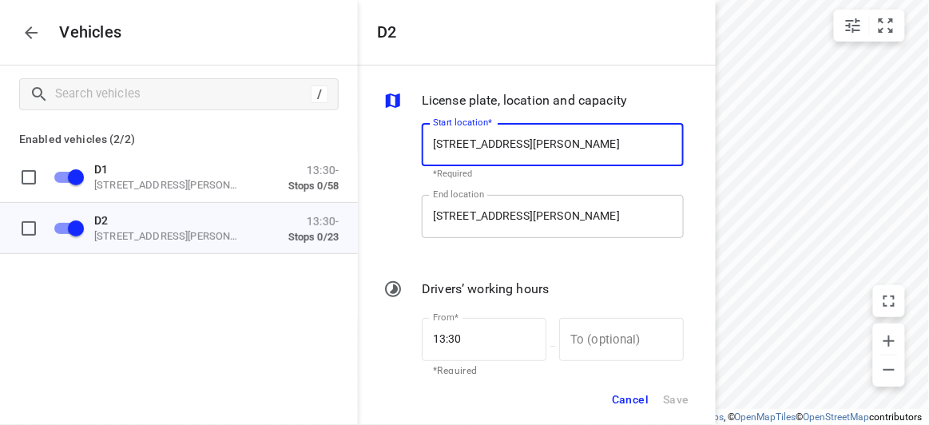
click at [490, 201] on input "[STREET_ADDRESS][PERSON_NAME]" at bounding box center [553, 216] width 262 height 43
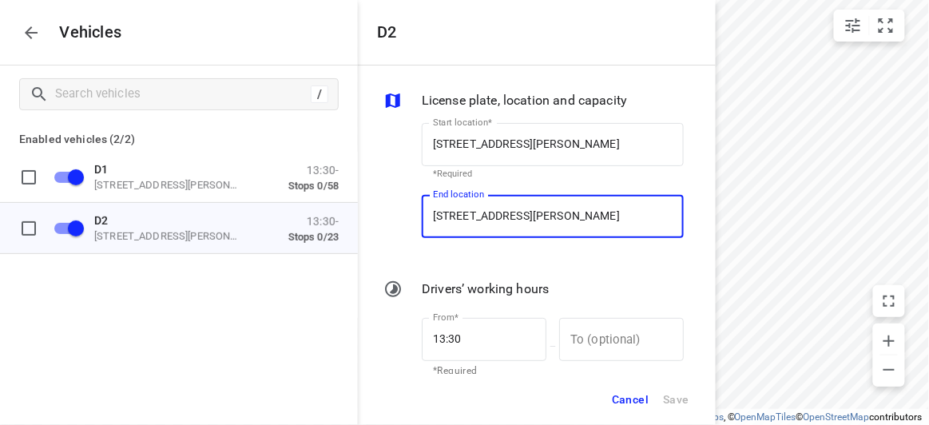
paste input "[STREET_ADDRESS][PERSON_NAME]"
type input "[STREET_ADDRESS][PERSON_NAME]"
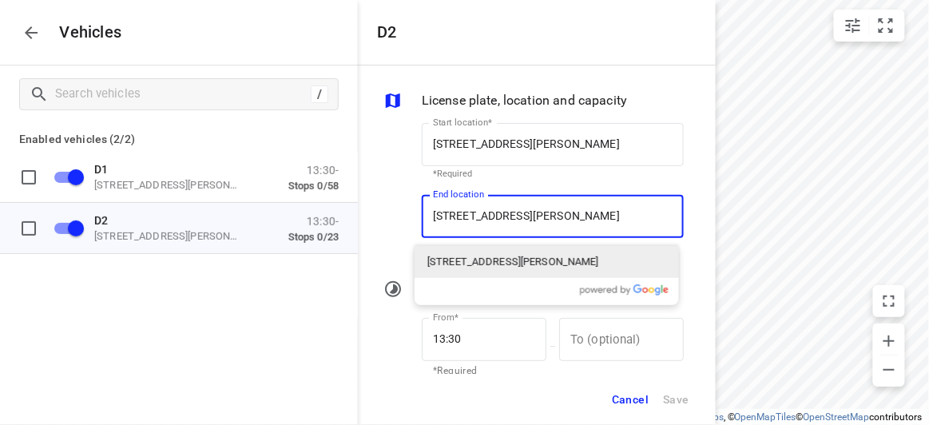
click at [478, 262] on p "[STREET_ADDRESS][PERSON_NAME]" at bounding box center [513, 262] width 172 height 16
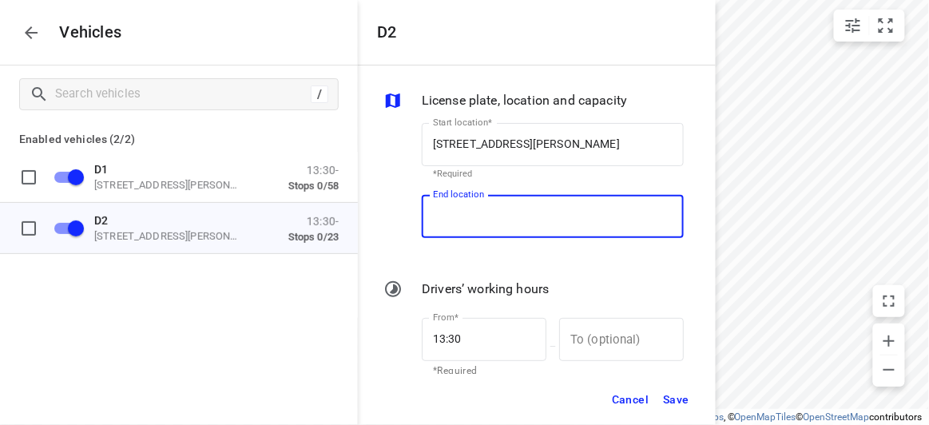
scroll to position [0, 0]
type input "[STREET_ADDRESS][PERSON_NAME]"
click at [672, 399] on span "Save" at bounding box center [676, 400] width 26 height 20
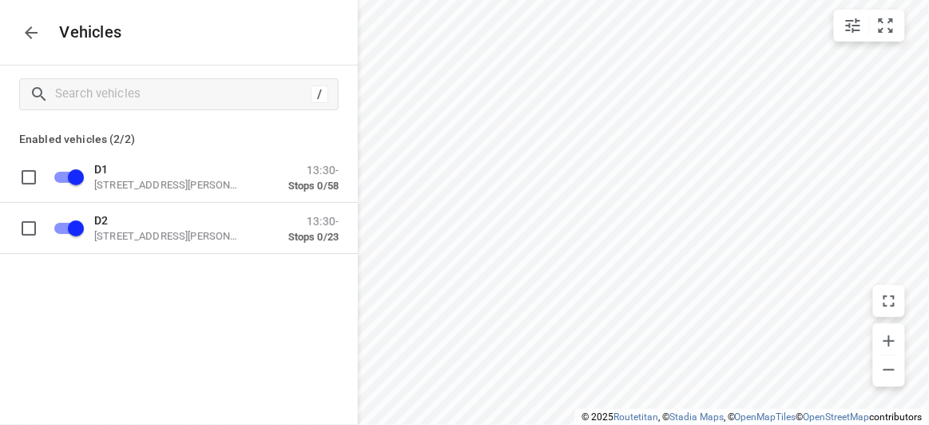
click at [42, 39] on button "button" at bounding box center [31, 33] width 32 height 32
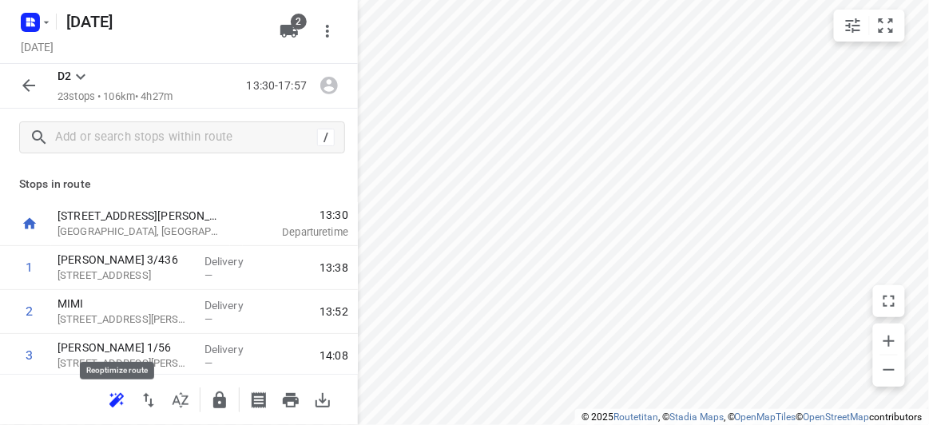
click at [121, 397] on icon "button" at bounding box center [116, 399] width 14 height 13
click at [31, 93] on icon "button" at bounding box center [28, 85] width 19 height 19
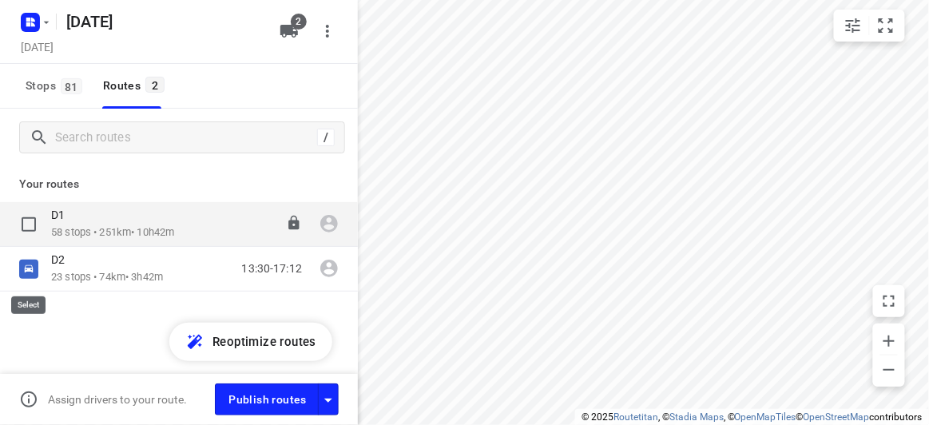
click at [0, 0] on input "checkbox" at bounding box center [0, 0] width 0 height 0
checkbox input "true"
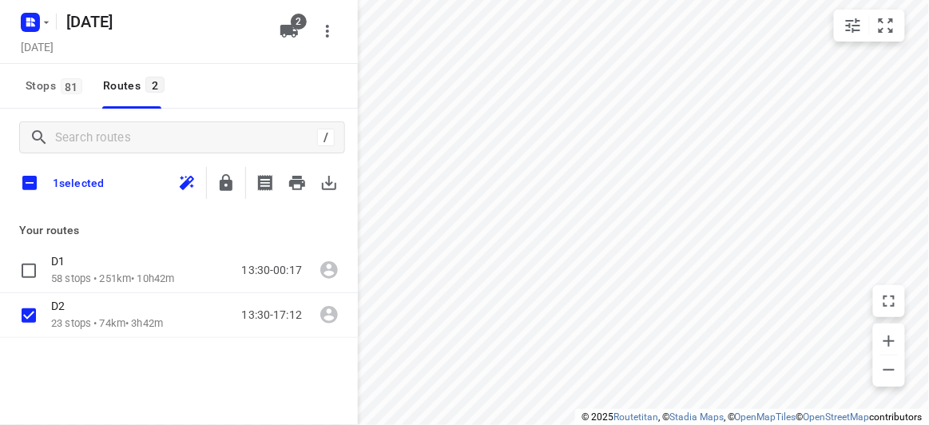
click at [346, 182] on div "1 selected" at bounding box center [179, 183] width 358 height 34
click at [334, 185] on icon "button" at bounding box center [329, 182] width 19 height 19
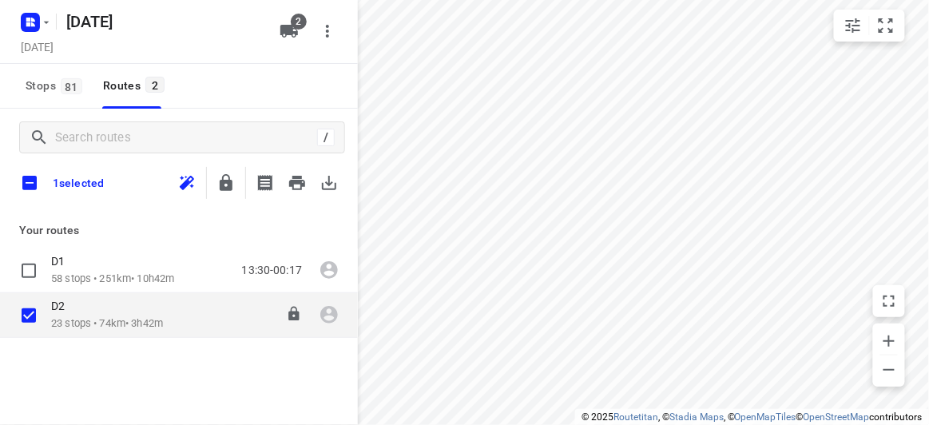
click at [79, 308] on div "D2" at bounding box center [107, 308] width 112 height 18
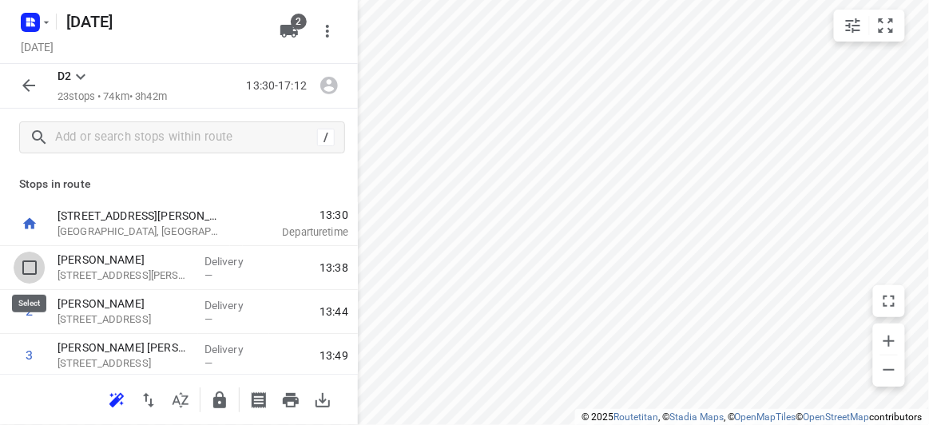
click at [31, 272] on input "checkbox" at bounding box center [30, 268] width 32 height 32
checkbox input "true"
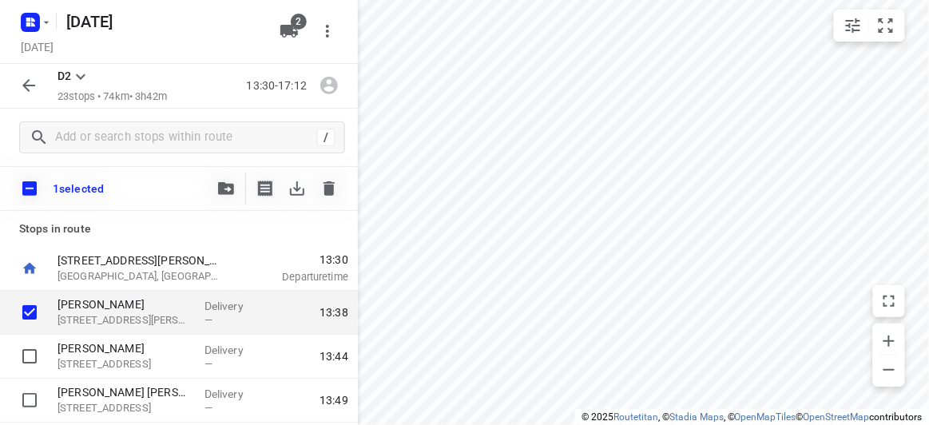
click at [31, 189] on input "checkbox" at bounding box center [30, 189] width 34 height 34
checkbox input "true"
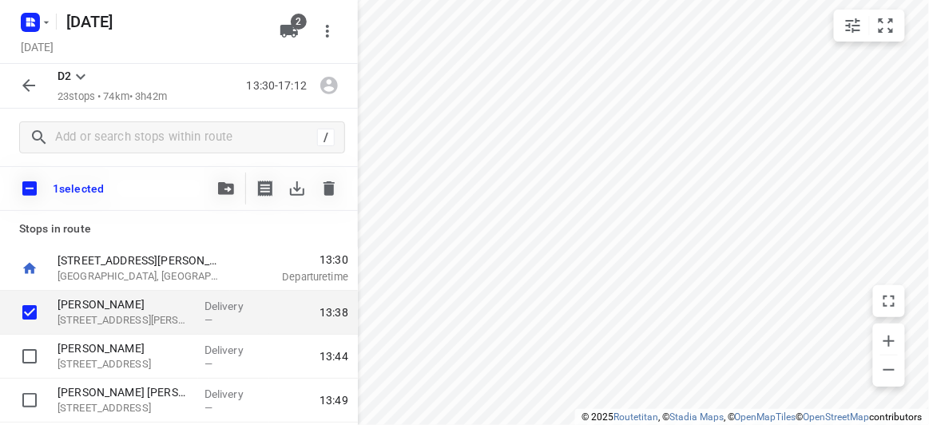
checkbox input "true"
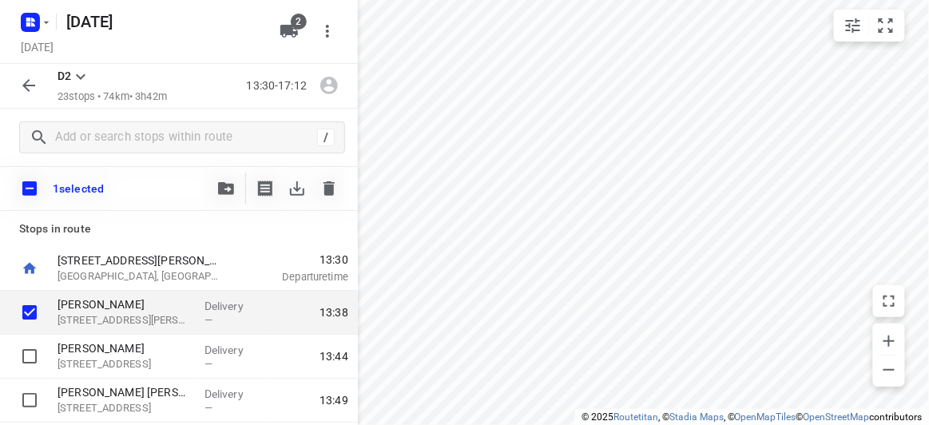
checkbox input "true"
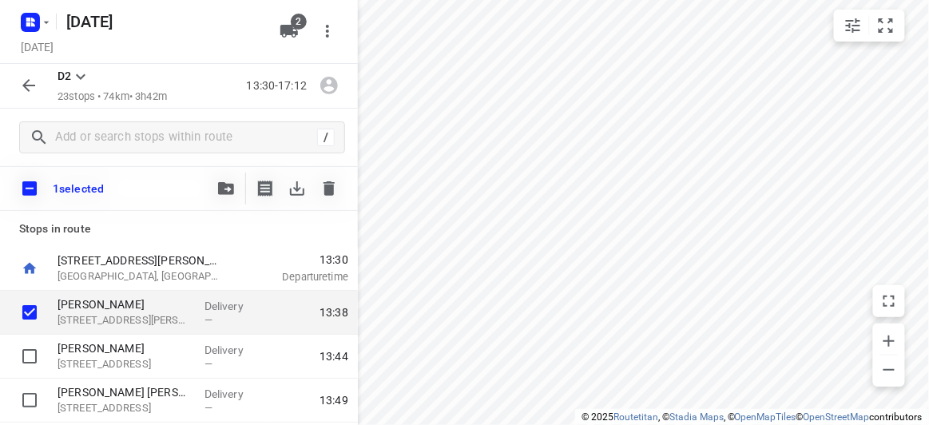
checkbox input "true"
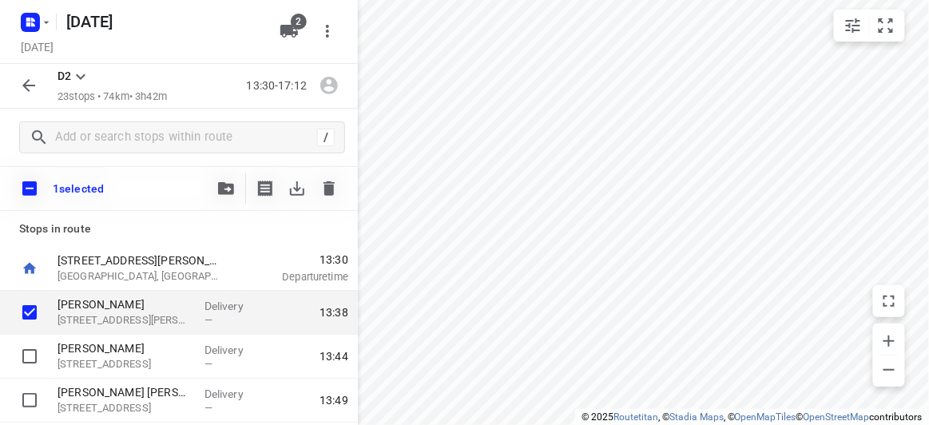
checkbox input "true"
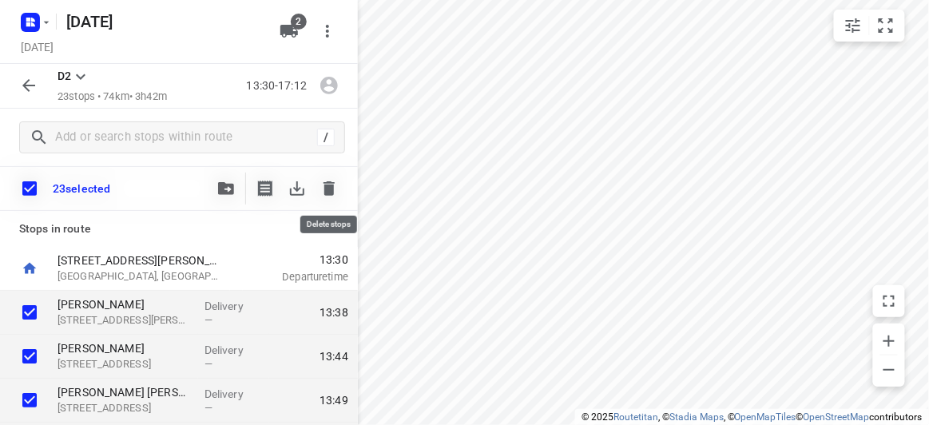
click at [336, 189] on icon "button" at bounding box center [329, 188] width 19 height 19
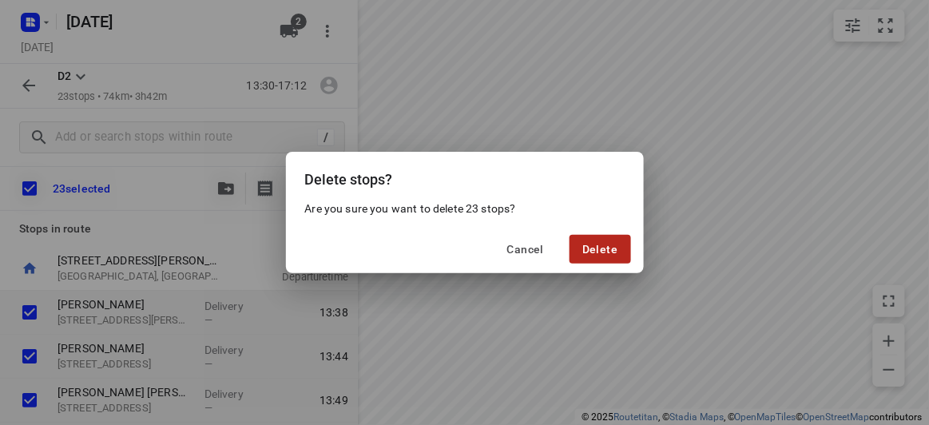
click at [609, 248] on span "Delete" at bounding box center [599, 249] width 35 height 13
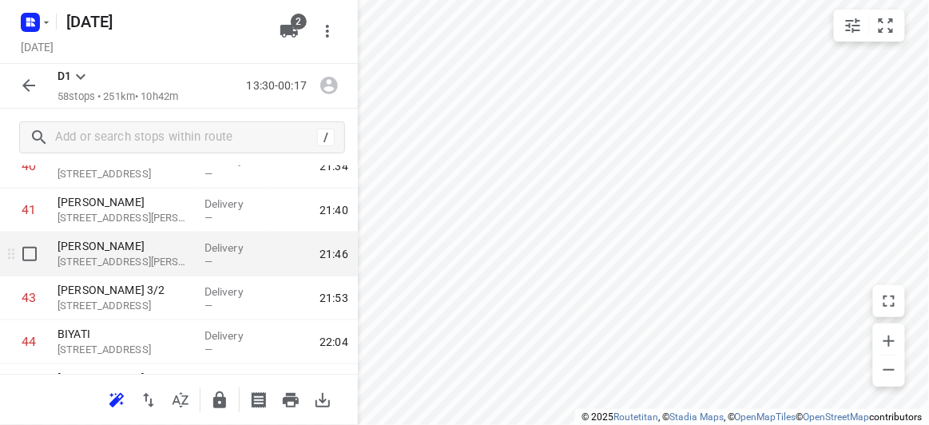
scroll to position [1888, 0]
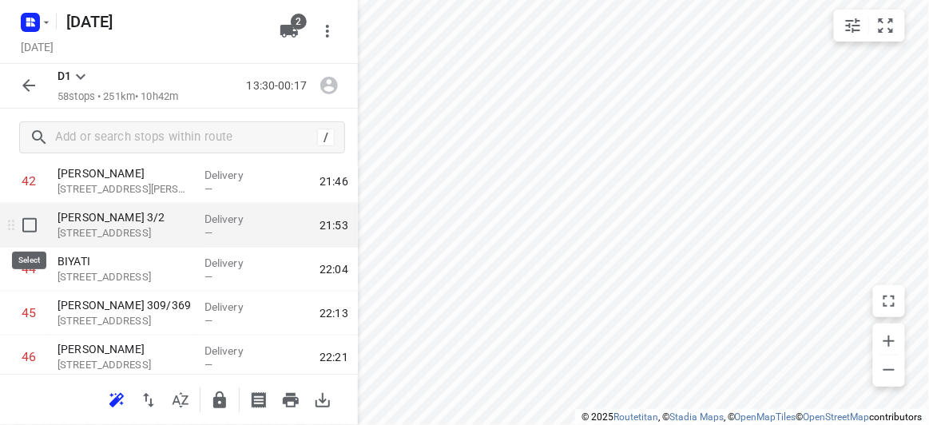
click at [34, 221] on input "checkbox" at bounding box center [30, 225] width 32 height 32
checkbox input "true"
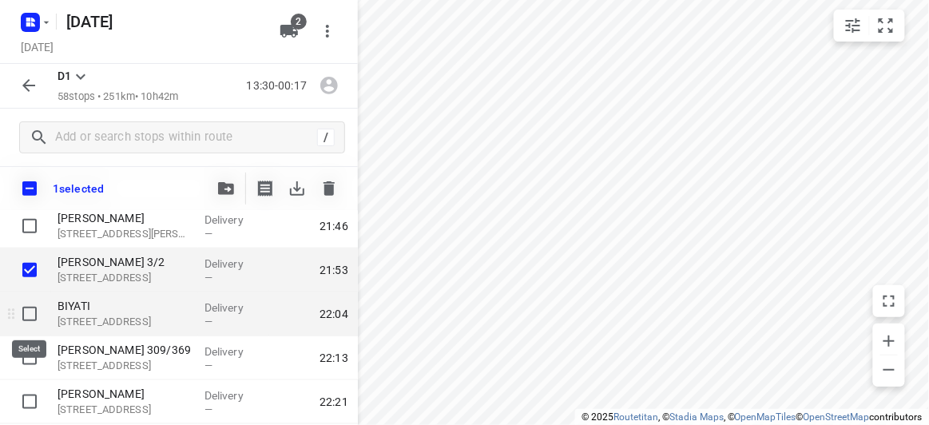
click at [33, 309] on input "checkbox" at bounding box center [30, 314] width 32 height 32
checkbox input "true"
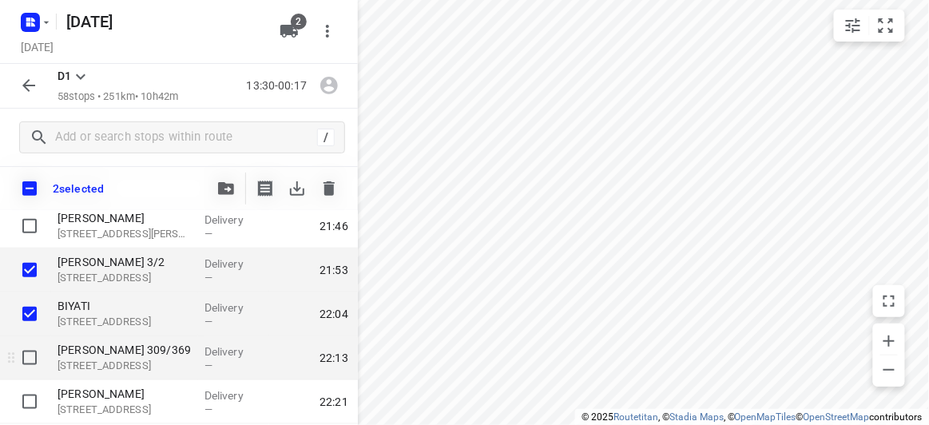
click at [34, 351] on input "checkbox" at bounding box center [30, 358] width 32 height 32
checkbox input "true"
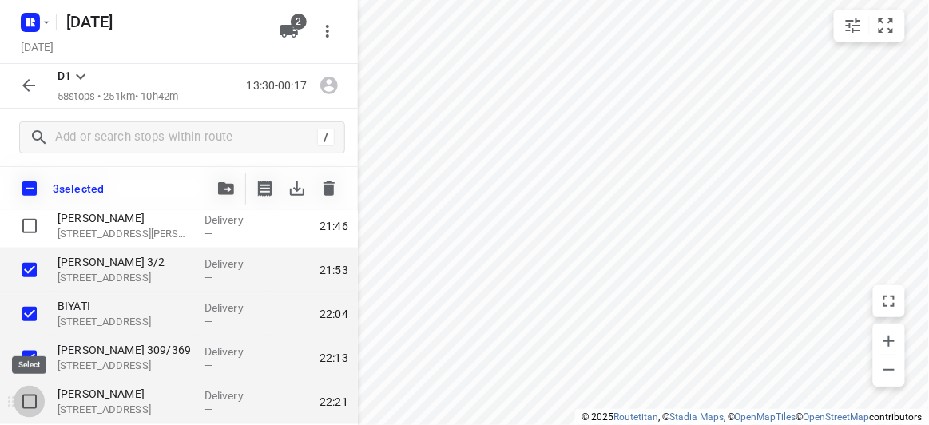
click at [33, 398] on input "checkbox" at bounding box center [30, 402] width 32 height 32
checkbox input "true"
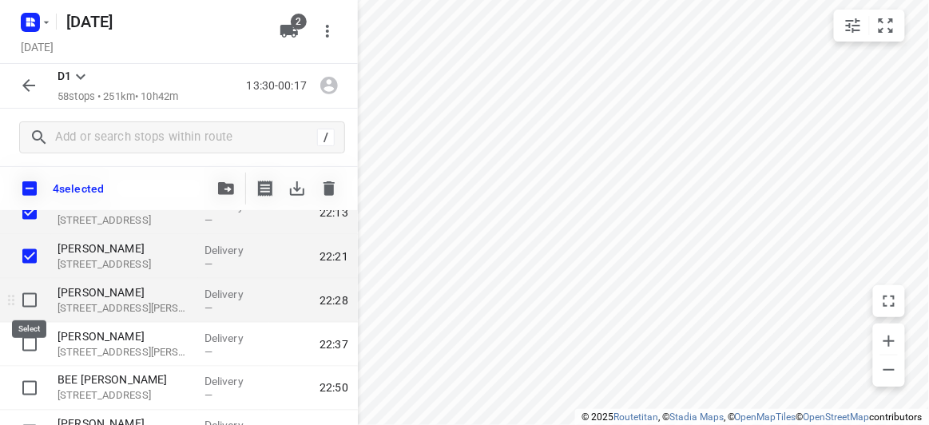
scroll to position [2106, 0]
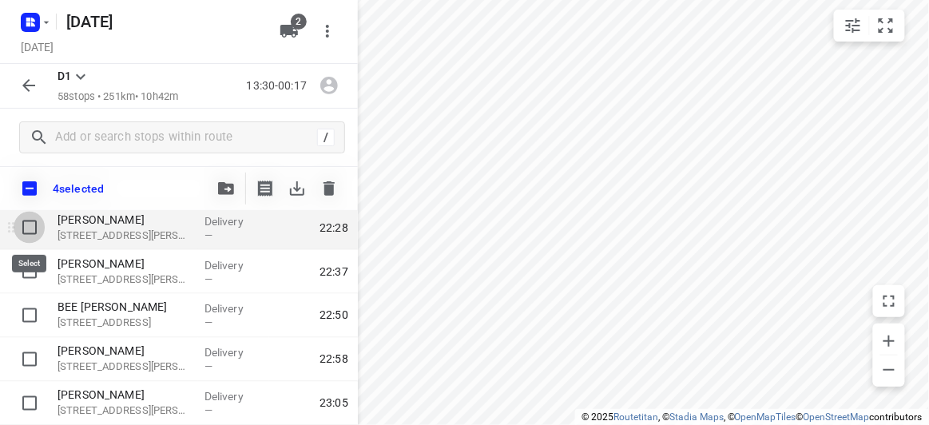
click at [26, 230] on input "checkbox" at bounding box center [30, 228] width 32 height 32
checkbox input "true"
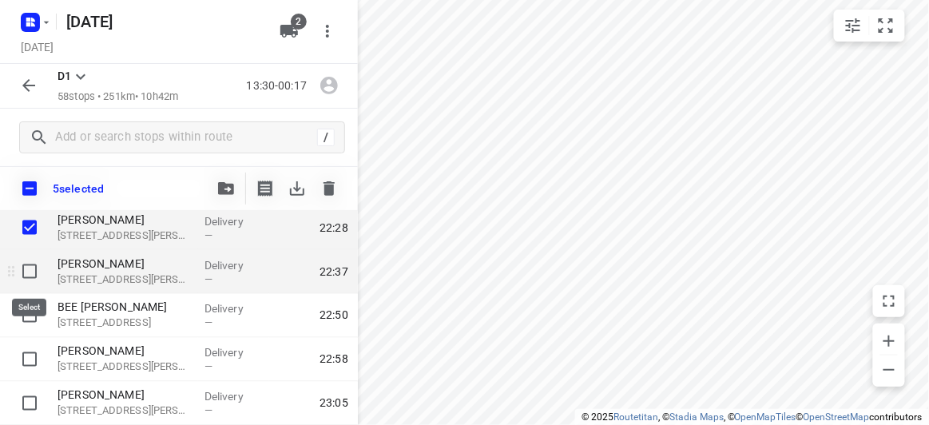
click at [30, 269] on input "checkbox" at bounding box center [30, 272] width 32 height 32
checkbox input "true"
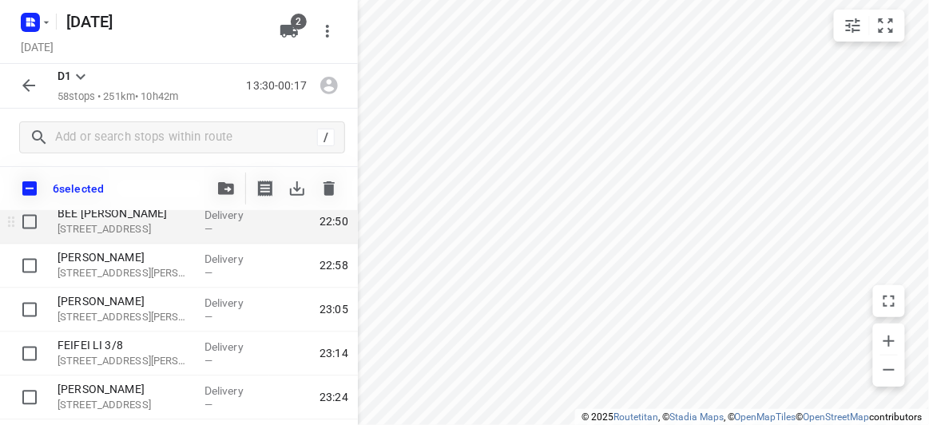
scroll to position [2251, 0]
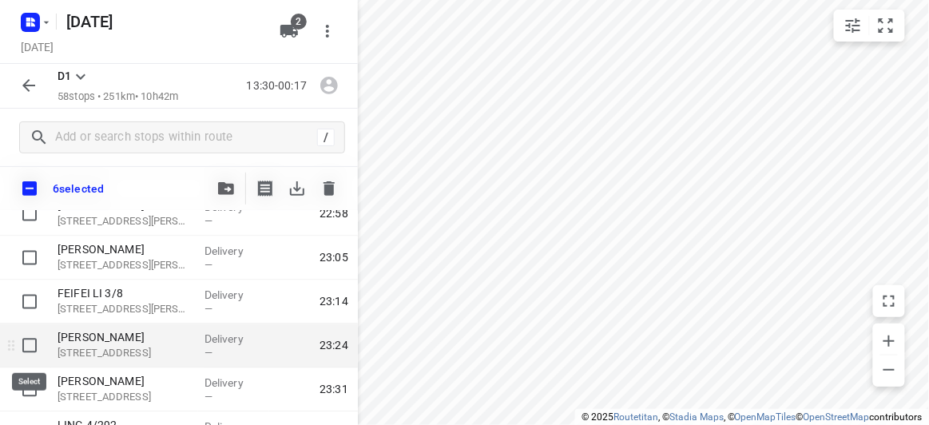
click at [32, 343] on input "checkbox" at bounding box center [30, 346] width 32 height 32
checkbox input "true"
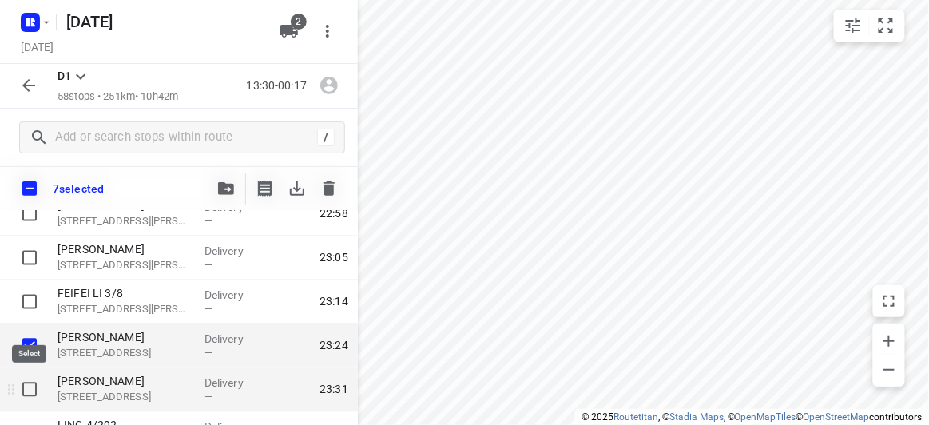
click at [29, 386] on input "checkbox" at bounding box center [30, 390] width 32 height 32
checkbox input "true"
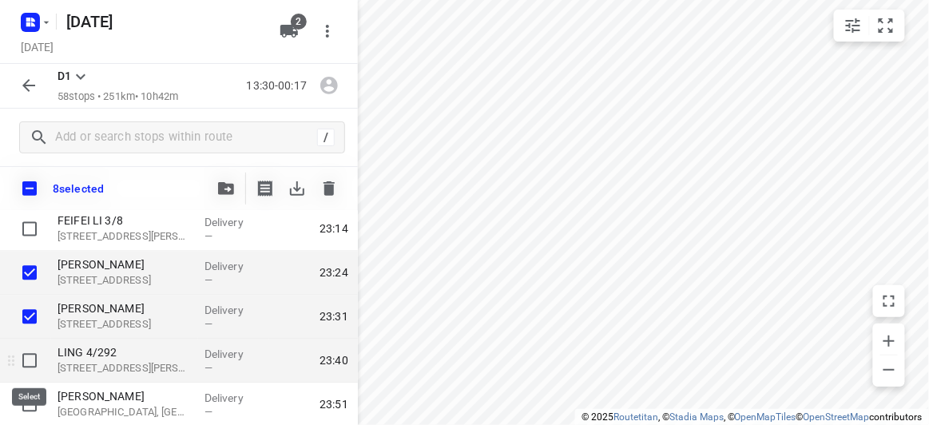
click at [31, 356] on input "checkbox" at bounding box center [30, 361] width 32 height 32
checkbox input "true"
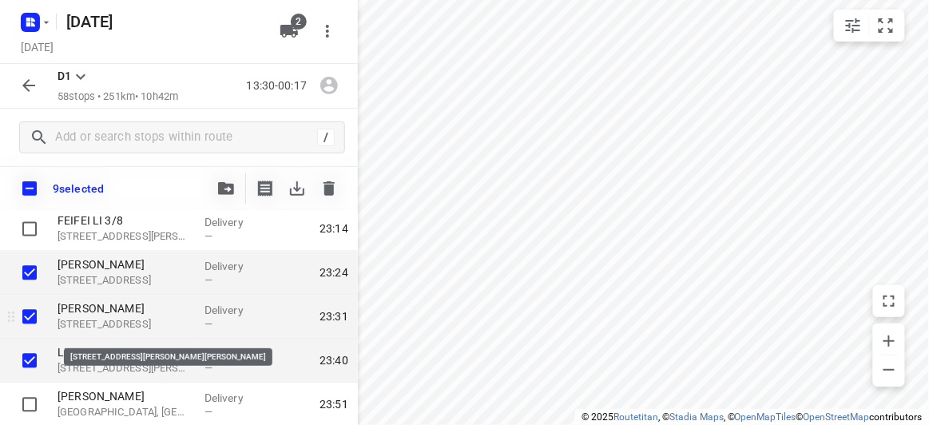
scroll to position [2396, 0]
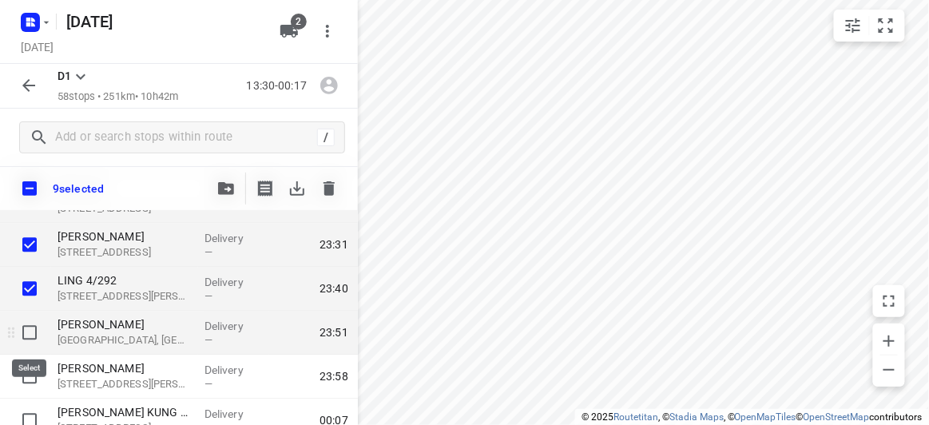
click at [33, 329] on input "checkbox" at bounding box center [30, 333] width 32 height 32
checkbox input "true"
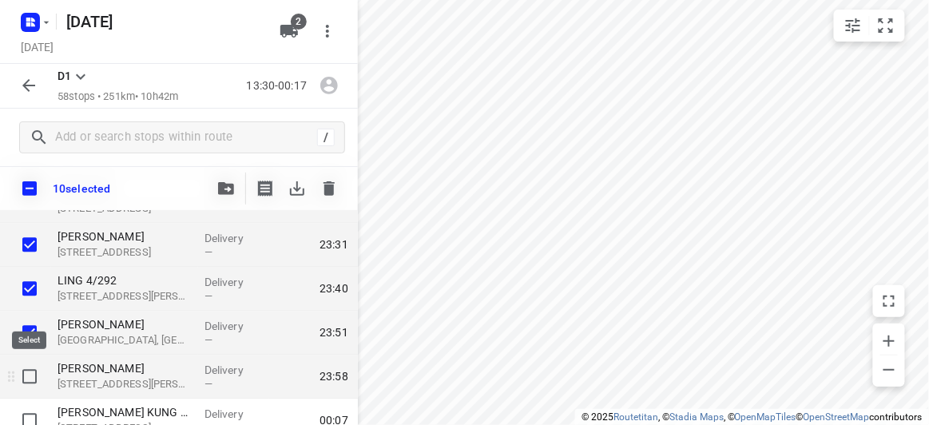
click at [33, 369] on input "checkbox" at bounding box center [30, 377] width 32 height 32
checkbox input "true"
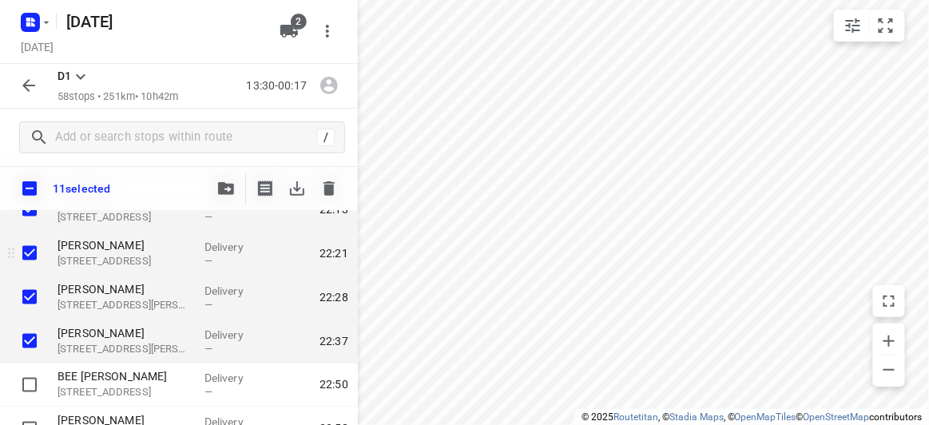
scroll to position [2021, 0]
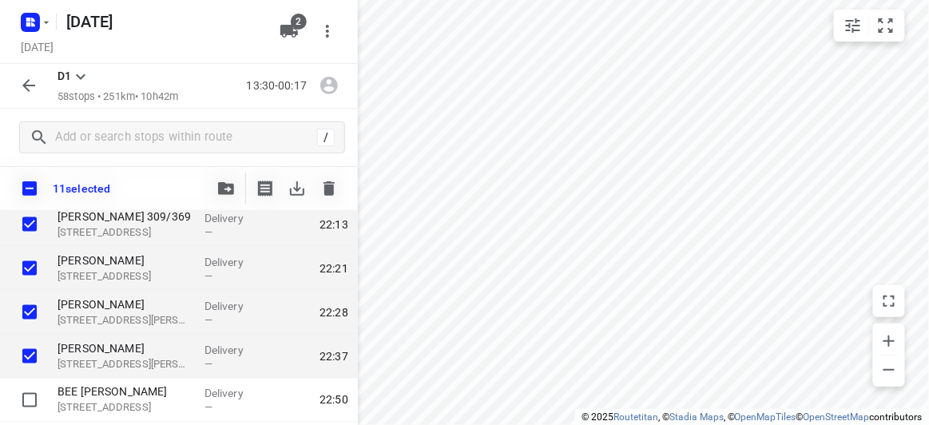
click at [220, 187] on icon "button" at bounding box center [226, 188] width 16 height 13
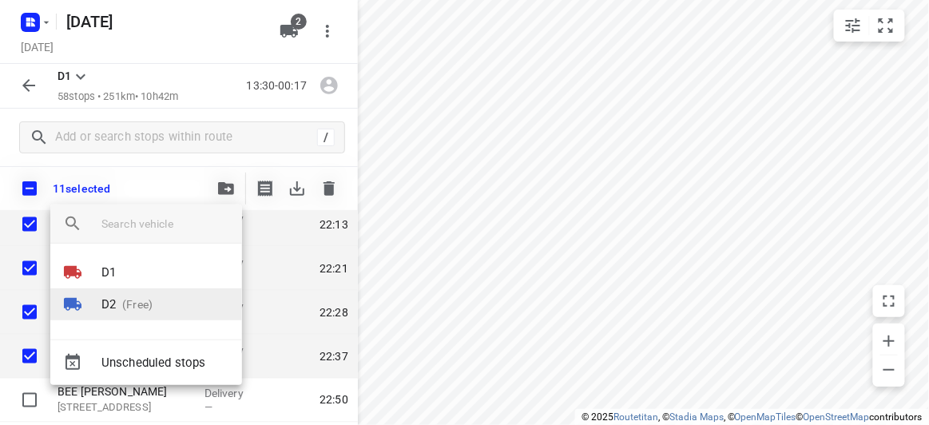
click at [137, 301] on p "(Free)" at bounding box center [134, 304] width 37 height 17
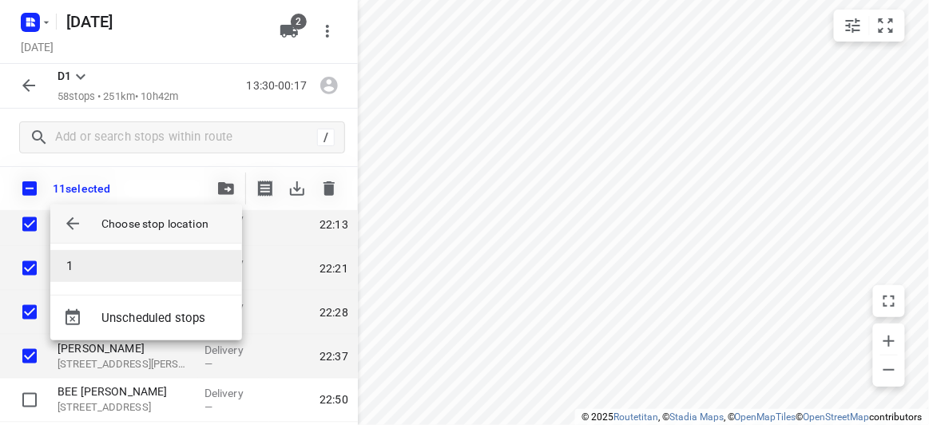
click at [81, 256] on li "1" at bounding box center [146, 266] width 192 height 32
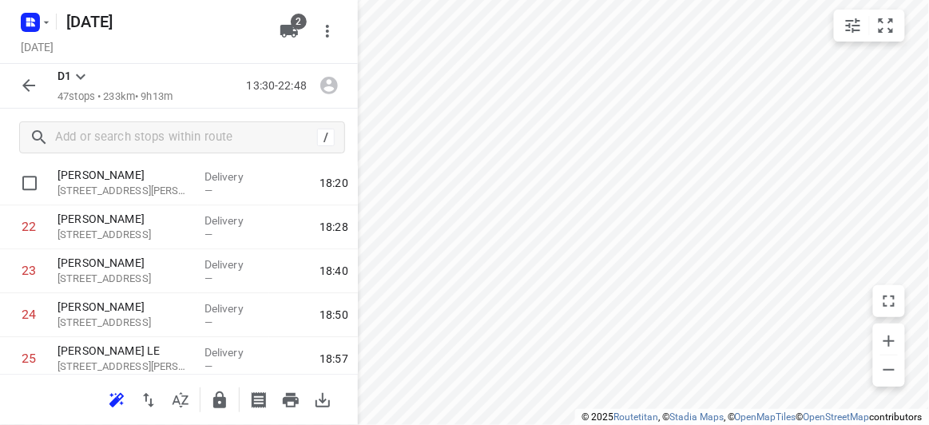
scroll to position [891, 0]
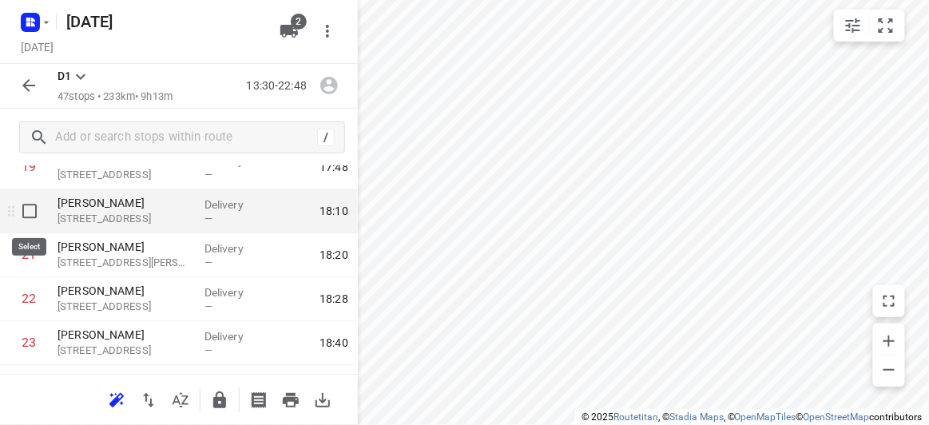
click at [23, 214] on input "checkbox" at bounding box center [30, 212] width 32 height 32
checkbox input "true"
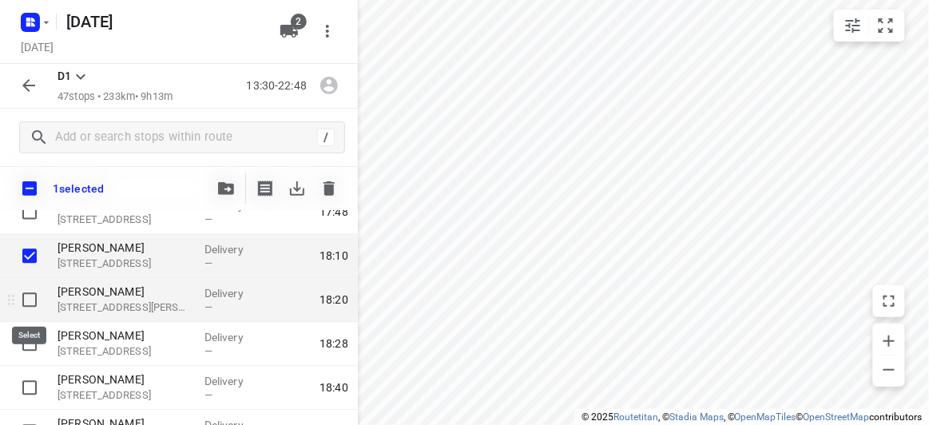
click at [42, 294] on input "checkbox" at bounding box center [30, 300] width 32 height 32
checkbox input "true"
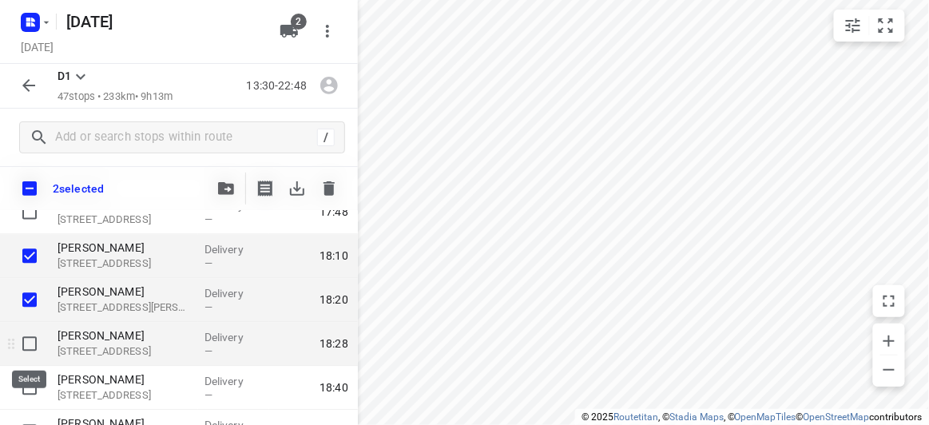
click at [25, 344] on input "checkbox" at bounding box center [30, 344] width 32 height 32
checkbox input "true"
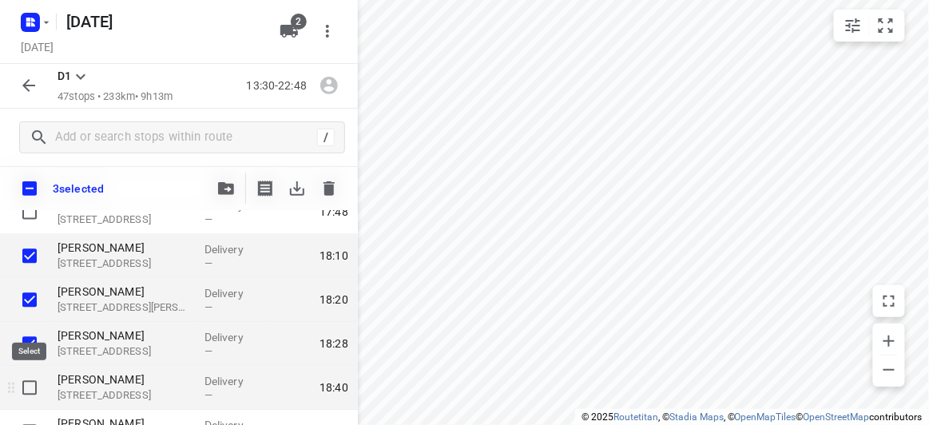
click at [37, 383] on input "checkbox" at bounding box center [30, 388] width 32 height 32
checkbox input "true"
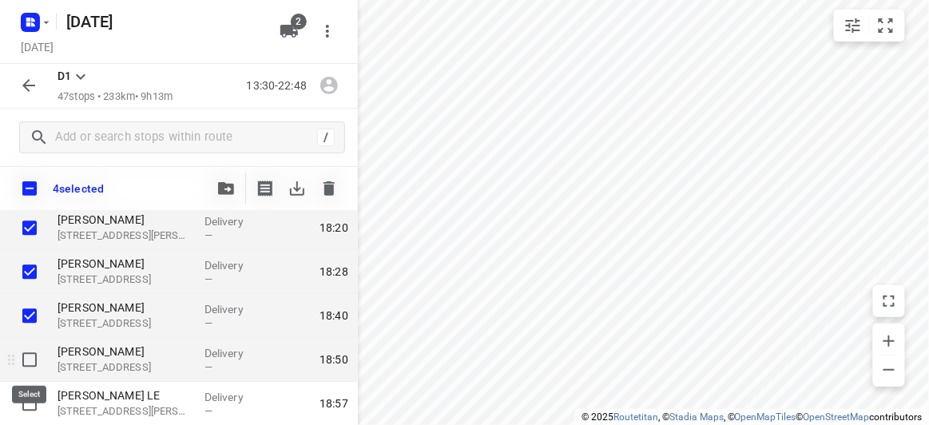
click at [26, 355] on input "checkbox" at bounding box center [30, 360] width 32 height 32
checkbox input "true"
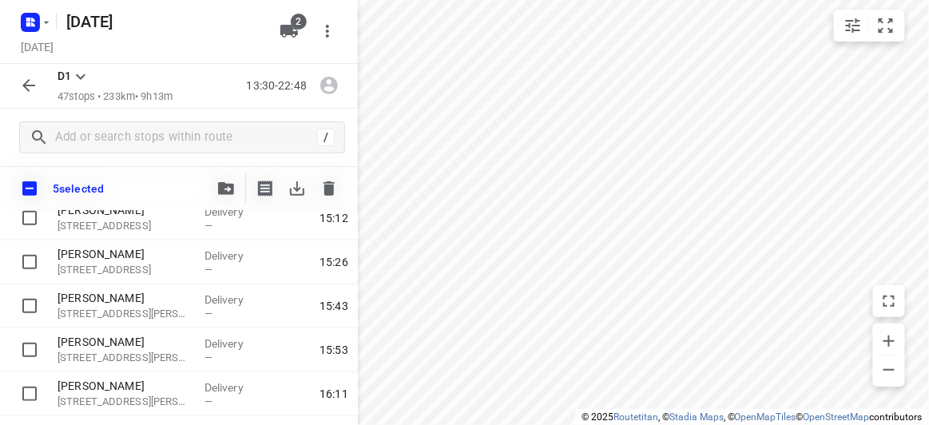
scroll to position [0, 0]
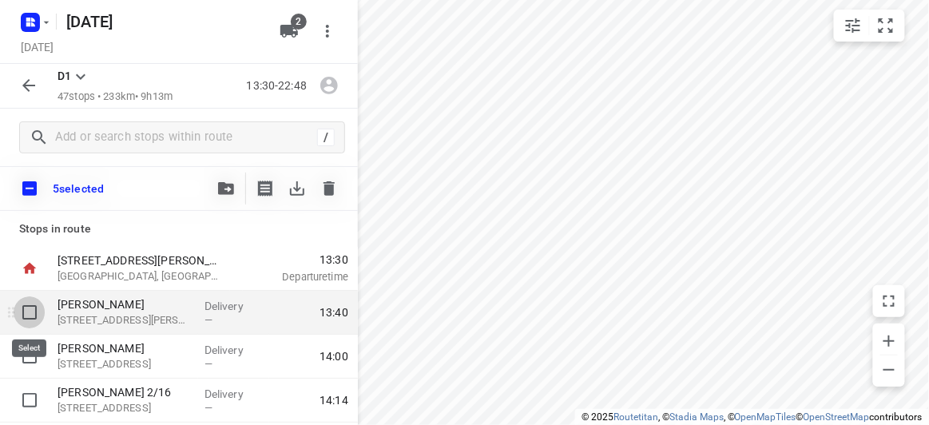
click at [29, 312] on input "checkbox" at bounding box center [30, 312] width 32 height 32
checkbox input "true"
click at [228, 185] on icon "button" at bounding box center [226, 188] width 16 height 13
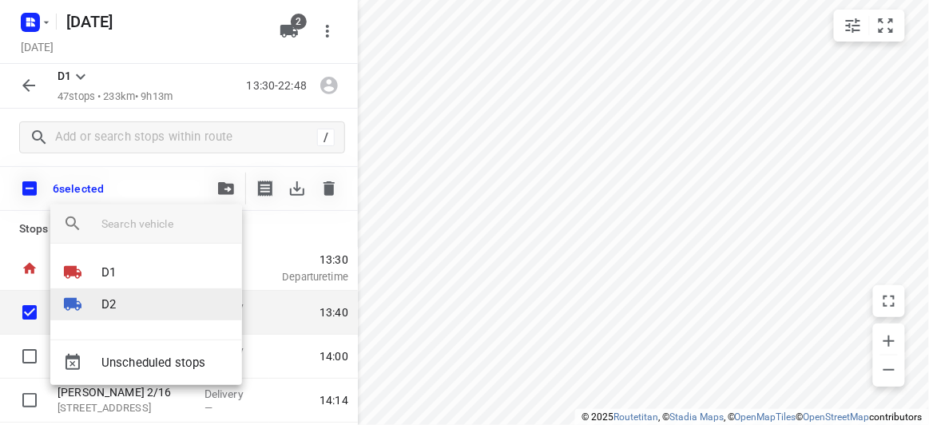
click at [116, 303] on p "D2" at bounding box center [108, 305] width 14 height 18
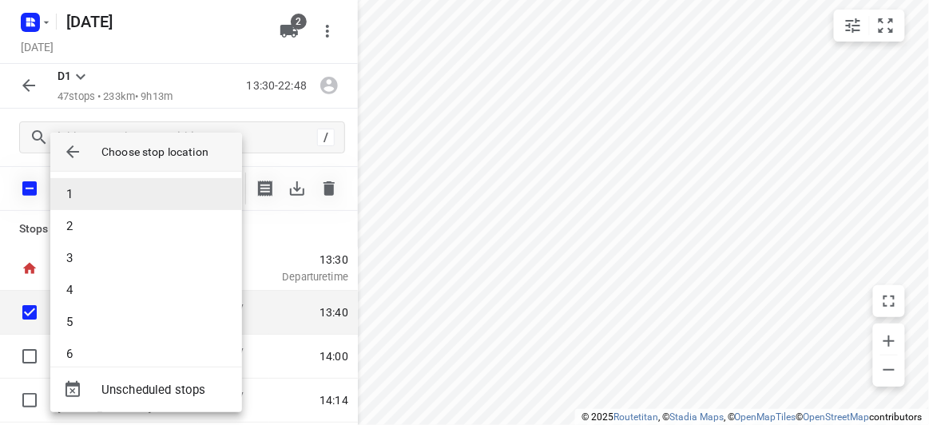
click at [93, 193] on li "1" at bounding box center [146, 194] width 192 height 32
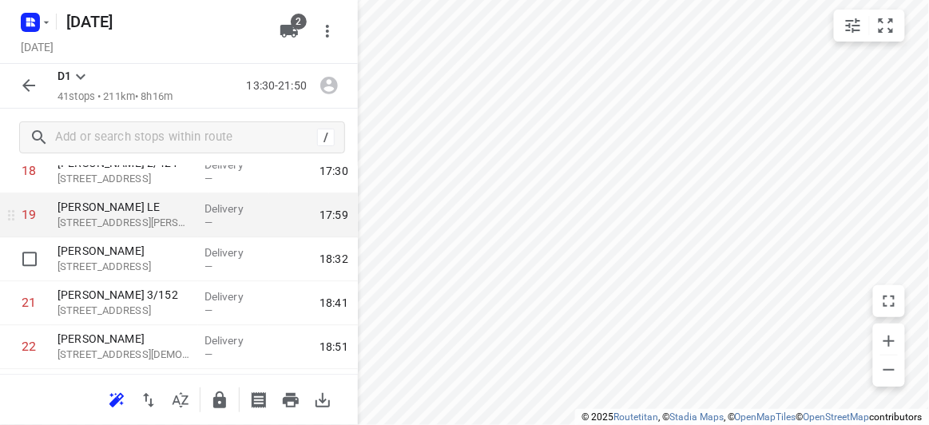
scroll to position [798, 0]
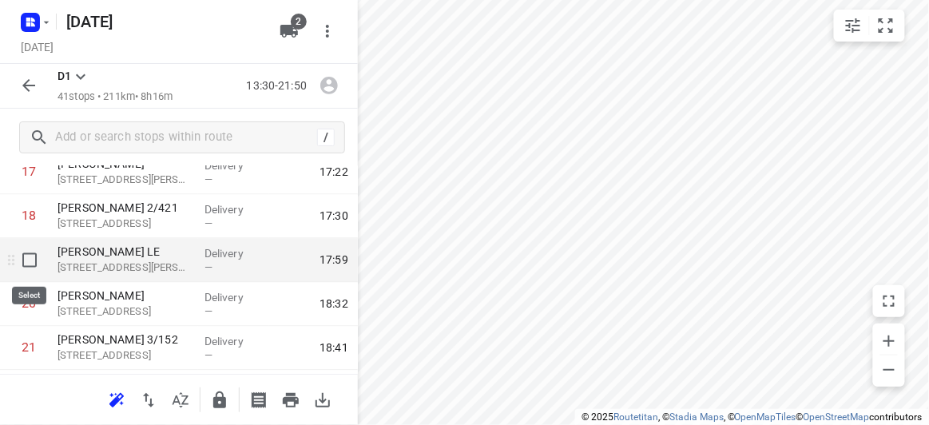
click at [36, 256] on input "checkbox" at bounding box center [30, 260] width 32 height 32
checkbox input "true"
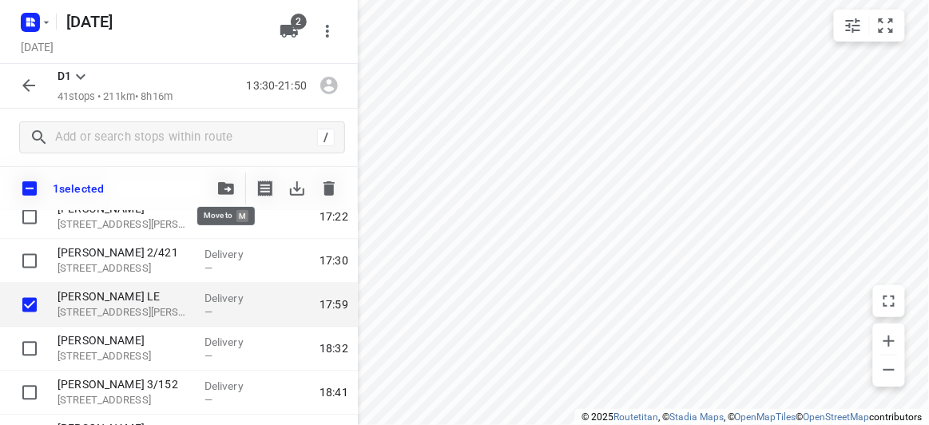
click at [232, 189] on icon "button" at bounding box center [226, 188] width 16 height 13
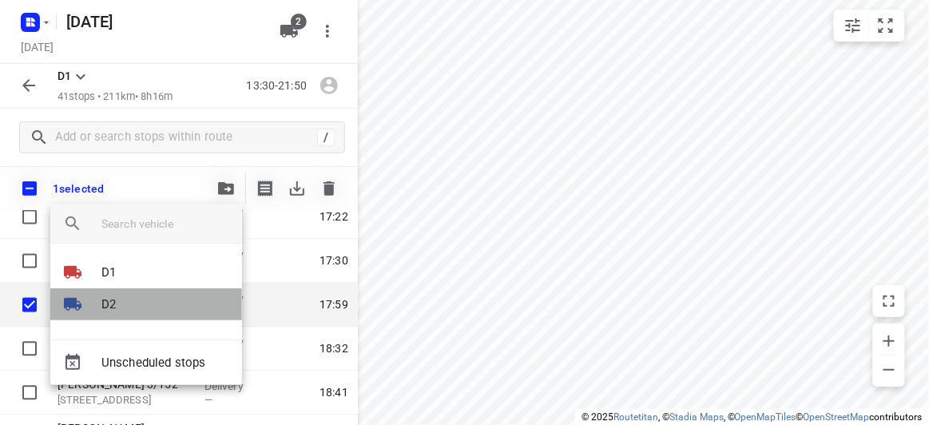
click at [110, 299] on p "D2" at bounding box center [108, 305] width 14 height 18
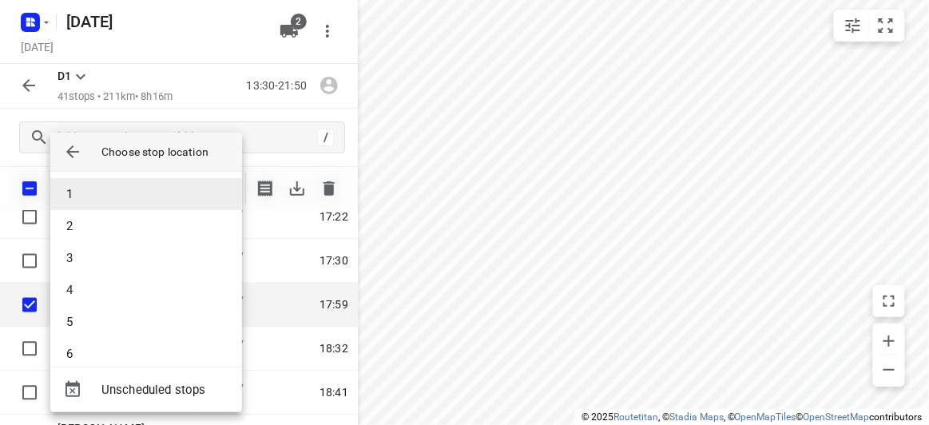
click at [93, 189] on li "1" at bounding box center [146, 194] width 192 height 32
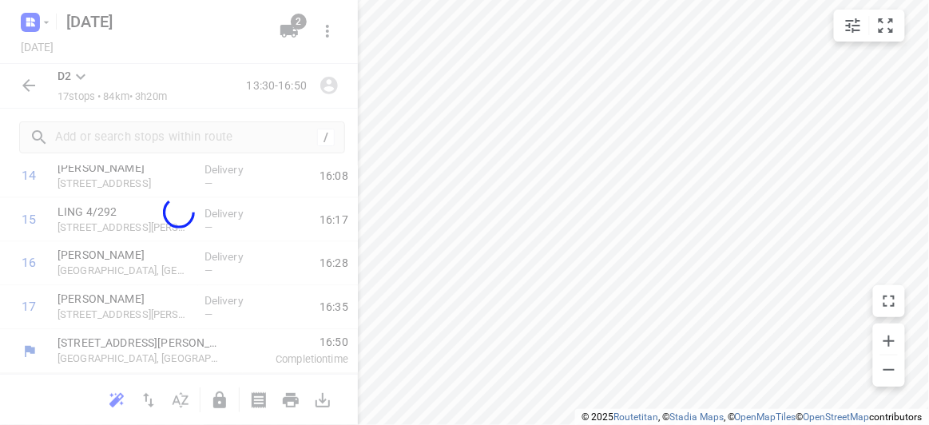
scroll to position [662, 0]
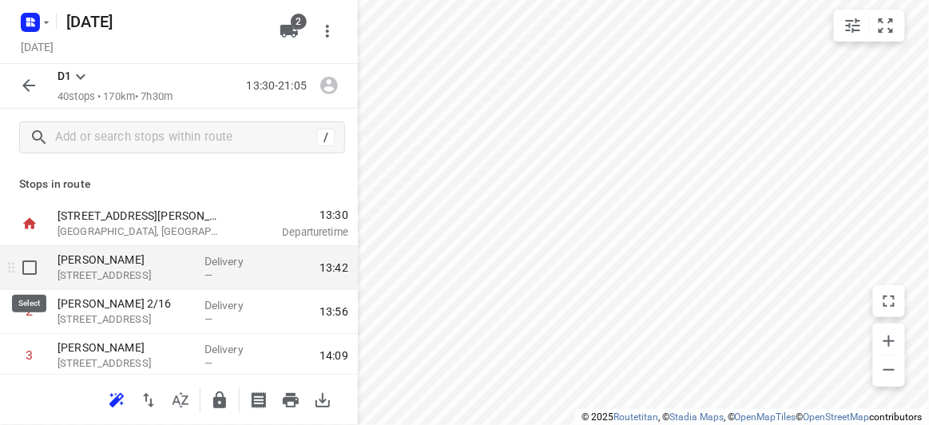
click at [30, 268] on input "checkbox" at bounding box center [30, 268] width 32 height 32
checkbox input "true"
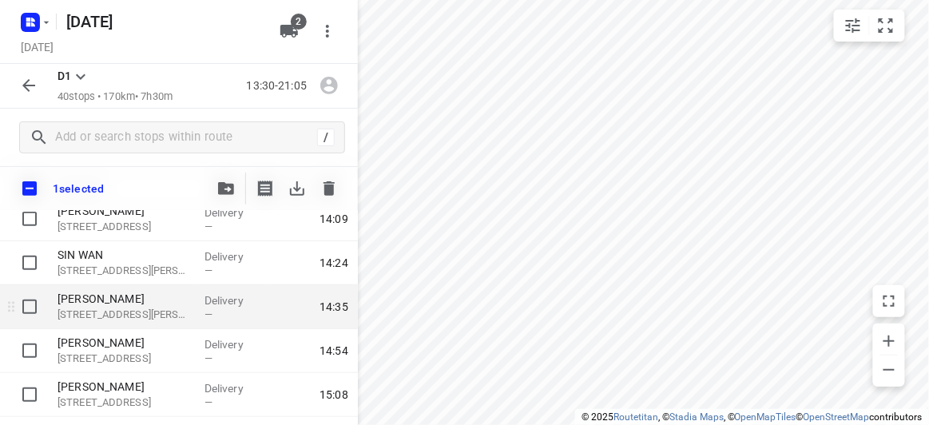
scroll to position [290, 0]
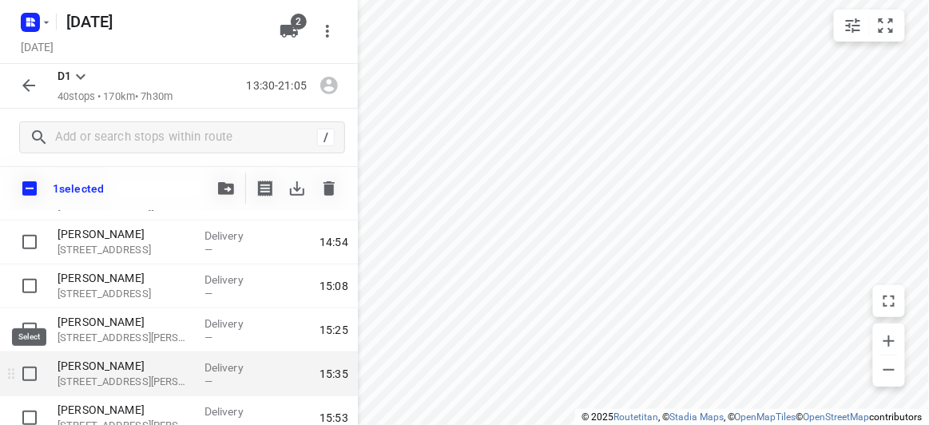
click at [26, 374] on input "checkbox" at bounding box center [30, 374] width 32 height 32
checkbox input "true"
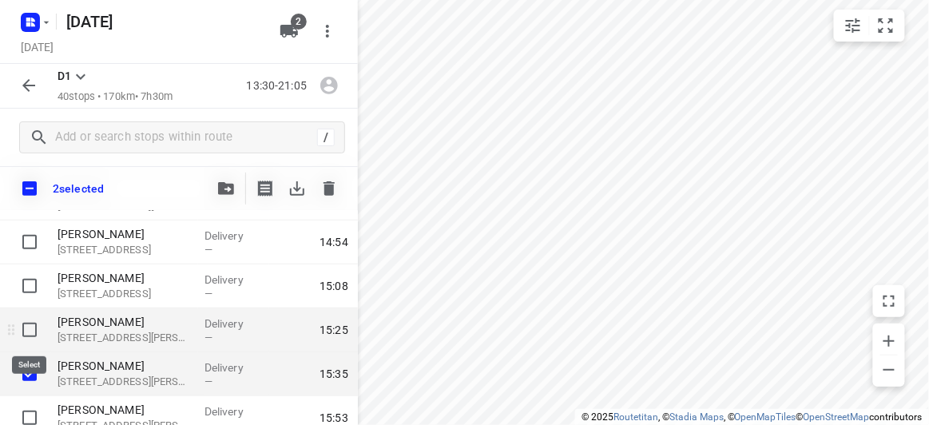
click at [27, 328] on input "checkbox" at bounding box center [30, 330] width 32 height 32
checkbox input "true"
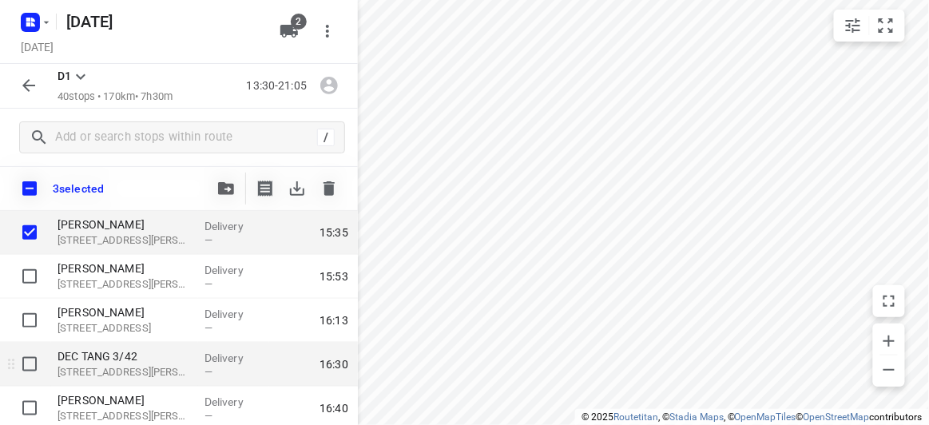
scroll to position [435, 0]
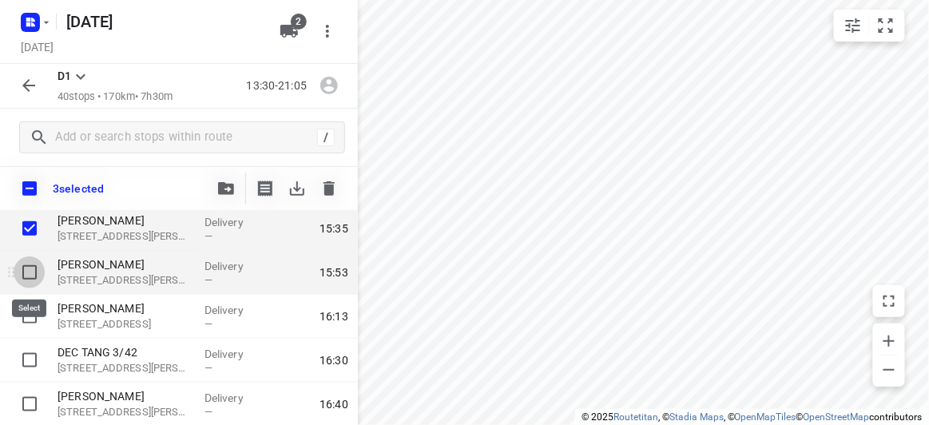
click at [31, 266] on input "checkbox" at bounding box center [30, 272] width 32 height 32
checkbox input "true"
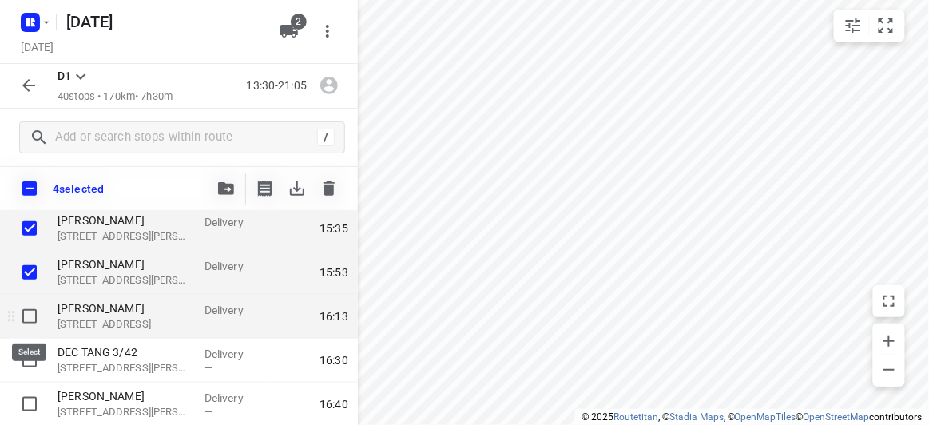
click at [26, 317] on input "checkbox" at bounding box center [30, 316] width 32 height 32
checkbox input "true"
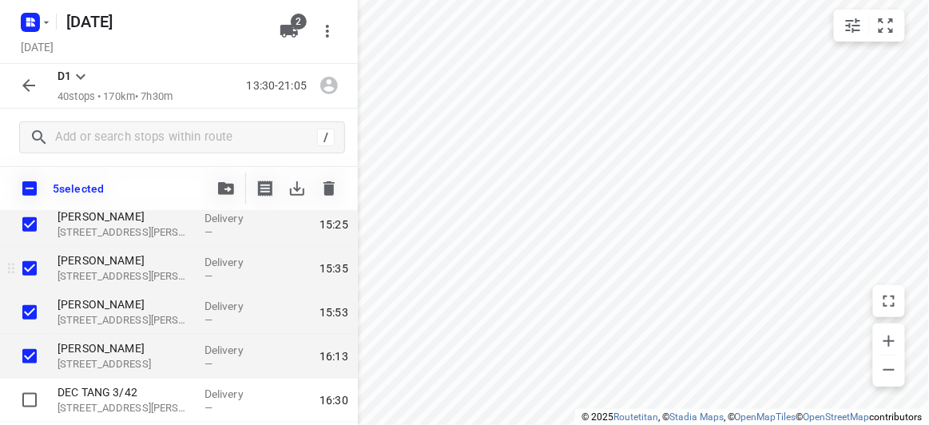
scroll to position [363, 0]
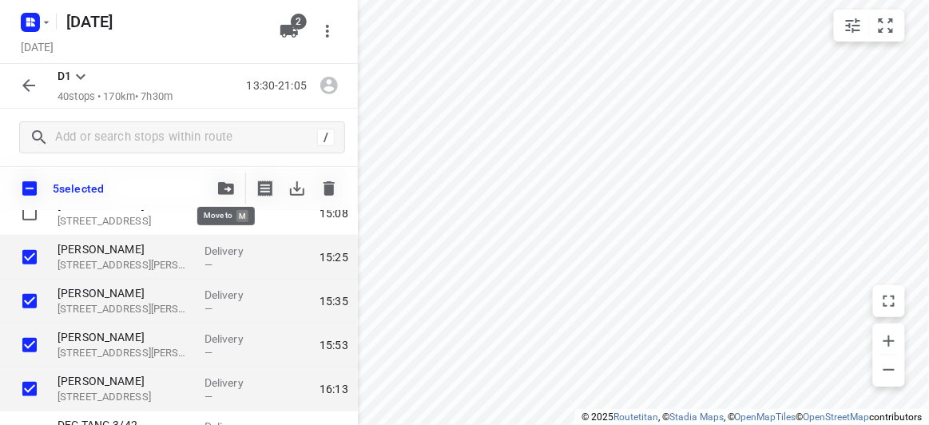
click at [232, 185] on icon "button" at bounding box center [226, 188] width 16 height 13
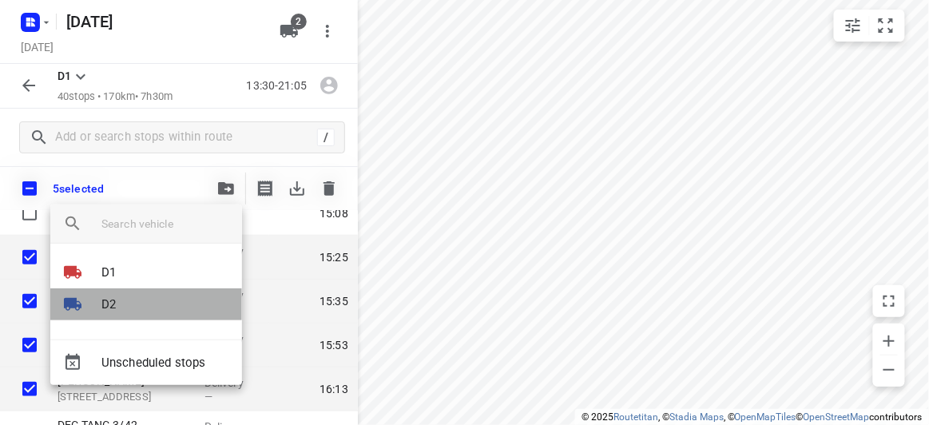
click at [97, 296] on div at bounding box center [82, 304] width 38 height 19
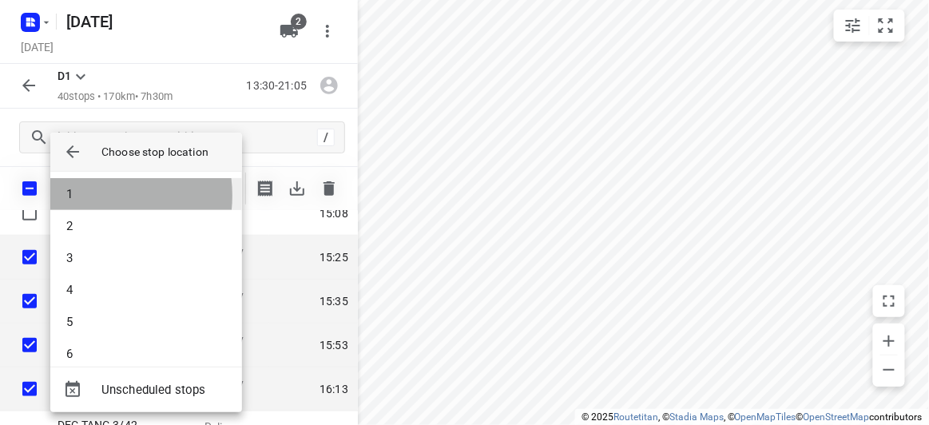
click at [85, 196] on li "1" at bounding box center [146, 194] width 192 height 32
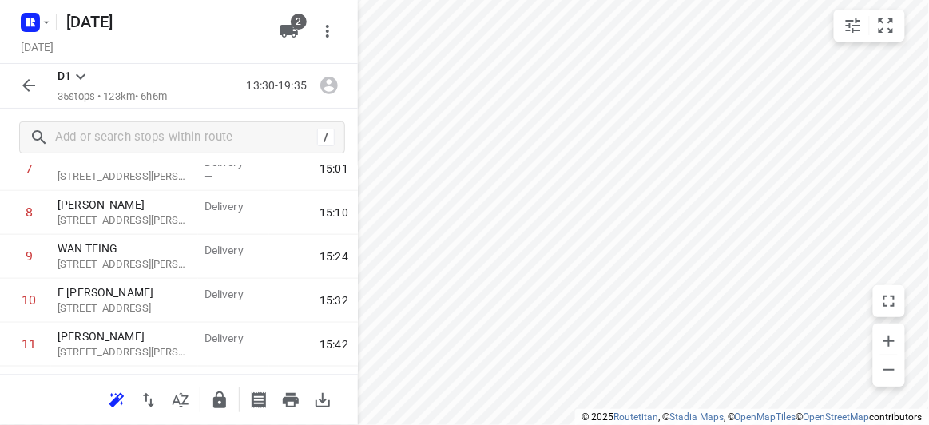
scroll to position [0, 0]
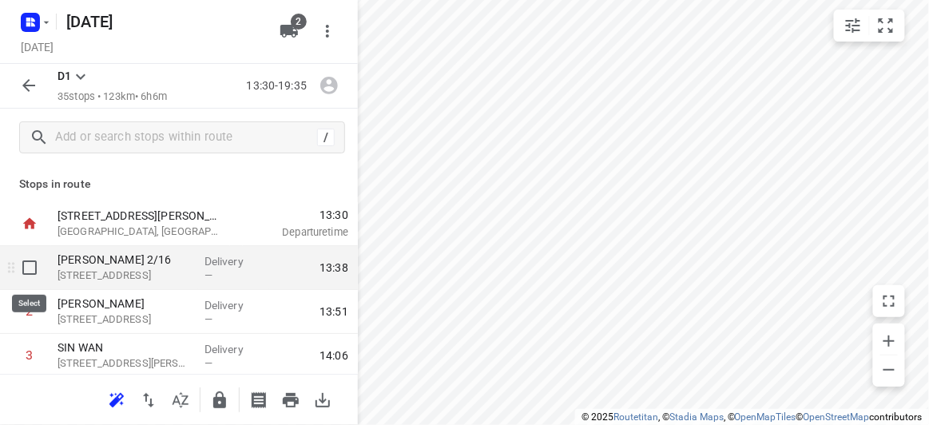
click at [28, 260] on input "checkbox" at bounding box center [30, 268] width 32 height 32
checkbox input "true"
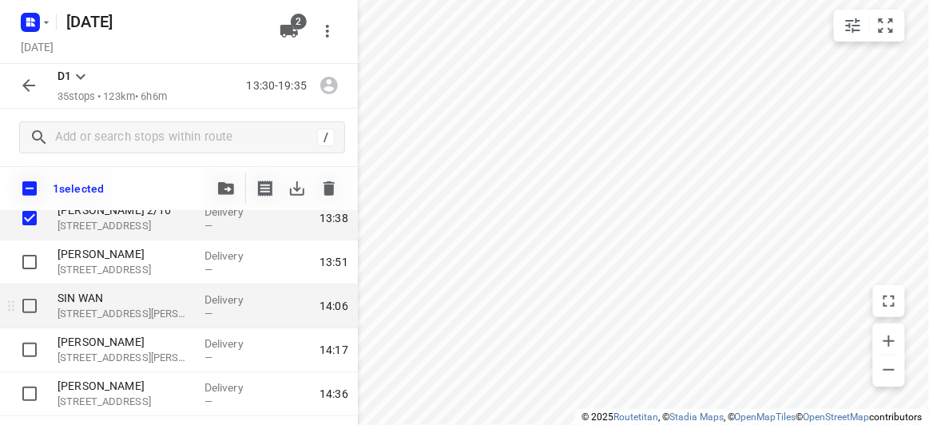
scroll to position [145, 0]
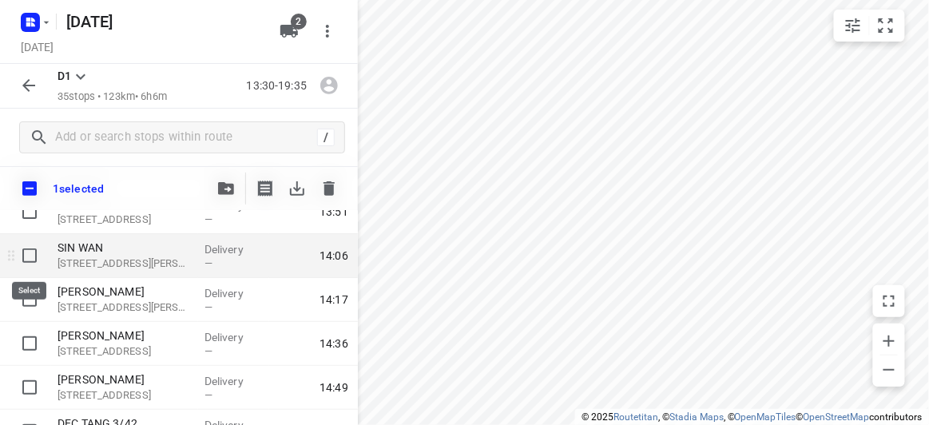
click at [28, 257] on input "checkbox" at bounding box center [30, 256] width 32 height 32
checkbox input "true"
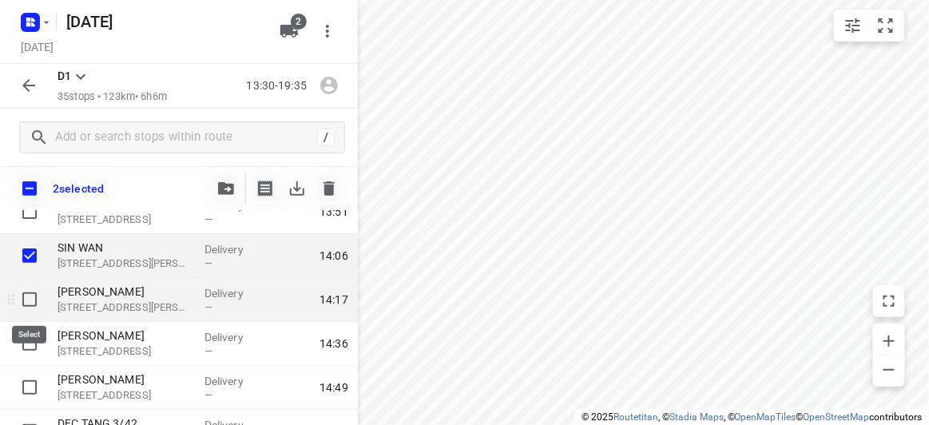
click at [32, 303] on input "checkbox" at bounding box center [30, 300] width 32 height 32
checkbox input "true"
click at [230, 193] on icon "button" at bounding box center [226, 188] width 16 height 13
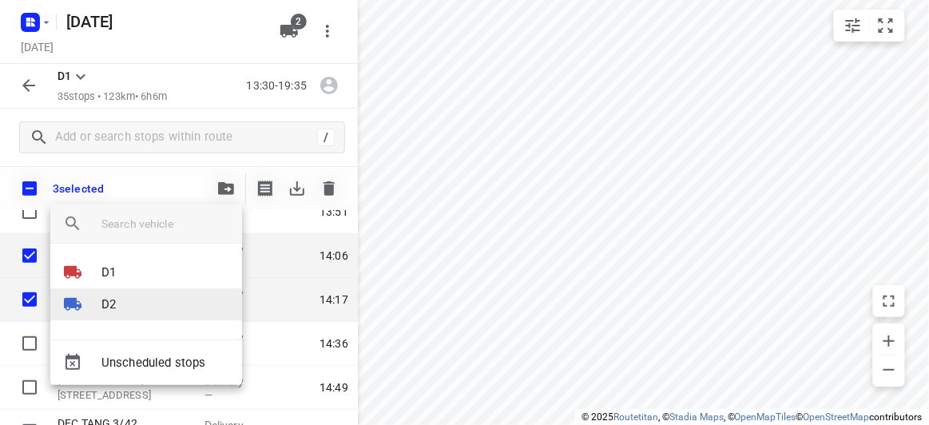
click at [122, 306] on li "D2" at bounding box center [146, 304] width 192 height 32
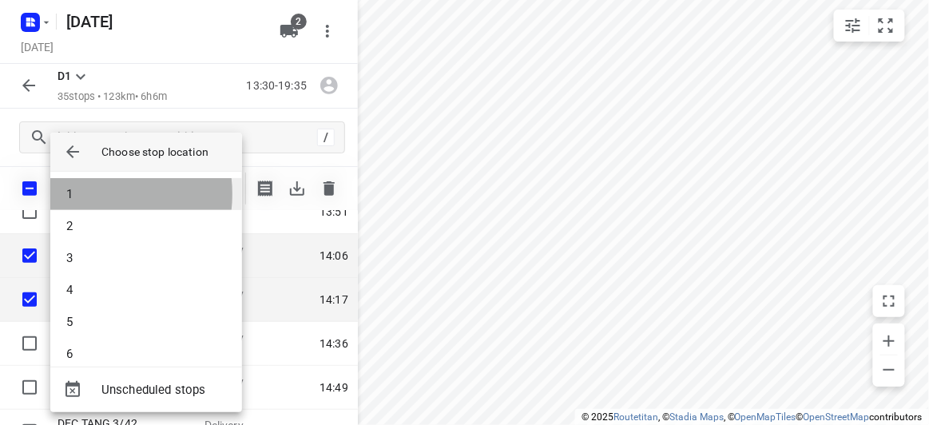
click at [85, 194] on li "1" at bounding box center [146, 194] width 192 height 32
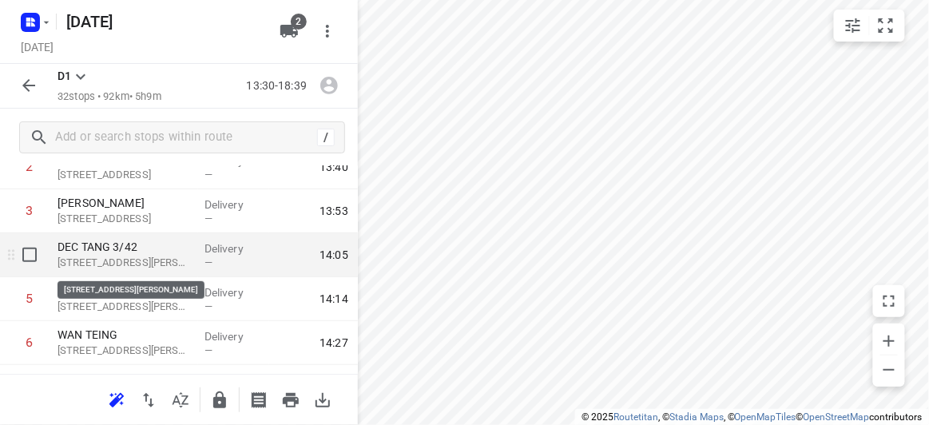
click at [102, 257] on p "[STREET_ADDRESS][PERSON_NAME]" at bounding box center [125, 263] width 134 height 16
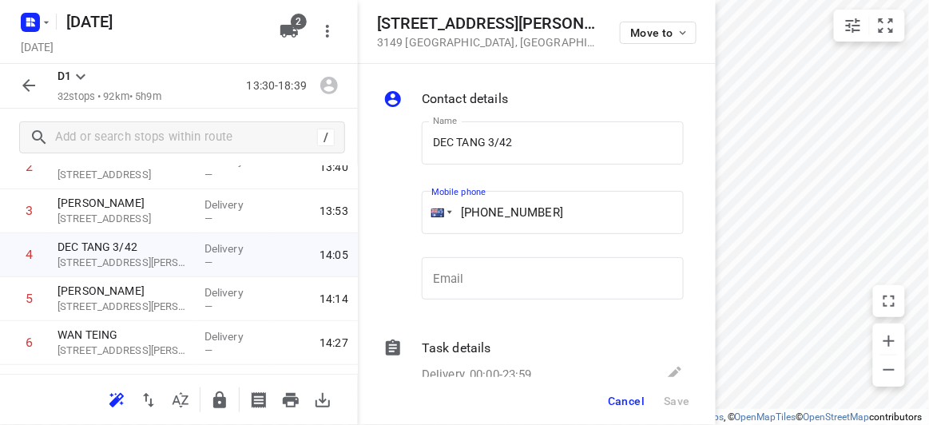
drag, startPoint x: 546, startPoint y: 209, endPoint x: 419, endPoint y: 205, distance: 127.9
click at [419, 205] on div "Mobile phone [PHONE_NUMBER] ​" at bounding box center [552, 217] width 275 height 73
click at [614, 396] on span "Cancel" at bounding box center [626, 401] width 37 height 13
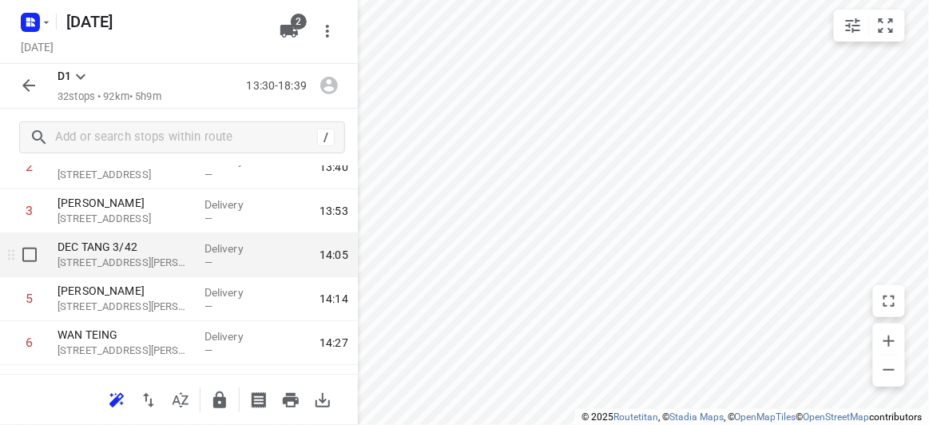
click at [38, 255] on input "checkbox" at bounding box center [30, 255] width 32 height 32
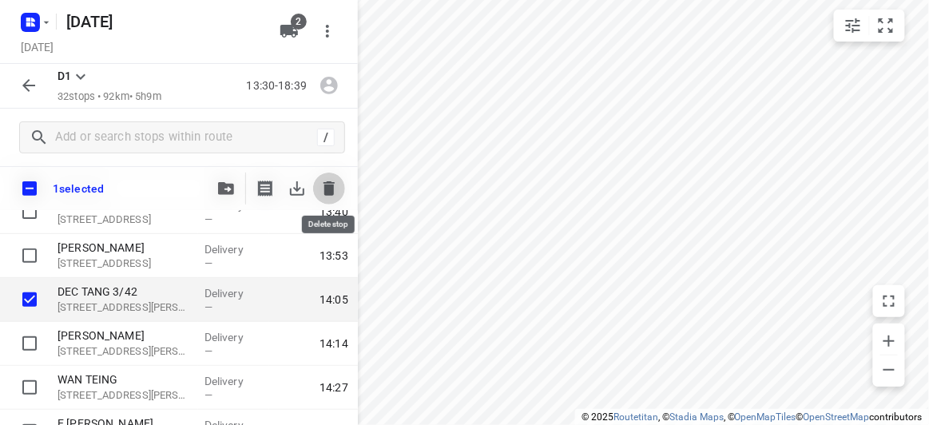
click at [323, 199] on button "button" at bounding box center [329, 189] width 32 height 32
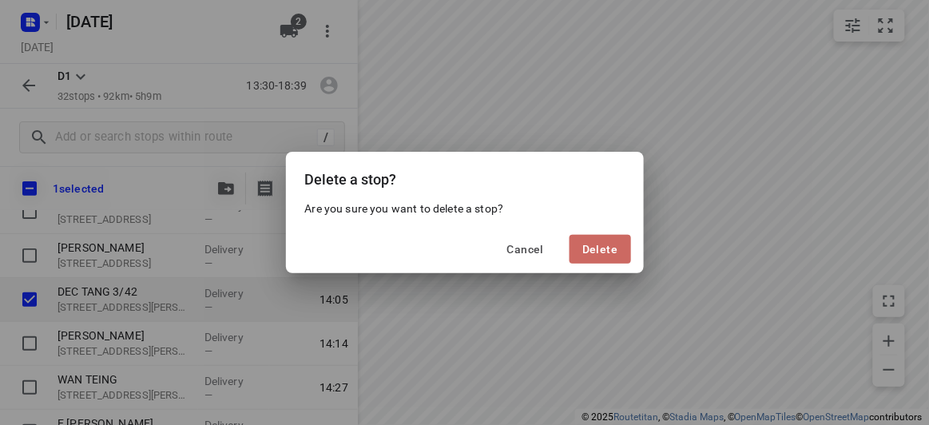
click at [606, 244] on span "Delete" at bounding box center [599, 249] width 35 height 13
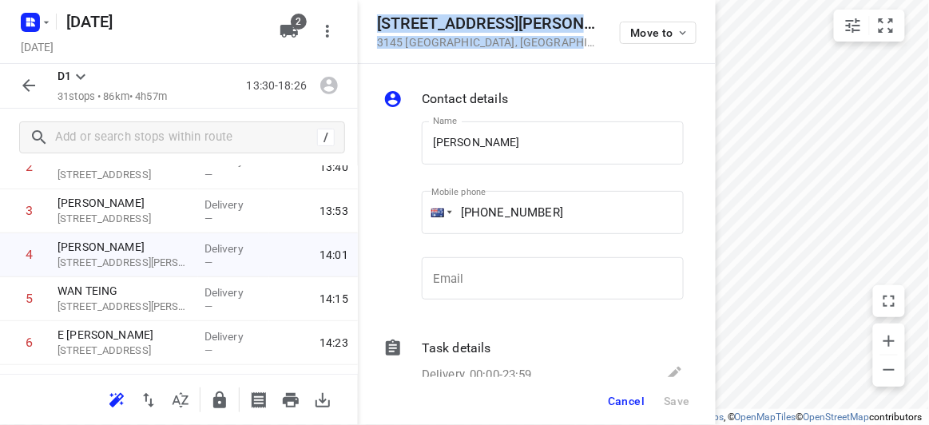
drag, startPoint x: 516, startPoint y: 49, endPoint x: 375, endPoint y: 25, distance: 143.4
click at [375, 25] on div "[STREET_ADDRESS][PERSON_NAME] Move to" at bounding box center [537, 32] width 358 height 64
copy div "[STREET_ADDRESS][PERSON_NAME]"
click at [286, 29] on icon "button" at bounding box center [289, 31] width 18 height 13
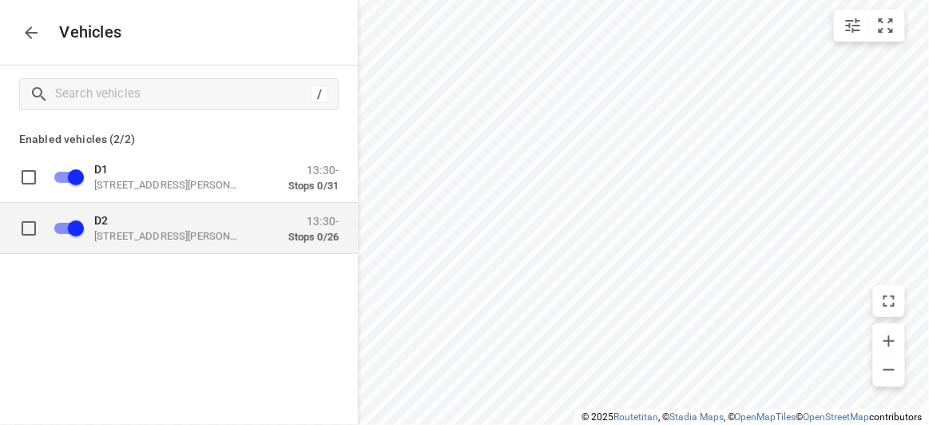
click at [120, 220] on p "D2" at bounding box center [174, 219] width 160 height 13
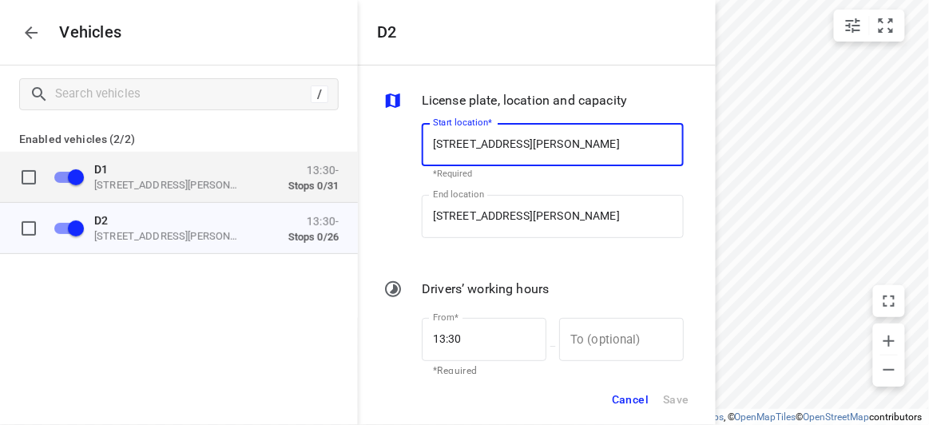
click at [135, 173] on p "D1" at bounding box center [174, 168] width 160 height 13
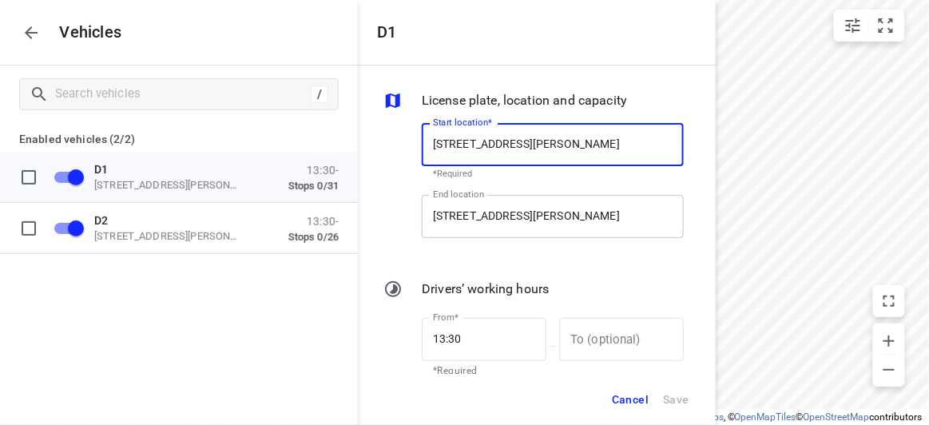
click at [570, 207] on input "[STREET_ADDRESS][PERSON_NAME]" at bounding box center [553, 216] width 262 height 43
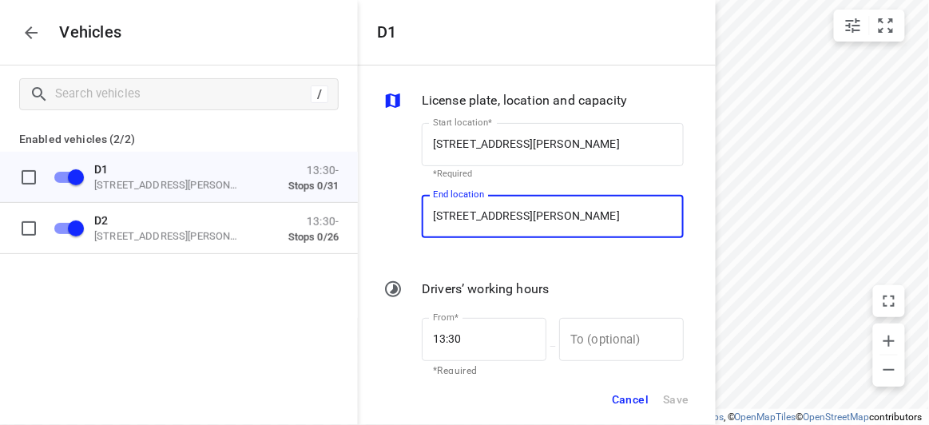
paste input "[STREET_ADDRESS][PERSON_NAME]"
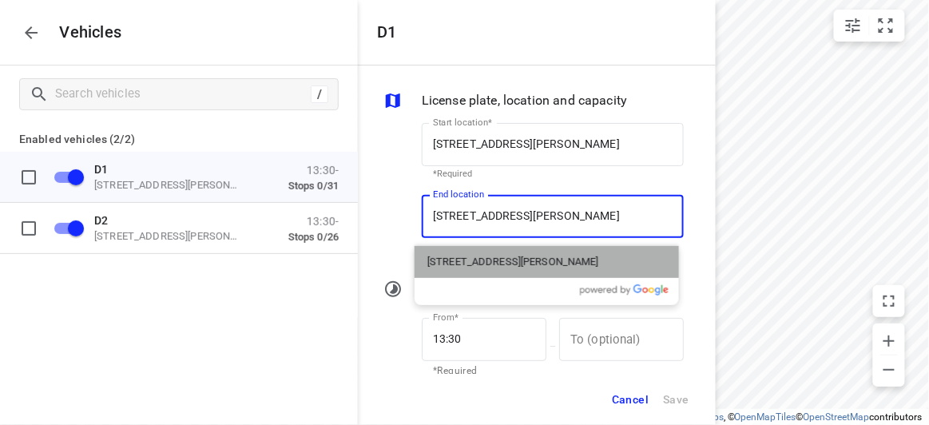
click at [446, 263] on p "[STREET_ADDRESS][PERSON_NAME]" at bounding box center [513, 262] width 172 height 16
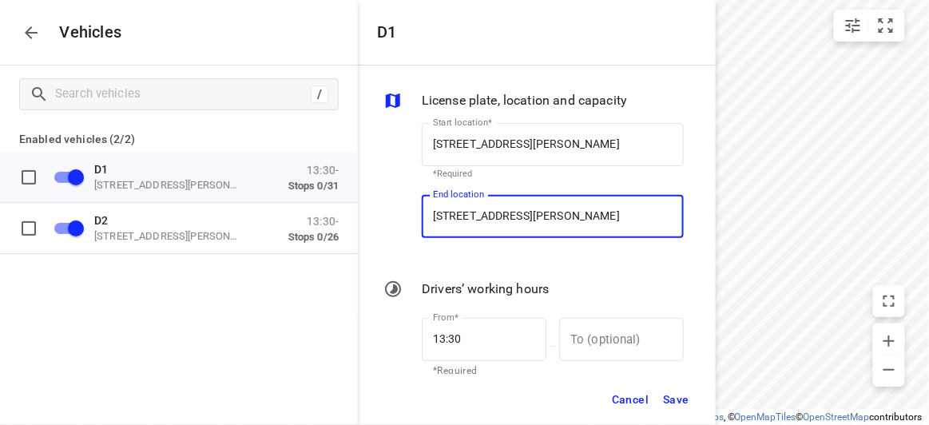
click at [671, 401] on span "Save" at bounding box center [676, 400] width 26 height 20
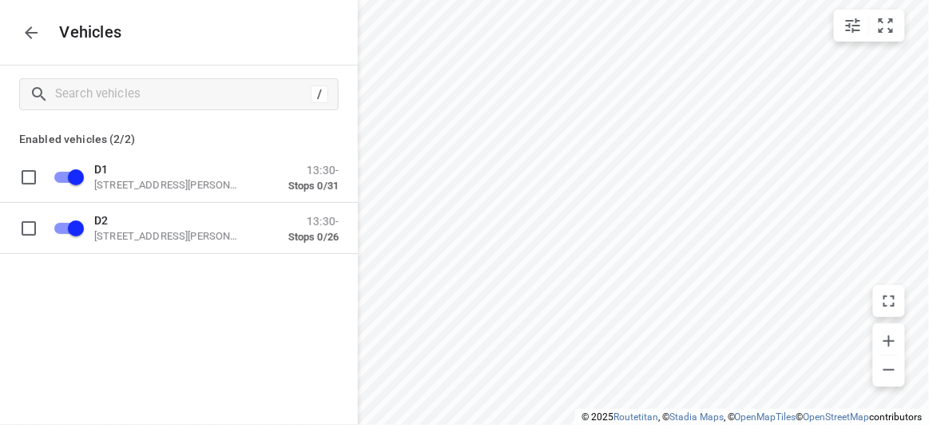
click at [26, 37] on icon "button" at bounding box center [31, 32] width 19 height 19
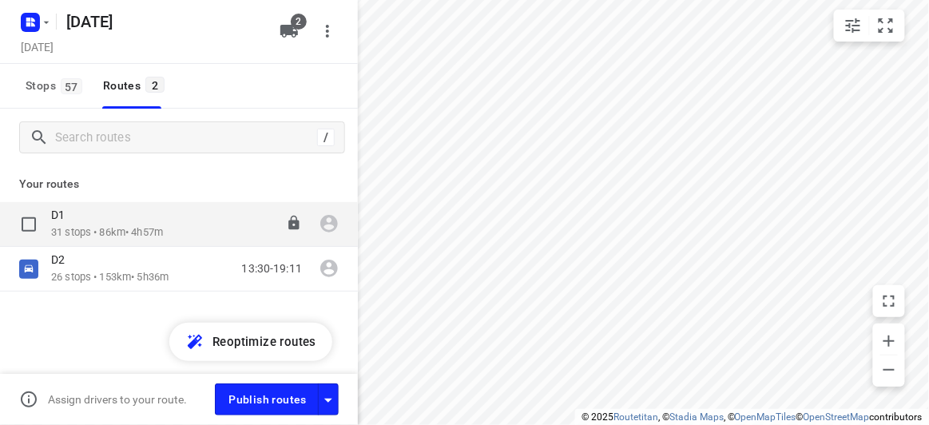
click at [101, 232] on p "31 stops • 86km • 4h57m" at bounding box center [107, 232] width 112 height 15
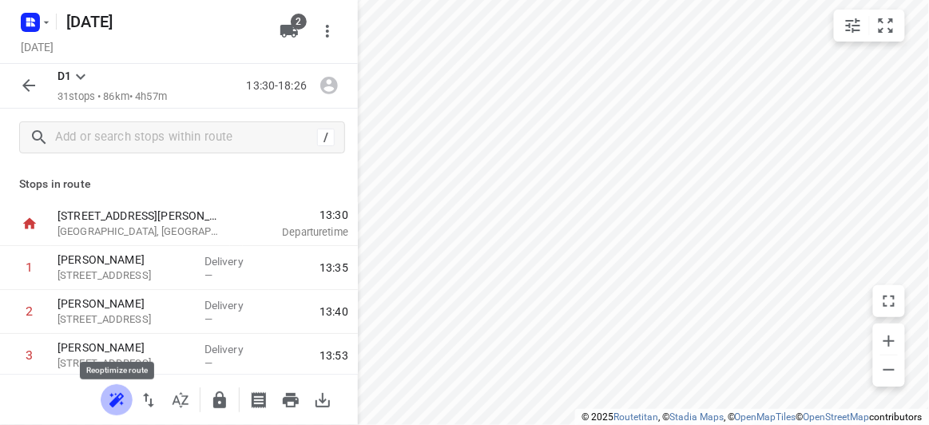
click at [119, 391] on icon "button" at bounding box center [116, 400] width 19 height 19
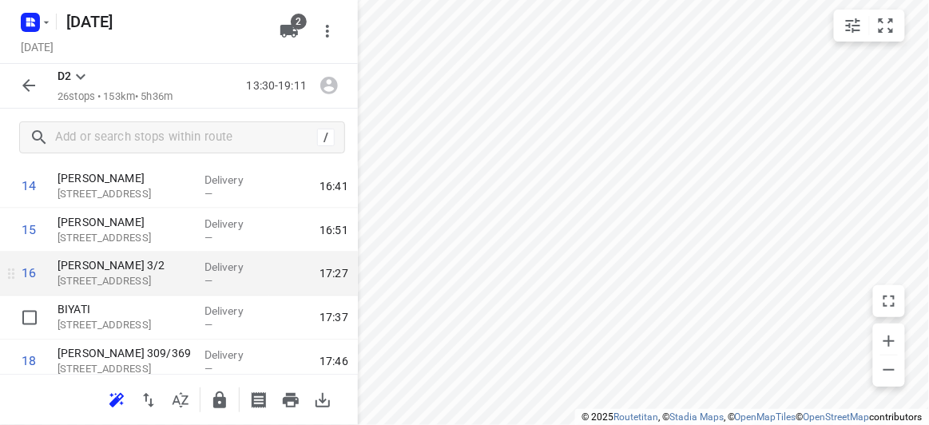
scroll to position [653, 0]
click at [28, 275] on input "checkbox" at bounding box center [30, 273] width 32 height 32
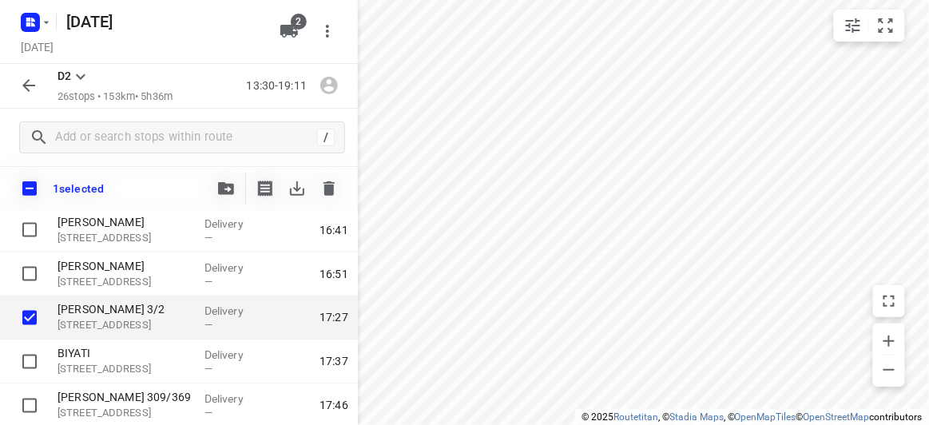
click at [206, 178] on div "1 selected" at bounding box center [179, 188] width 358 height 45
click at [217, 183] on span "button" at bounding box center [225, 188] width 19 height 13
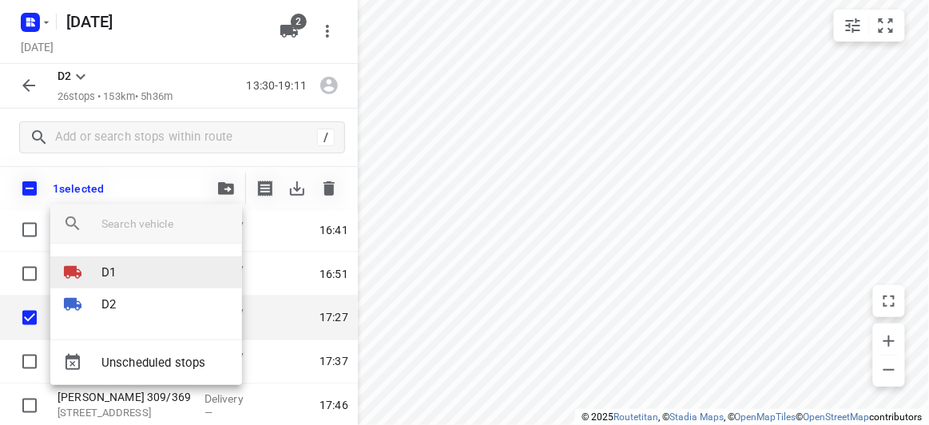
click at [111, 276] on p "D1" at bounding box center [108, 273] width 14 height 18
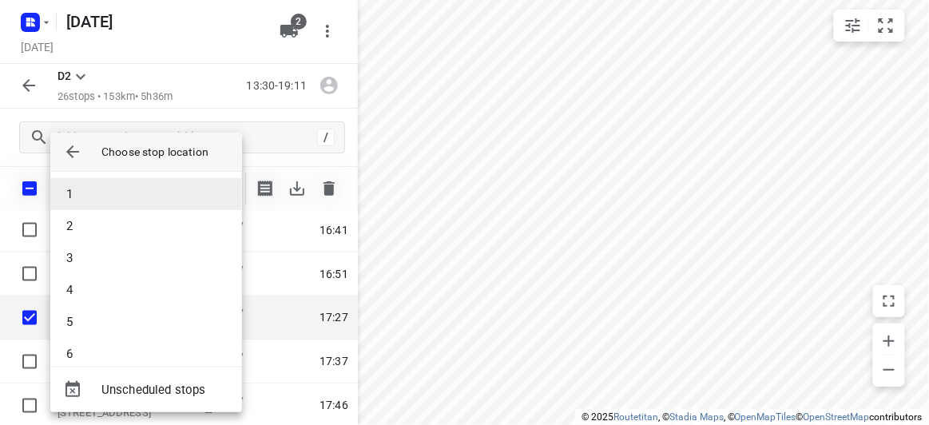
click at [92, 182] on li "1" at bounding box center [146, 194] width 192 height 32
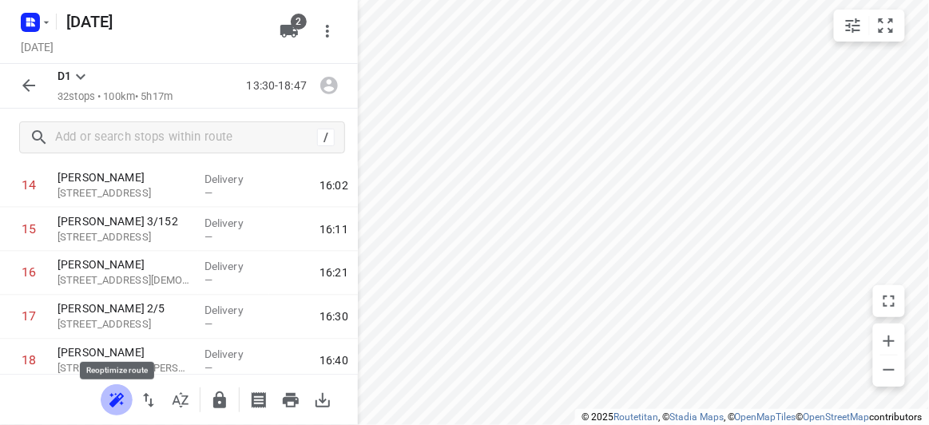
click at [117, 401] on icon "button" at bounding box center [114, 402] width 10 height 10
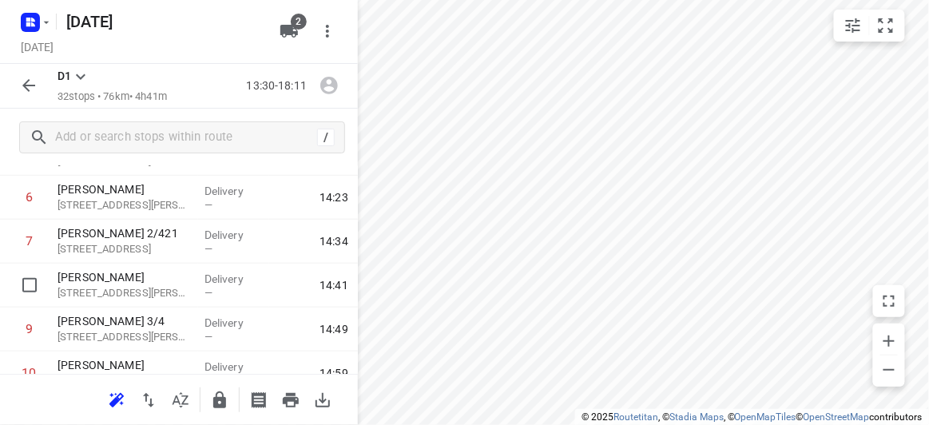
scroll to position [0, 0]
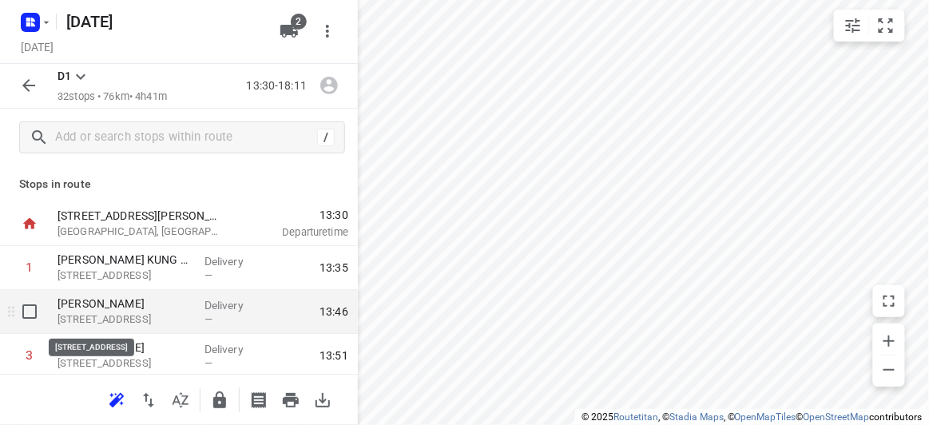
click at [137, 316] on p "[STREET_ADDRESS]" at bounding box center [125, 320] width 134 height 16
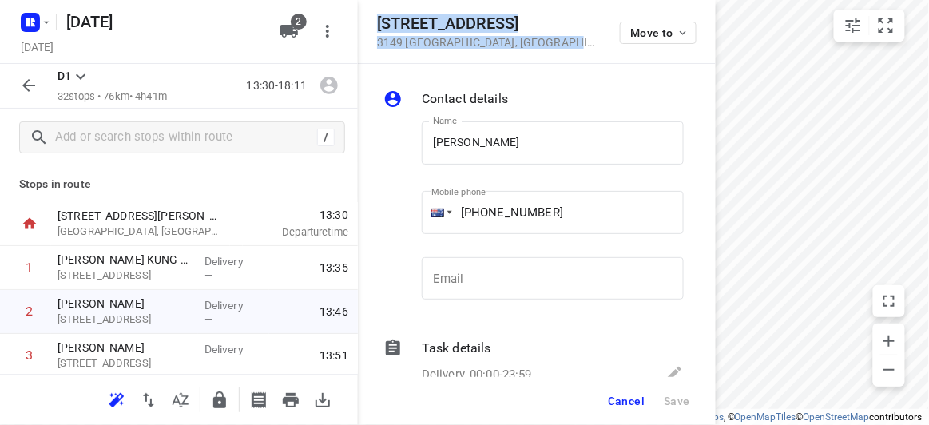
drag, startPoint x: 542, startPoint y: 46, endPoint x: 373, endPoint y: 25, distance: 170.6
click at [373, 25] on div "[STREET_ADDRESS] Move to" at bounding box center [537, 32] width 358 height 64
copy div "[STREET_ADDRESS]"
click at [306, 31] on div "2" at bounding box center [292, 31] width 38 height 32
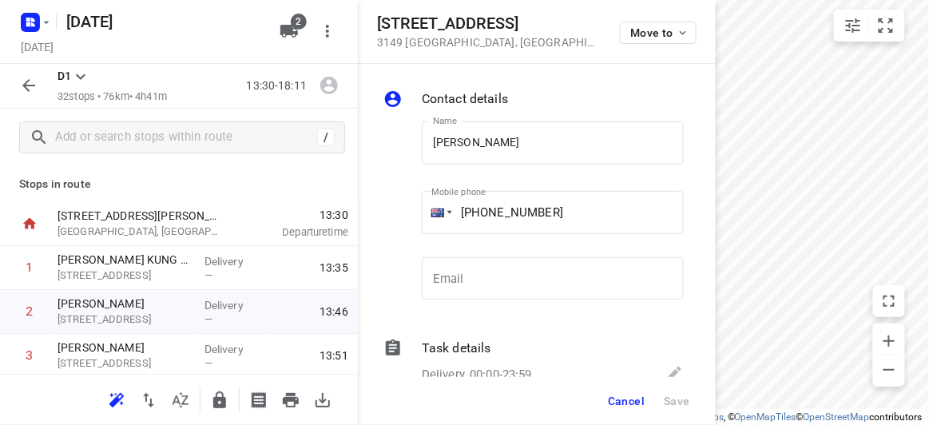
click at [291, 30] on icon "button" at bounding box center [289, 31] width 18 height 13
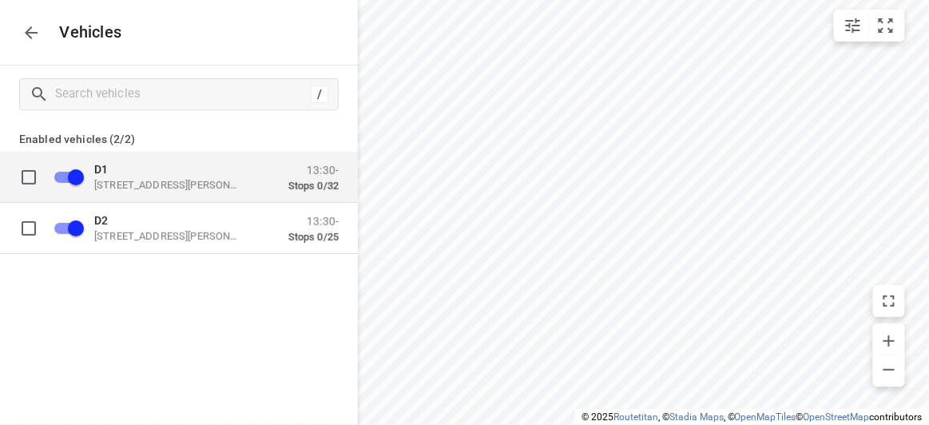
click at [152, 181] on p "[STREET_ADDRESS][PERSON_NAME]" at bounding box center [174, 184] width 160 height 13
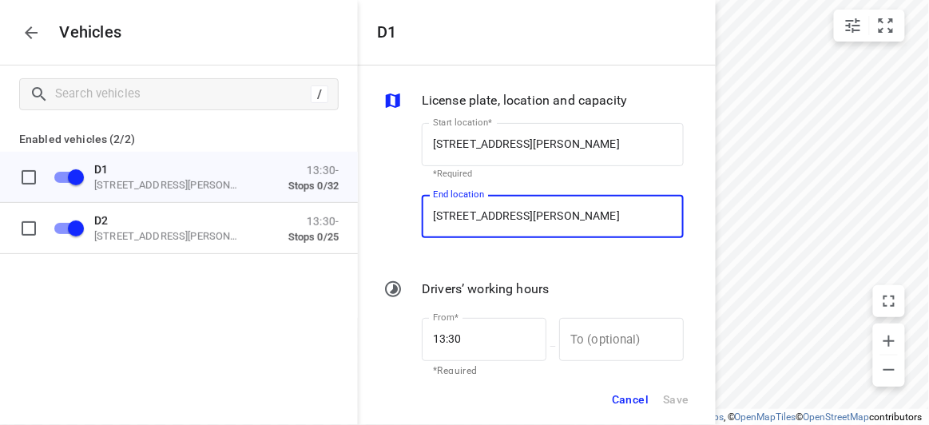
click at [495, 218] on input "[STREET_ADDRESS][PERSON_NAME]" at bounding box center [553, 216] width 262 height 43
paste input "[STREET_ADDRESS]"
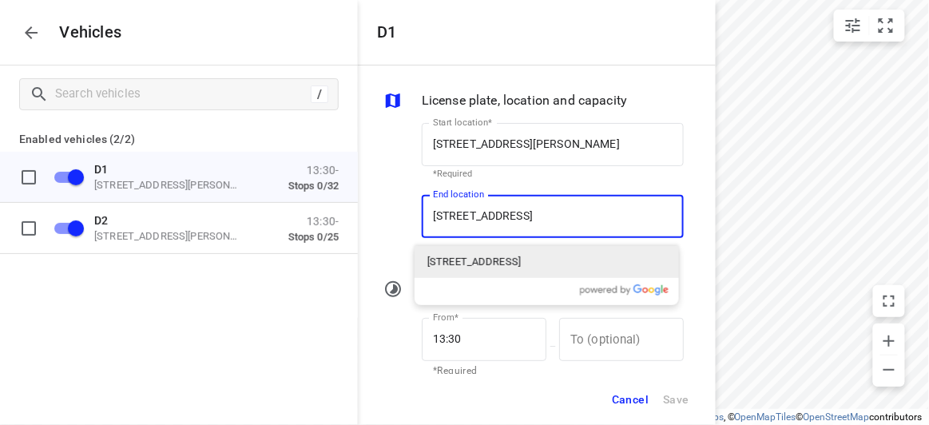
click at [455, 269] on div "[STREET_ADDRESS]" at bounding box center [547, 262] width 264 height 32
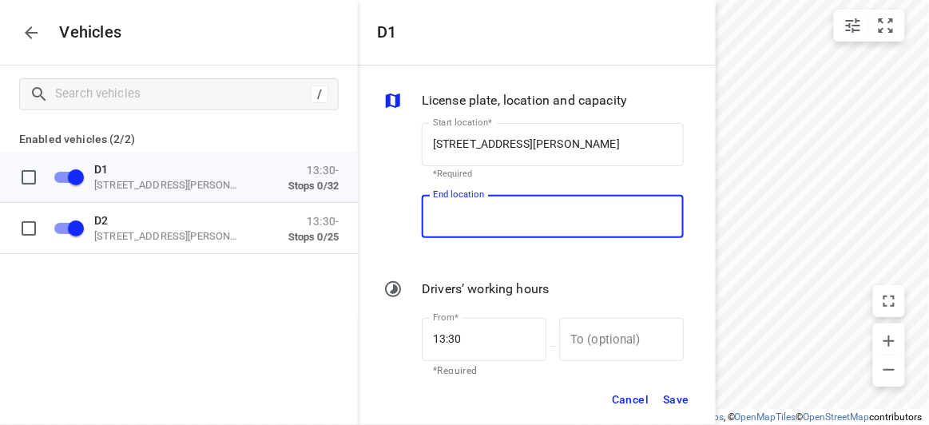
scroll to position [0, 0]
click at [682, 402] on span "Save" at bounding box center [676, 400] width 26 height 20
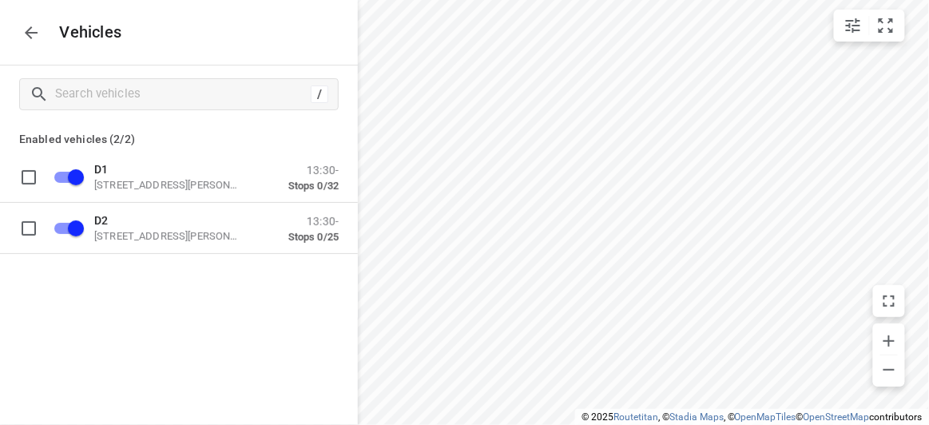
click at [31, 20] on button "button" at bounding box center [31, 33] width 32 height 32
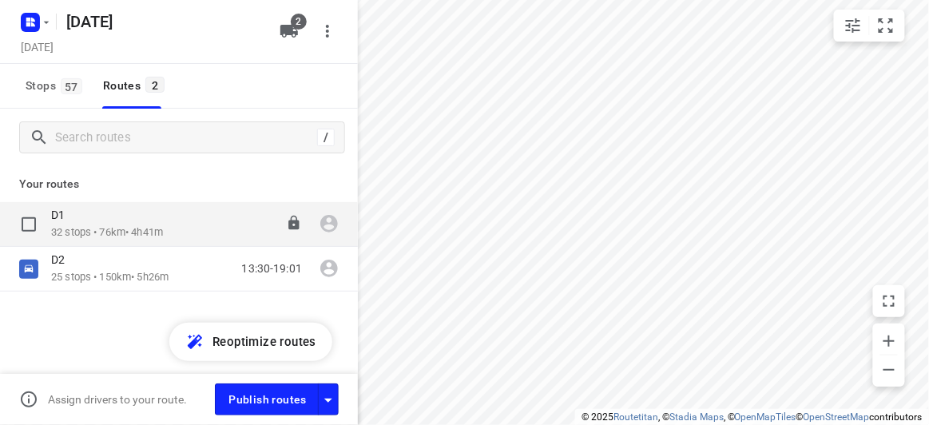
click at [87, 231] on p "32 stops • 76km • 4h41m" at bounding box center [107, 232] width 112 height 15
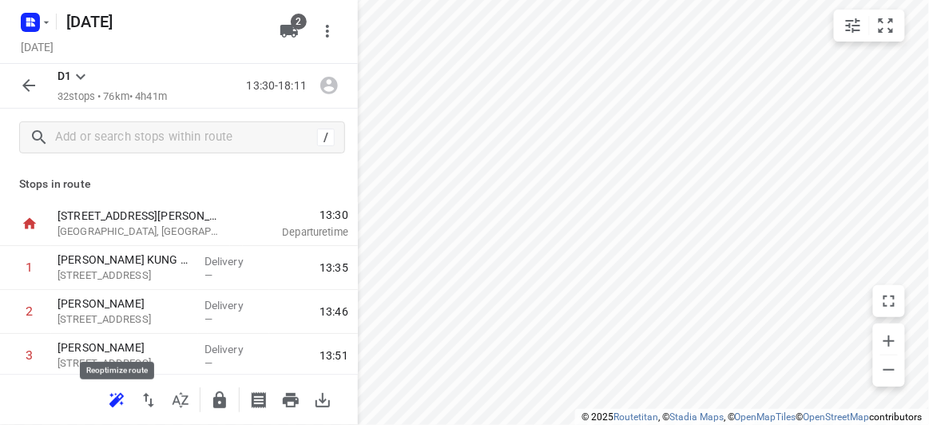
click at [127, 398] on button "button" at bounding box center [117, 400] width 32 height 32
click at [22, 89] on icon "button" at bounding box center [28, 85] width 19 height 19
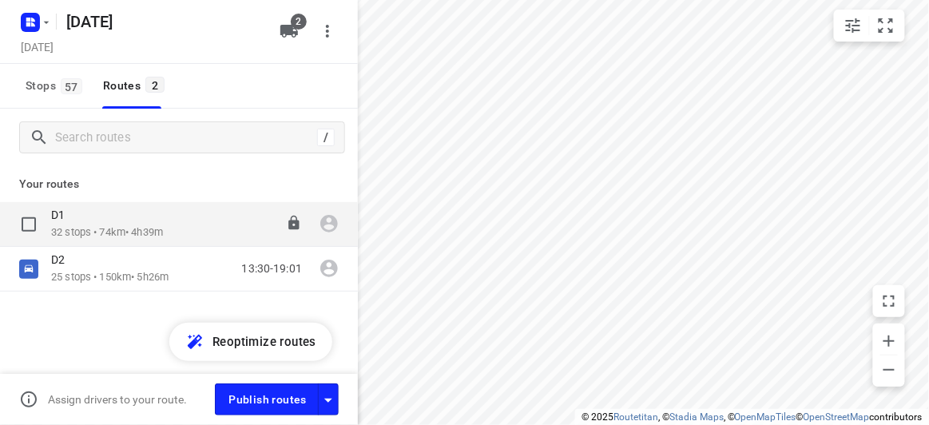
click at [24, 215] on input "checkbox" at bounding box center [29, 224] width 32 height 32
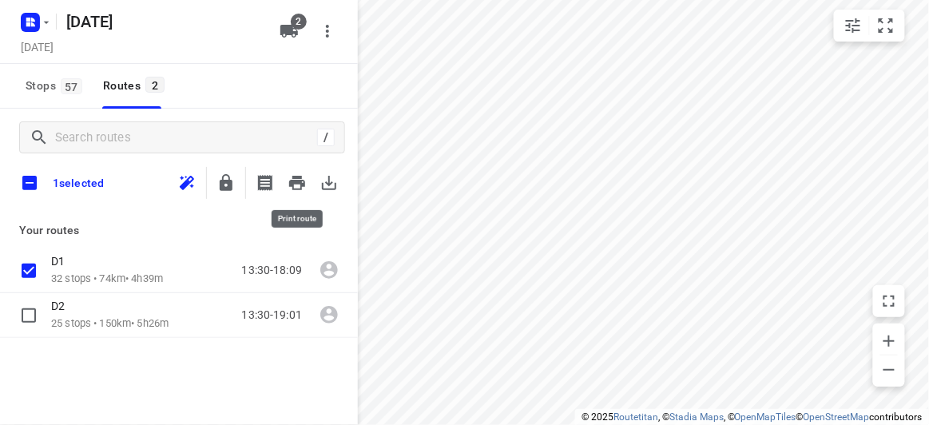
click at [331, 177] on icon "button" at bounding box center [329, 182] width 19 height 19
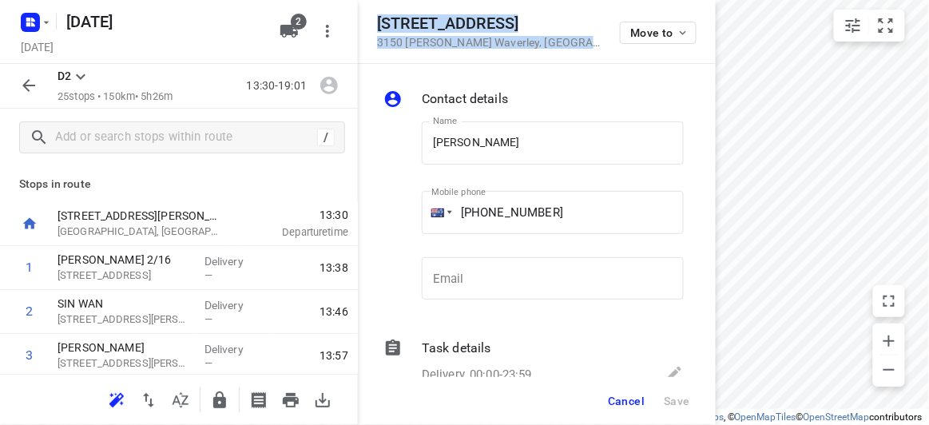
drag, startPoint x: 512, startPoint y: 43, endPoint x: 371, endPoint y: 20, distance: 143.3
click at [371, 20] on div "[STREET_ADDRESS][PERSON_NAME] Move to" at bounding box center [537, 32] width 358 height 64
copy div "[STREET_ADDRESS][PERSON_NAME]"
click at [296, 31] on icon "button" at bounding box center [289, 31] width 18 height 13
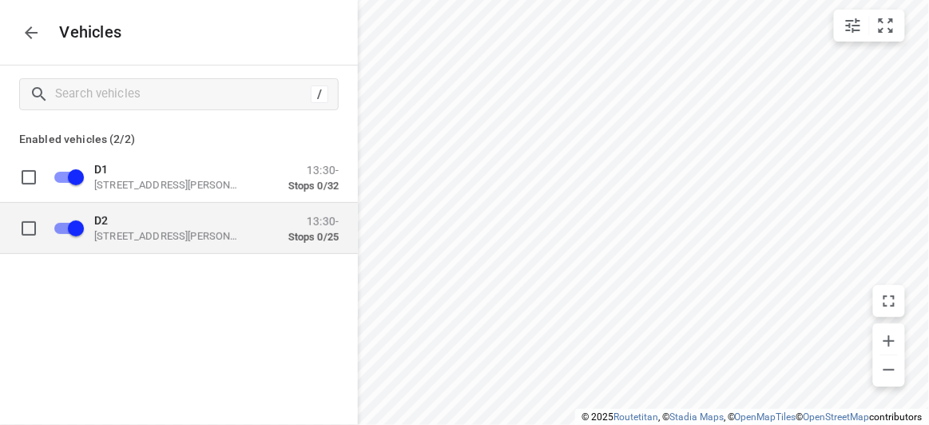
click at [133, 224] on p "D2" at bounding box center [174, 219] width 160 height 13
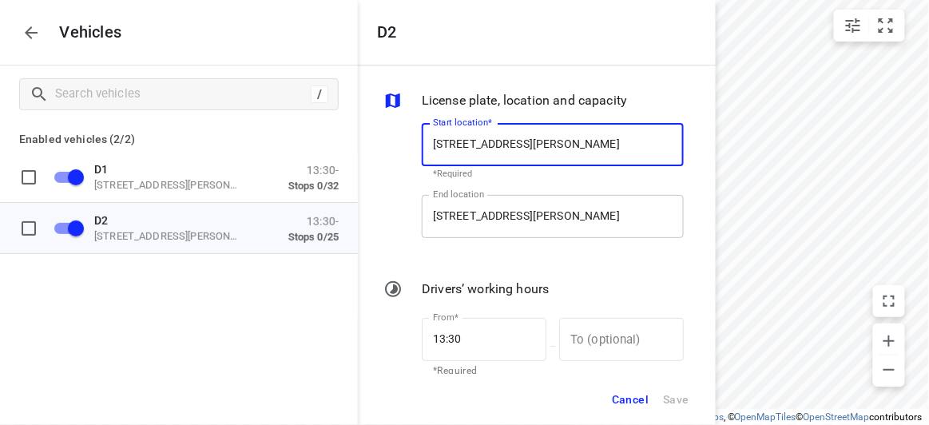
click at [524, 209] on input "[STREET_ADDRESS][PERSON_NAME]" at bounding box center [553, 216] width 262 height 43
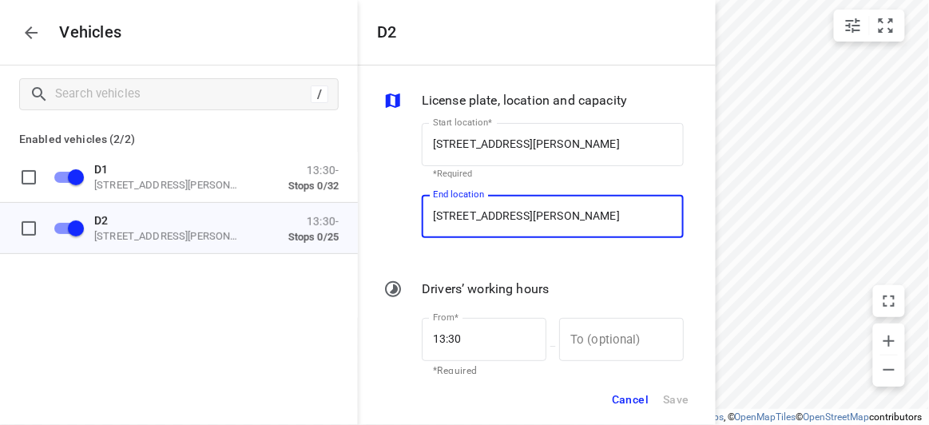
paste input "[STREET_ADDRESS][PERSON_NAME]"
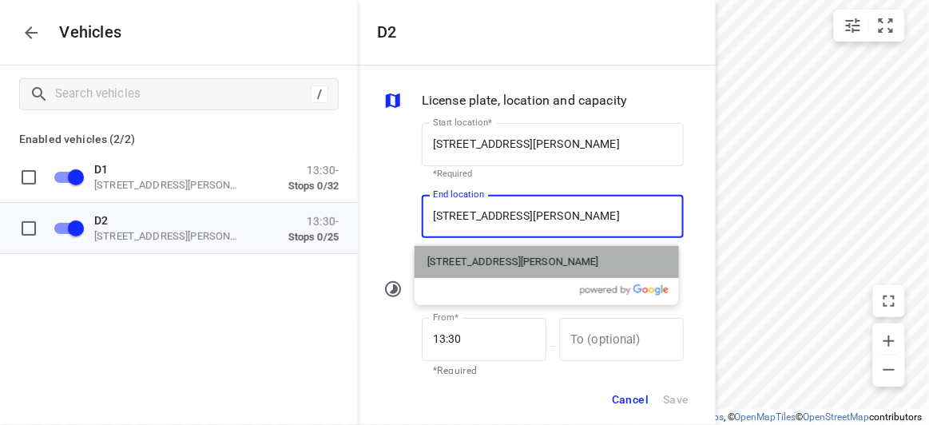
click at [492, 268] on p "[STREET_ADDRESS][PERSON_NAME]" at bounding box center [513, 262] width 172 height 16
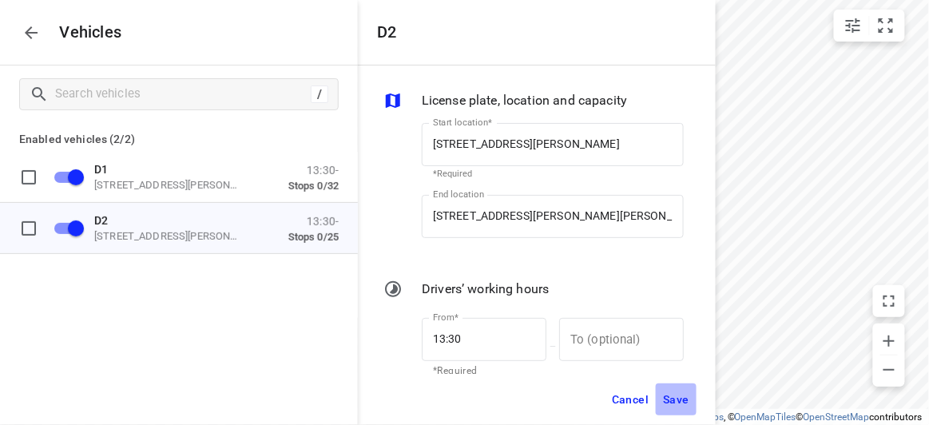
click at [673, 406] on span "Save" at bounding box center [676, 400] width 26 height 20
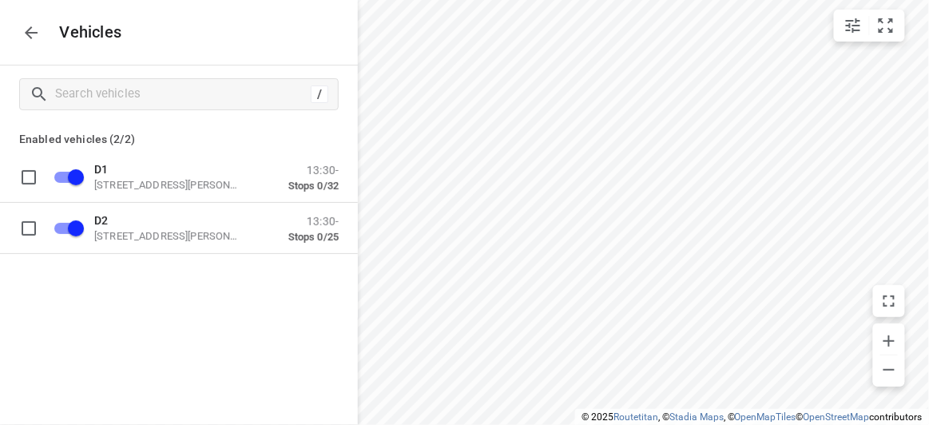
click at [25, 38] on icon "button" at bounding box center [31, 32] width 19 height 19
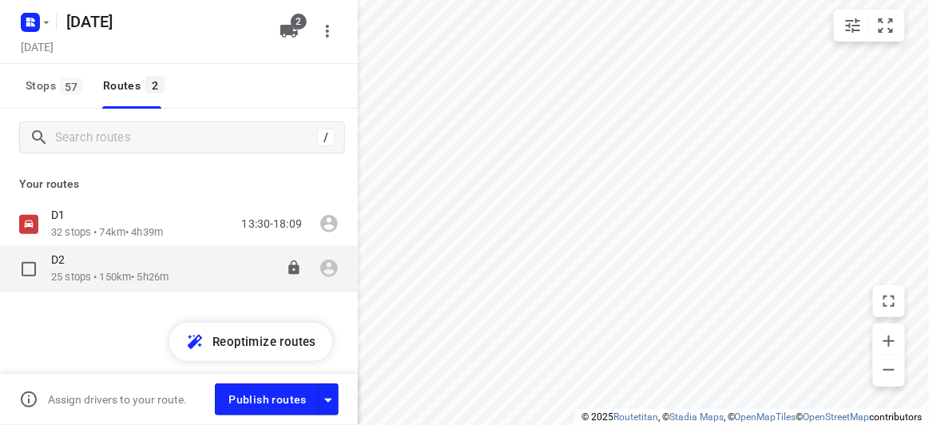
click at [95, 268] on div "D2" at bounding box center [109, 261] width 117 height 18
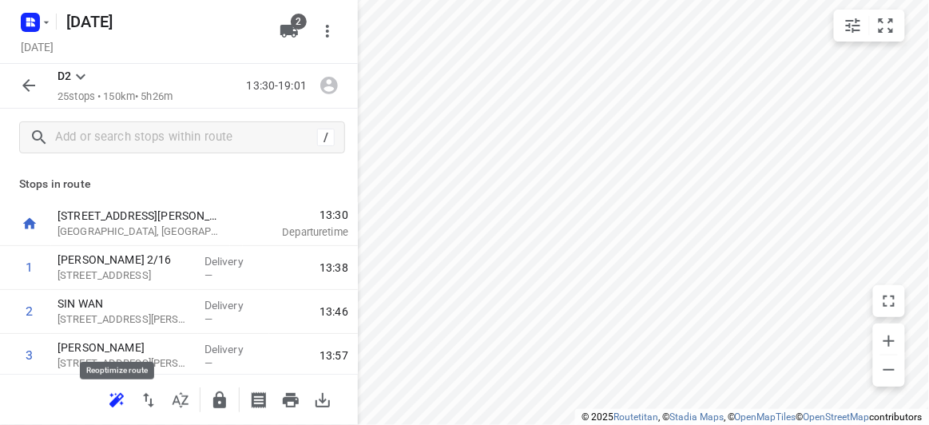
click at [122, 402] on icon "button" at bounding box center [116, 400] width 19 height 19
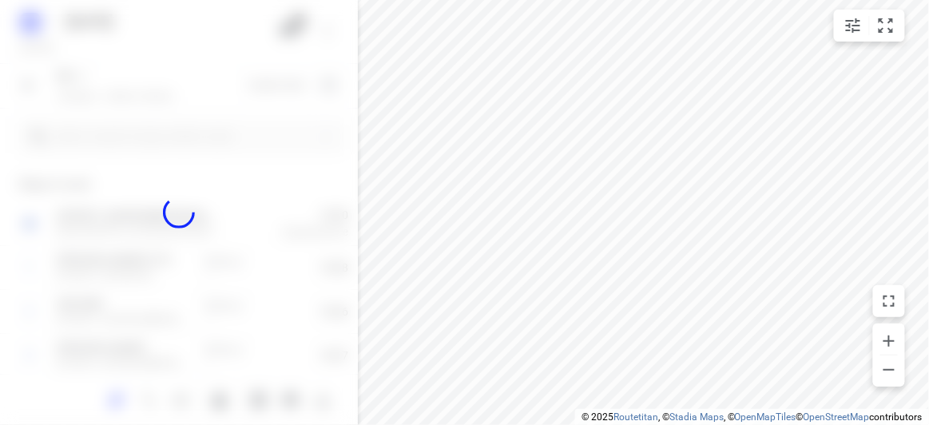
click at [315, 50] on div "i © 2025 Routetitan , © Stadia Maps , © OpenMapTiles © OpenStreetMap contributo…" at bounding box center [464, 212] width 929 height 425
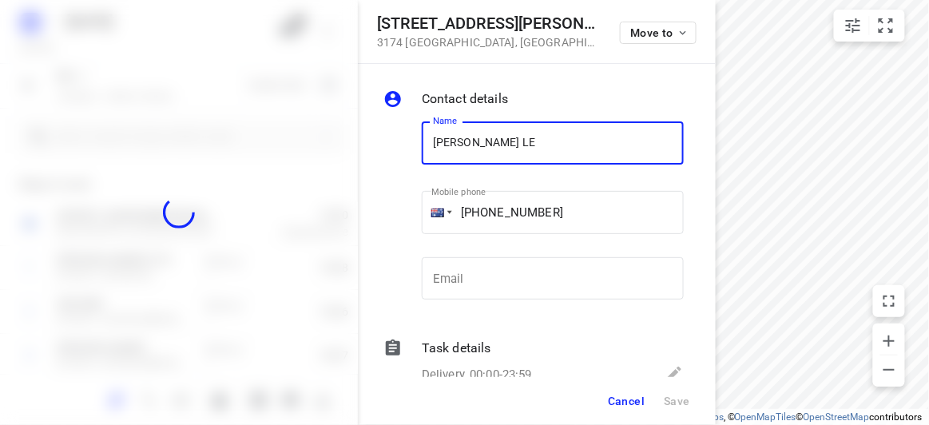
click at [620, 395] on span "Cancel" at bounding box center [626, 401] width 37 height 13
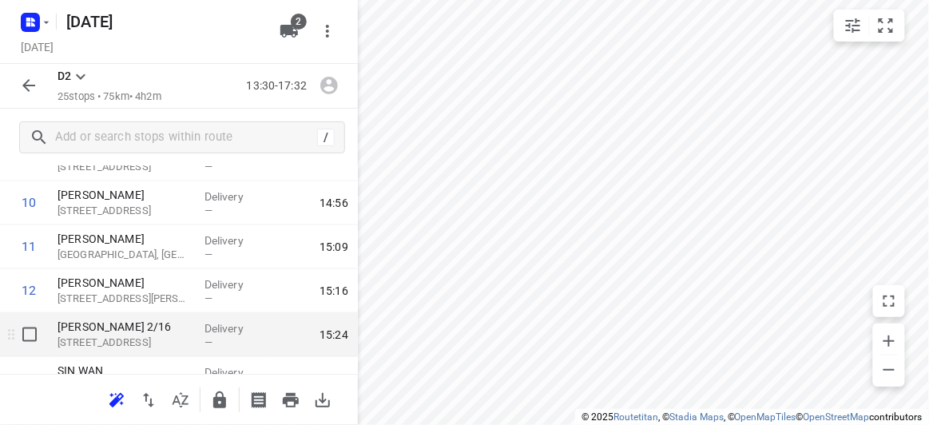
scroll to position [508, 0]
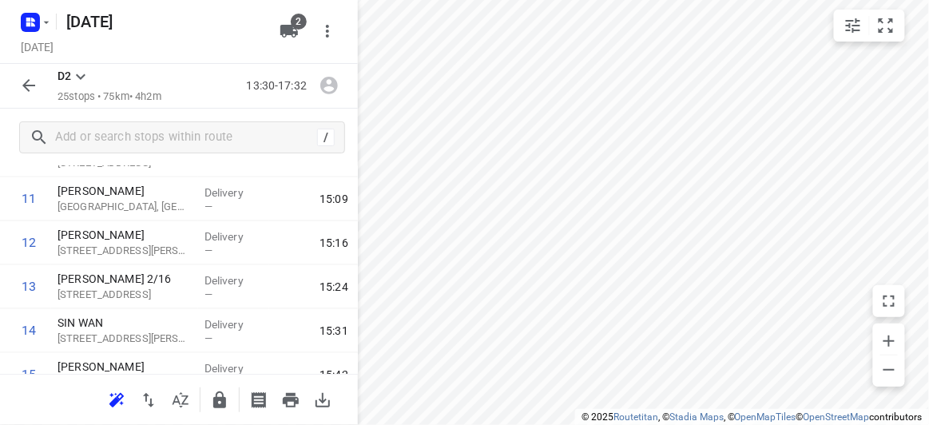
click at [33, 86] on icon "button" at bounding box center [28, 85] width 19 height 19
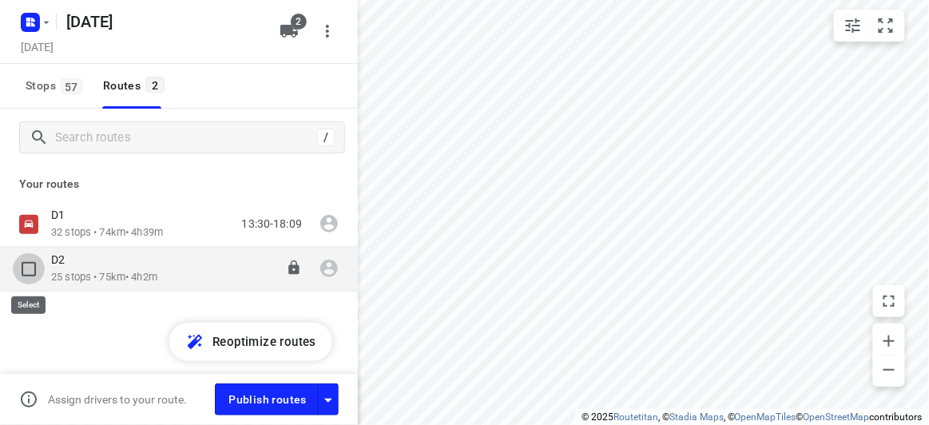
click at [38, 264] on input "checkbox" at bounding box center [29, 269] width 32 height 32
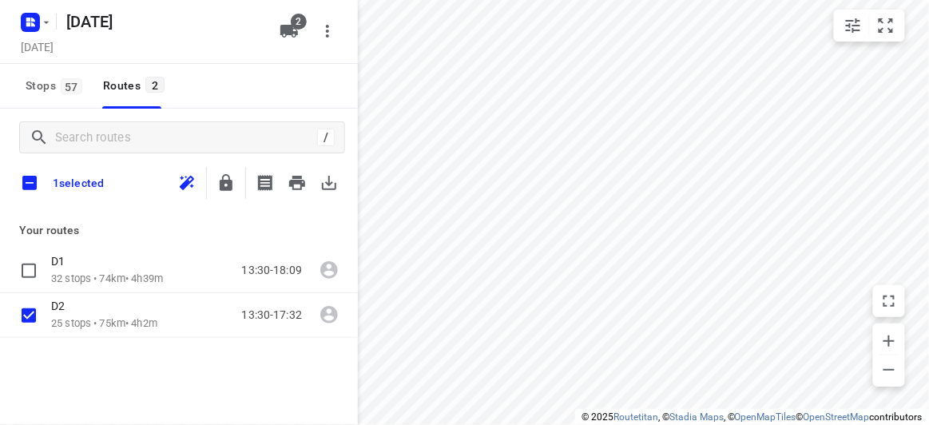
click at [334, 193] on button "button" at bounding box center [329, 183] width 32 height 32
